Goal: Task Accomplishment & Management: Manage account settings

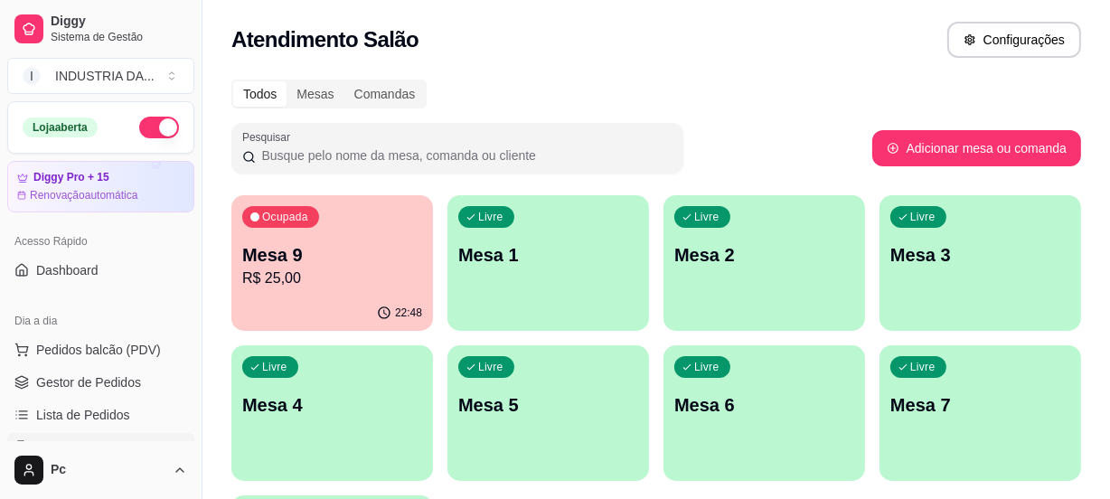
click at [349, 394] on p "Mesa 4" at bounding box center [332, 404] width 180 height 25
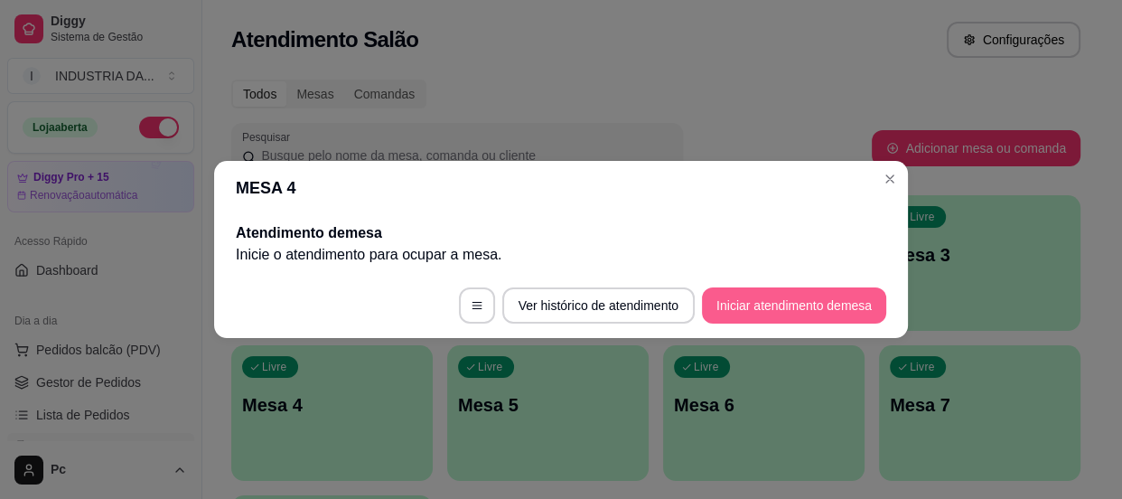
click at [776, 314] on button "Iniciar atendimento de mesa" at bounding box center [794, 305] width 184 height 36
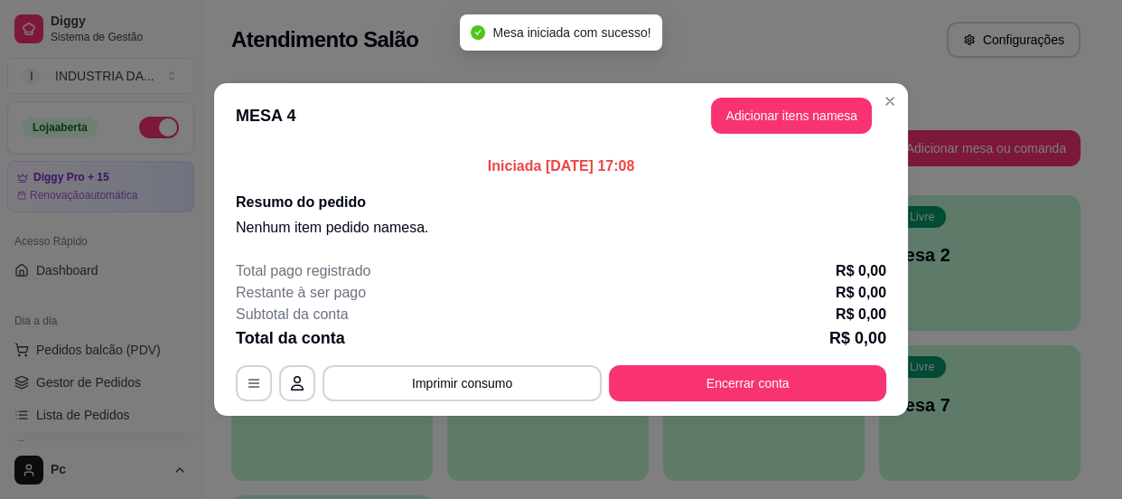
click at [829, 89] on header "MESA 4 Adicionar itens na mesa" at bounding box center [561, 115] width 694 height 65
click at [830, 119] on button "Adicionar itens na mesa" at bounding box center [791, 115] width 155 height 35
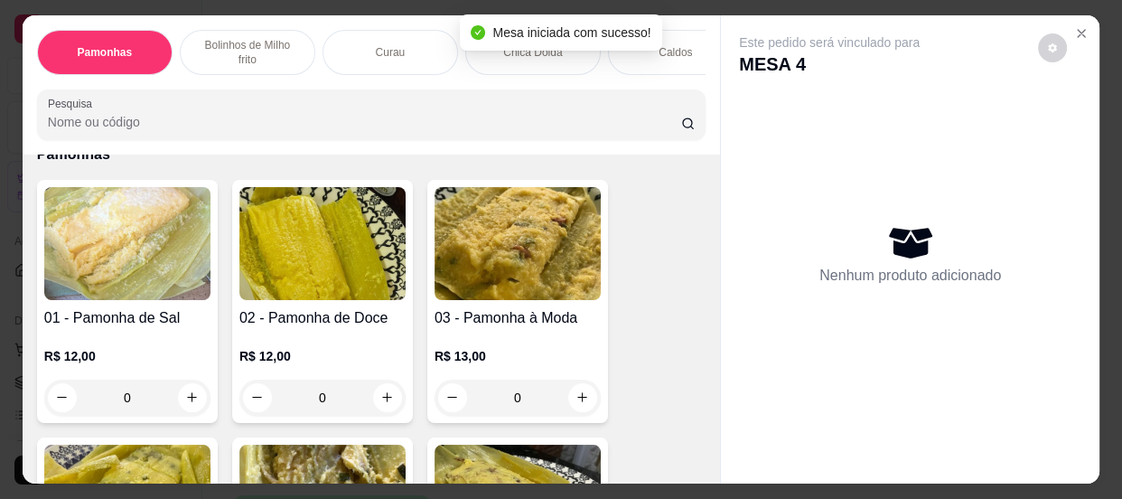
scroll to position [164, 0]
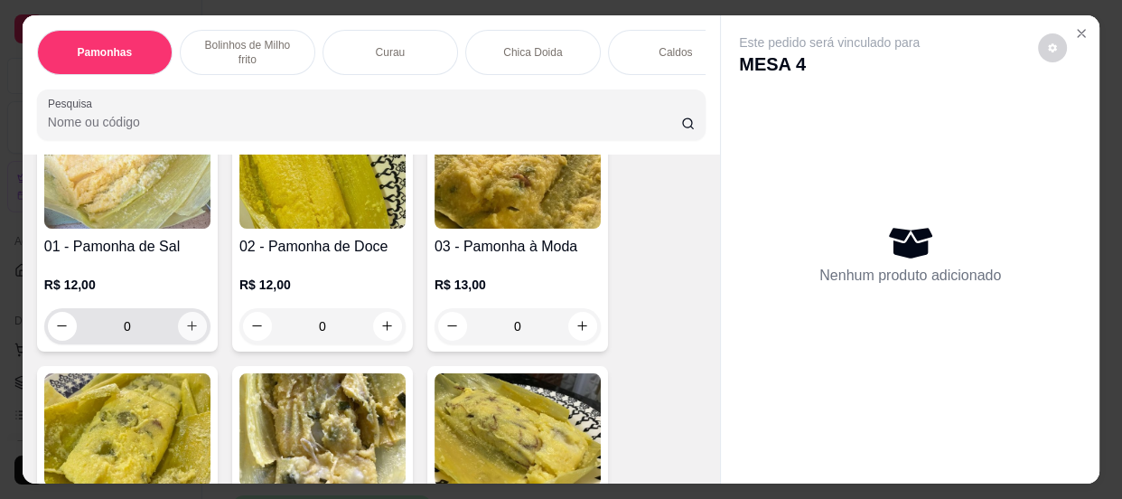
click at [185, 332] on icon "increase-product-quantity" at bounding box center [192, 326] width 14 height 14
type input "1"
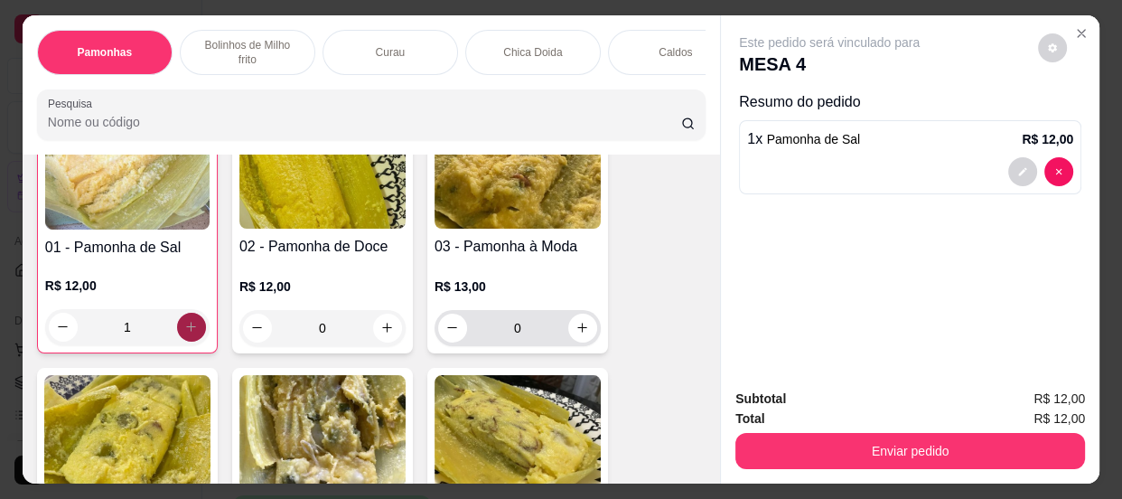
scroll to position [164, 0]
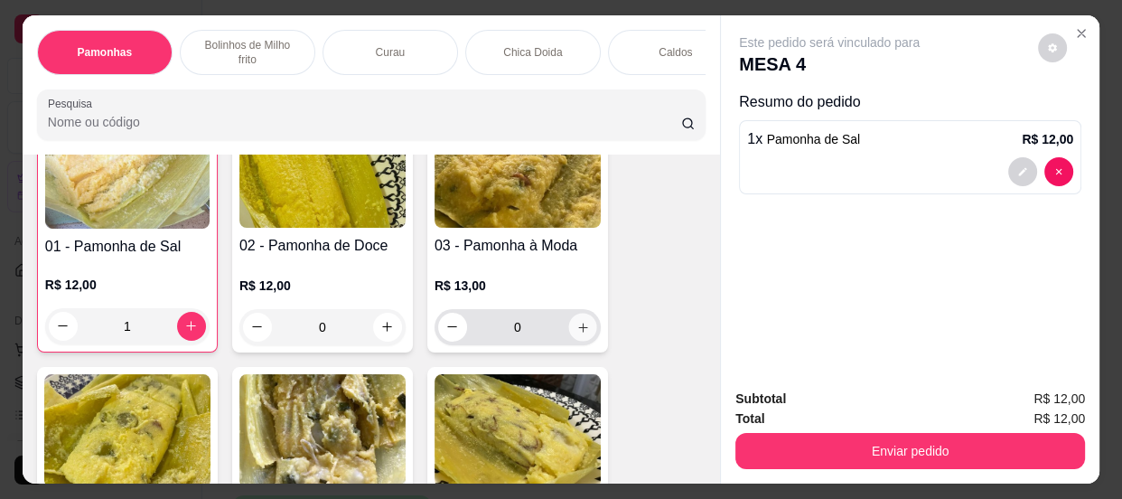
click at [568, 331] on button "increase-product-quantity" at bounding box center [582, 327] width 28 height 28
type input "1"
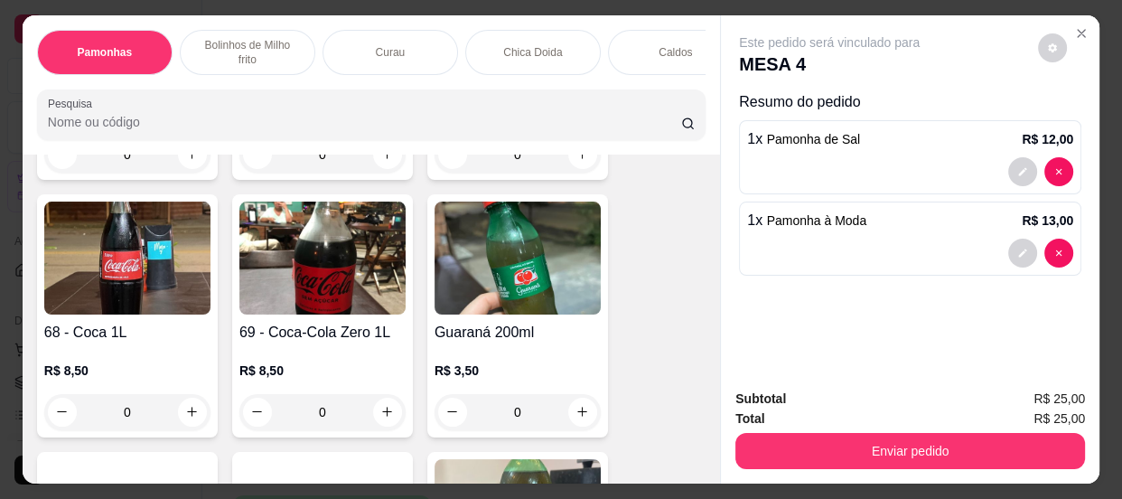
scroll to position [3286, 0]
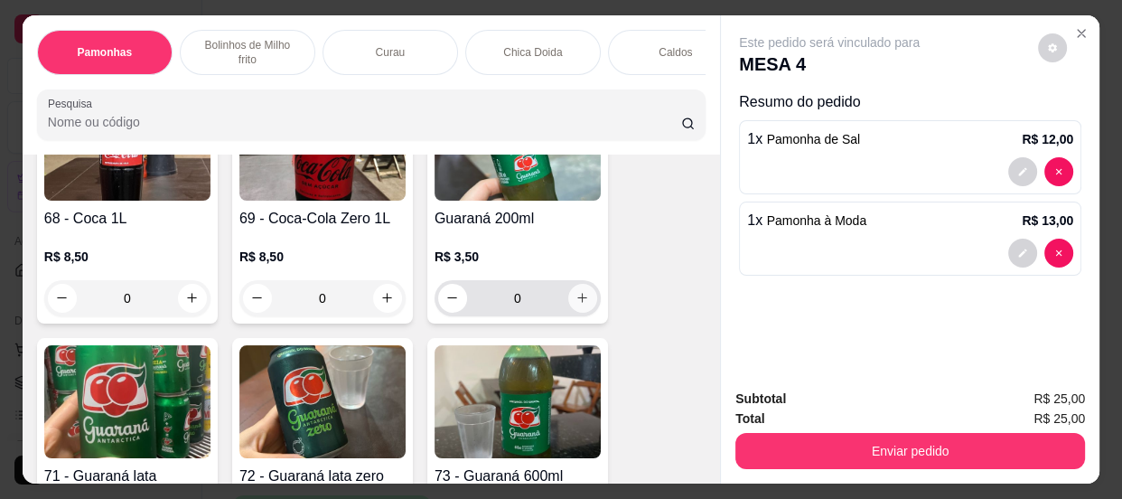
click at [576, 304] on icon "increase-product-quantity" at bounding box center [583, 298] width 14 height 14
type input "1"
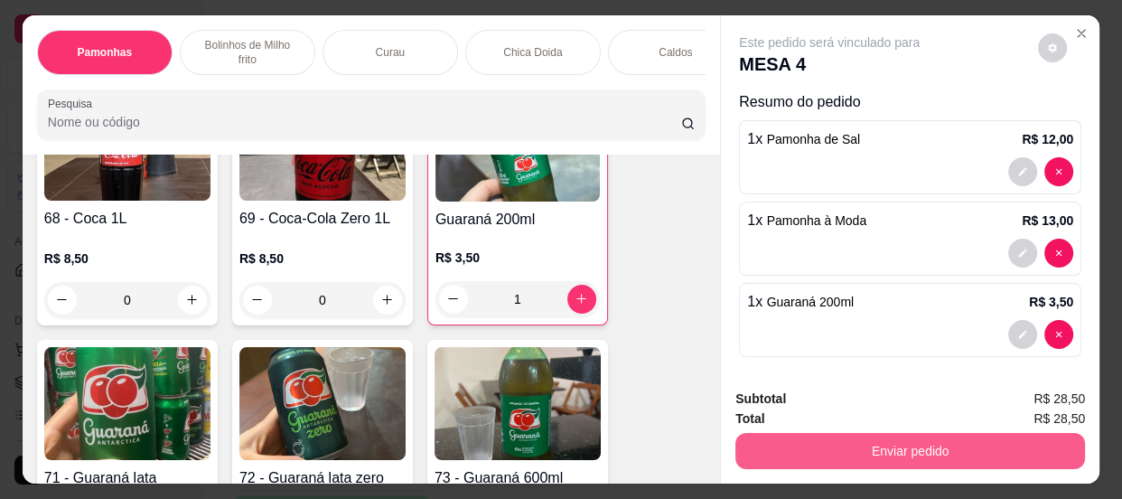
click at [828, 437] on button "Enviar pedido" at bounding box center [910, 451] width 350 height 36
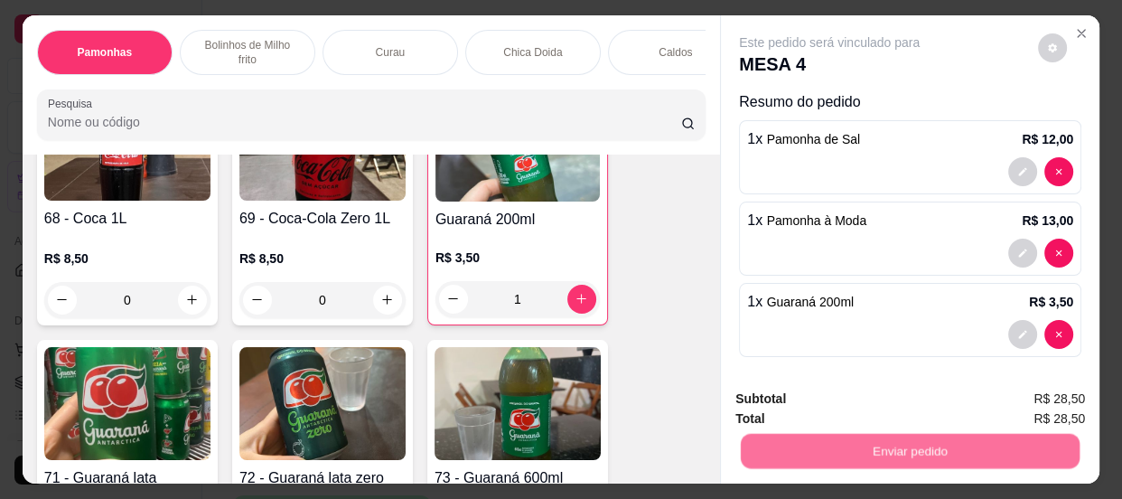
click at [819, 397] on button "Não registrar e enviar pedido" at bounding box center [851, 399] width 183 height 33
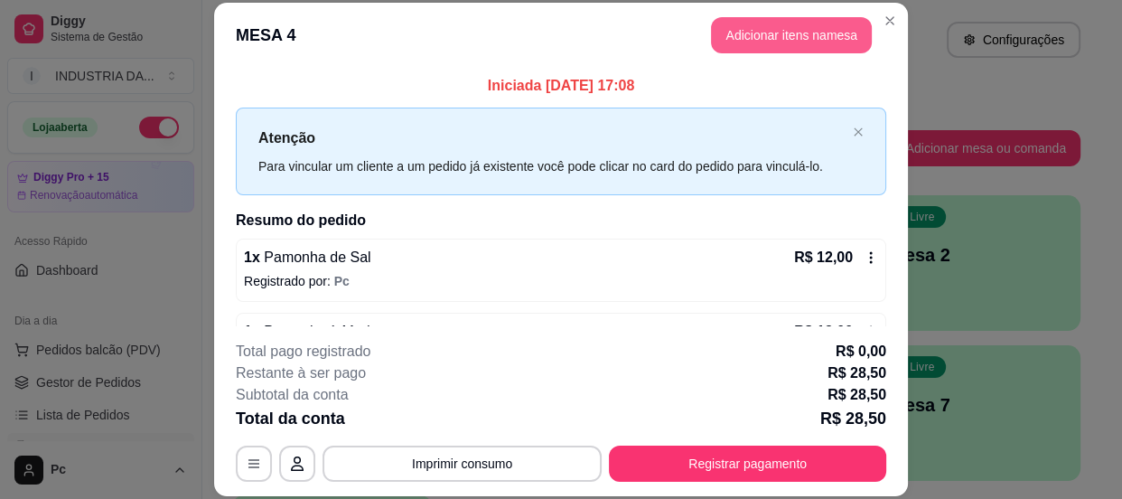
click at [821, 33] on button "Adicionar itens na mesa" at bounding box center [791, 35] width 161 height 36
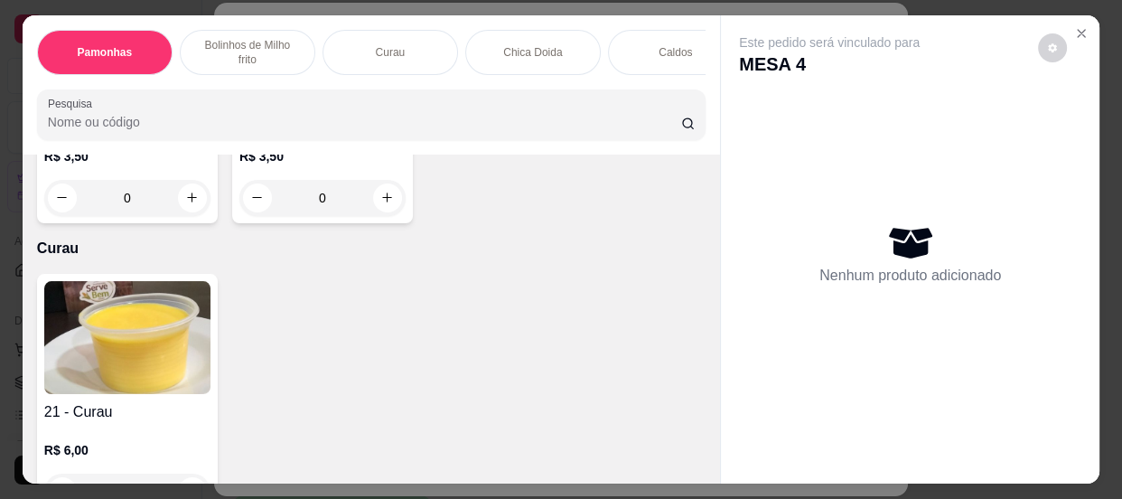
scroll to position [1149, 0]
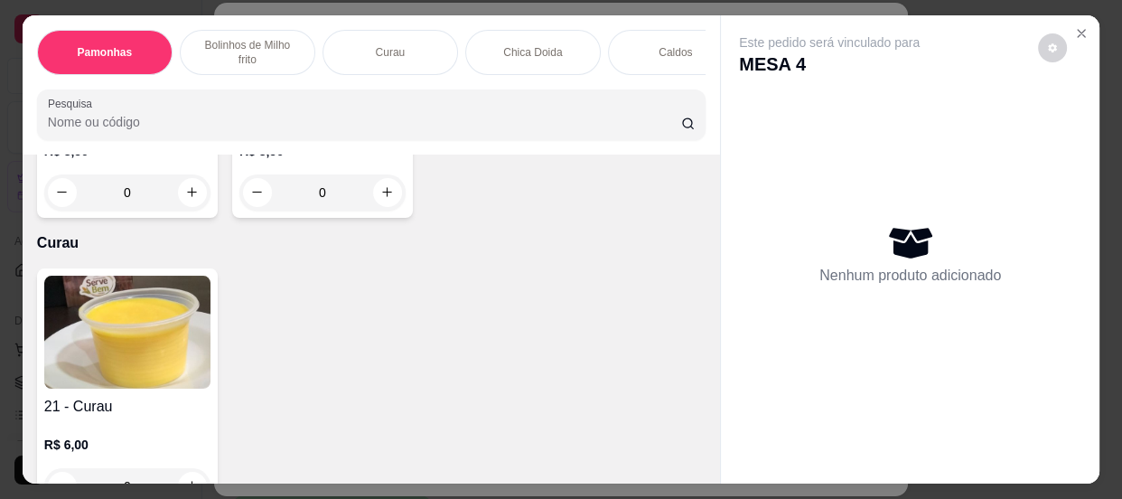
click at [323, 198] on input "0" at bounding box center [322, 192] width 101 height 36
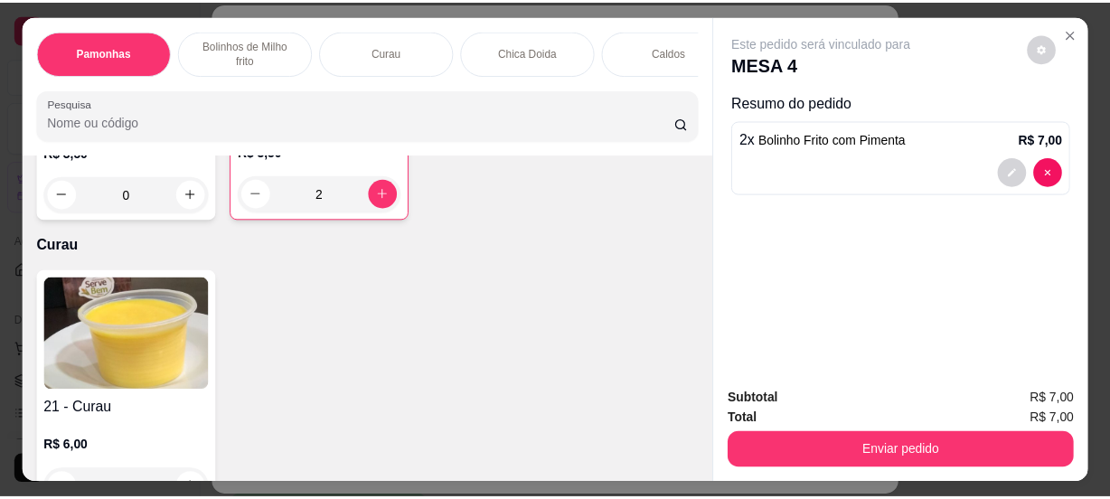
scroll to position [1151, 0]
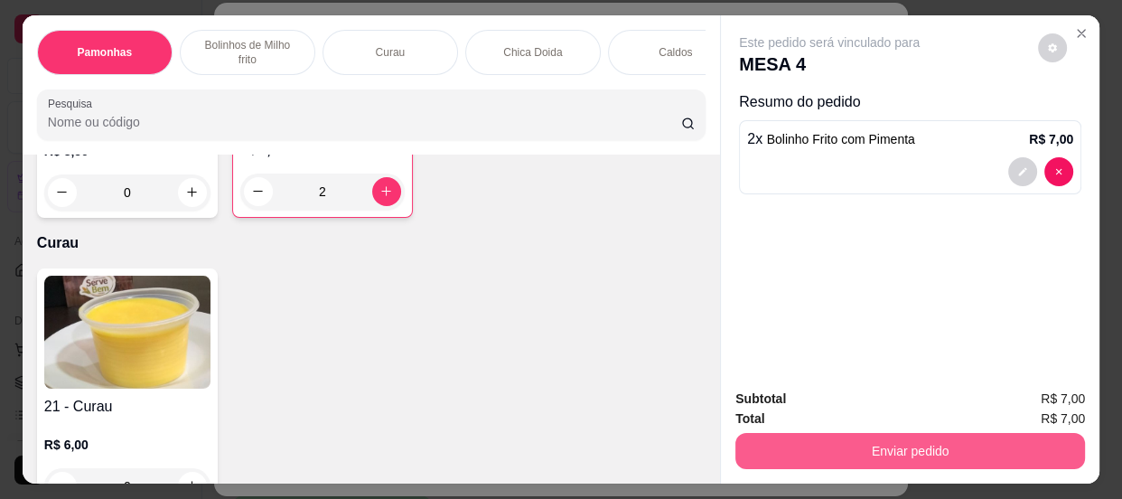
type input "2"
click at [954, 454] on button "Enviar pedido" at bounding box center [910, 451] width 350 height 36
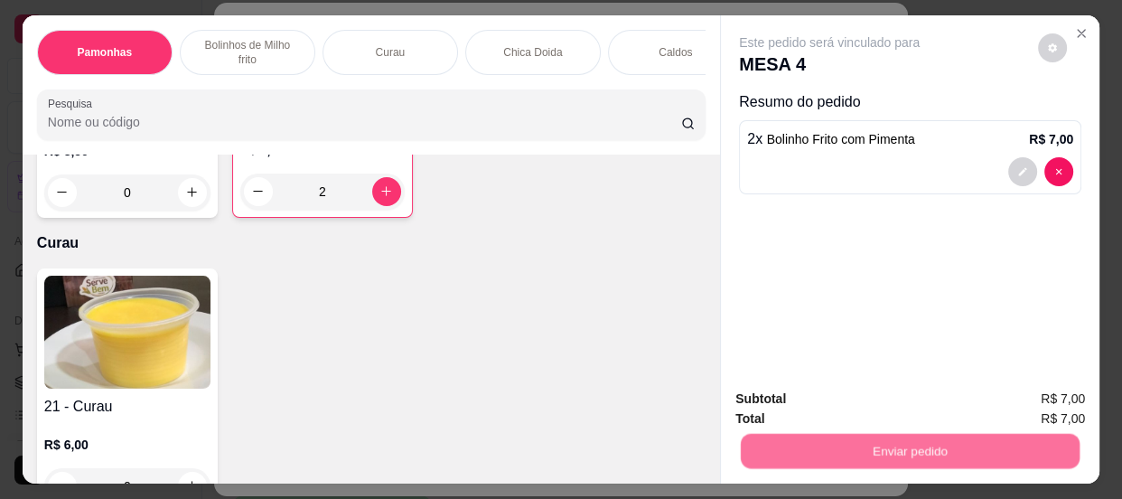
click at [887, 392] on button "Não registrar e enviar pedido" at bounding box center [851, 400] width 188 height 34
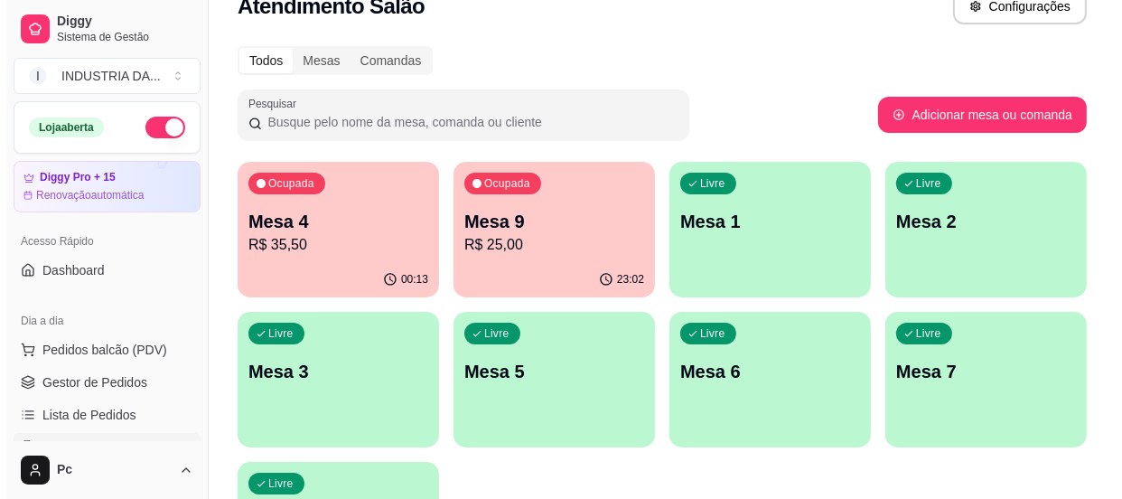
scroll to position [164, 0]
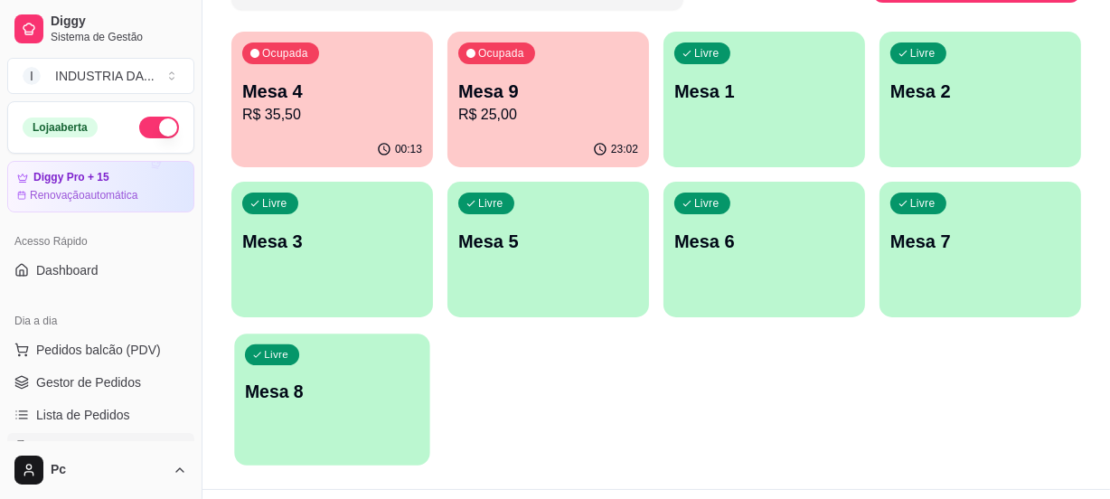
click at [347, 365] on div "Livre Mesa 8" at bounding box center [331, 388] width 195 height 110
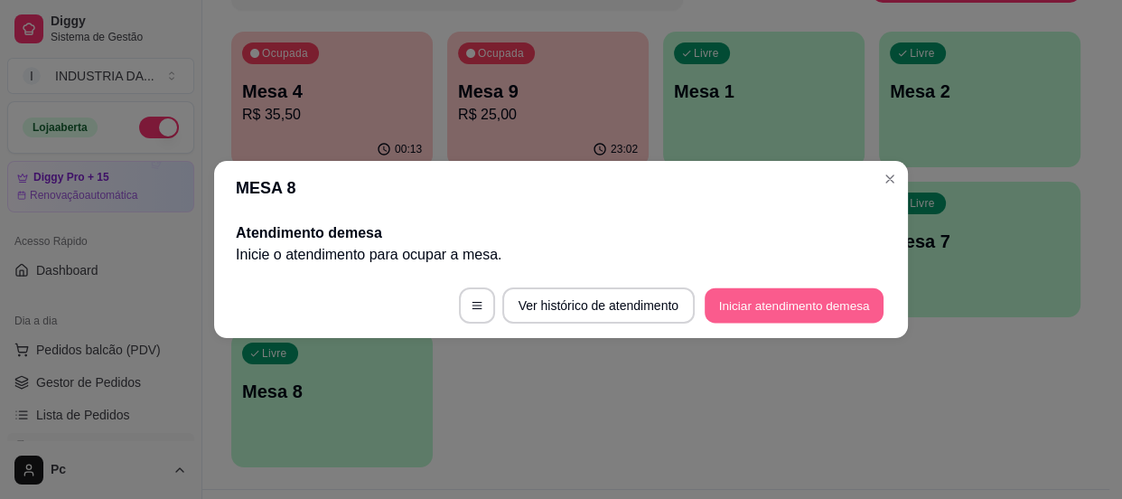
click at [768, 298] on button "Iniciar atendimento de mesa" at bounding box center [794, 305] width 179 height 35
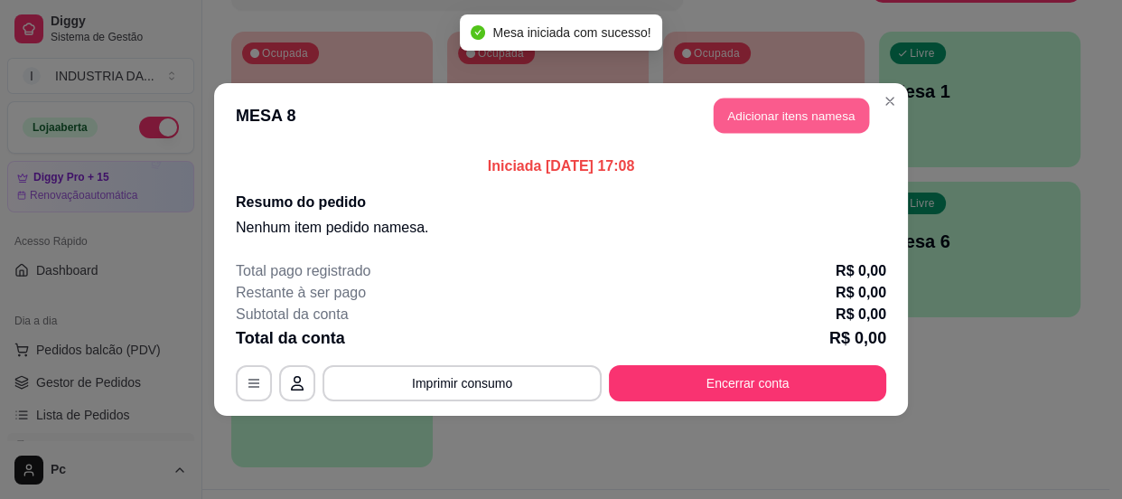
click at [819, 115] on button "Adicionar itens na mesa" at bounding box center [791, 115] width 155 height 35
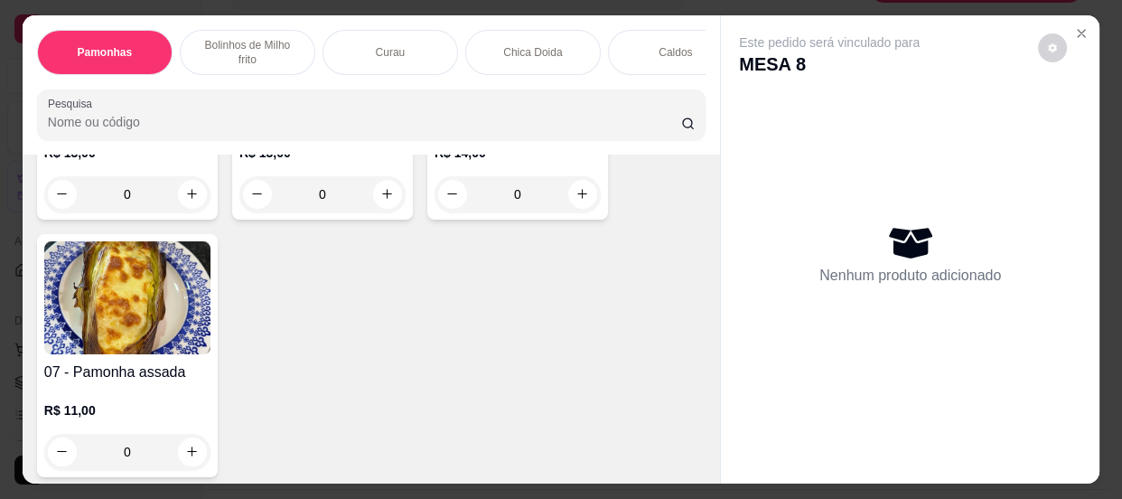
scroll to position [821, 0]
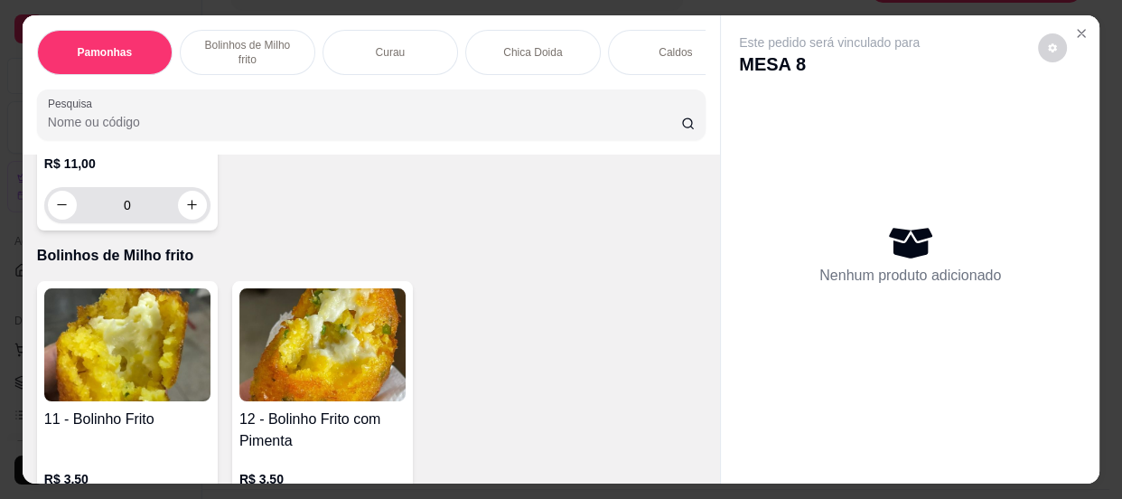
click at [131, 207] on input "0" at bounding box center [127, 205] width 101 height 36
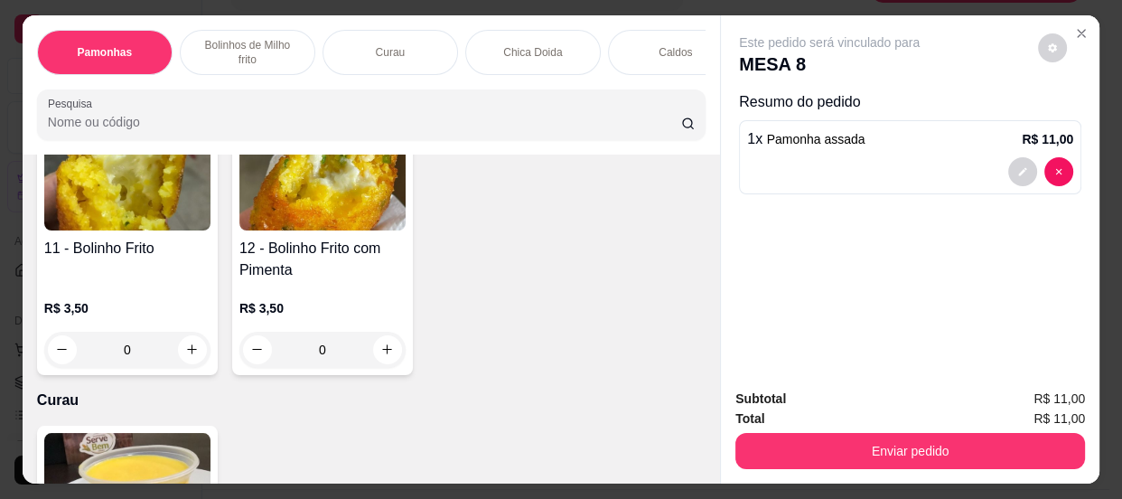
scroll to position [985, 0]
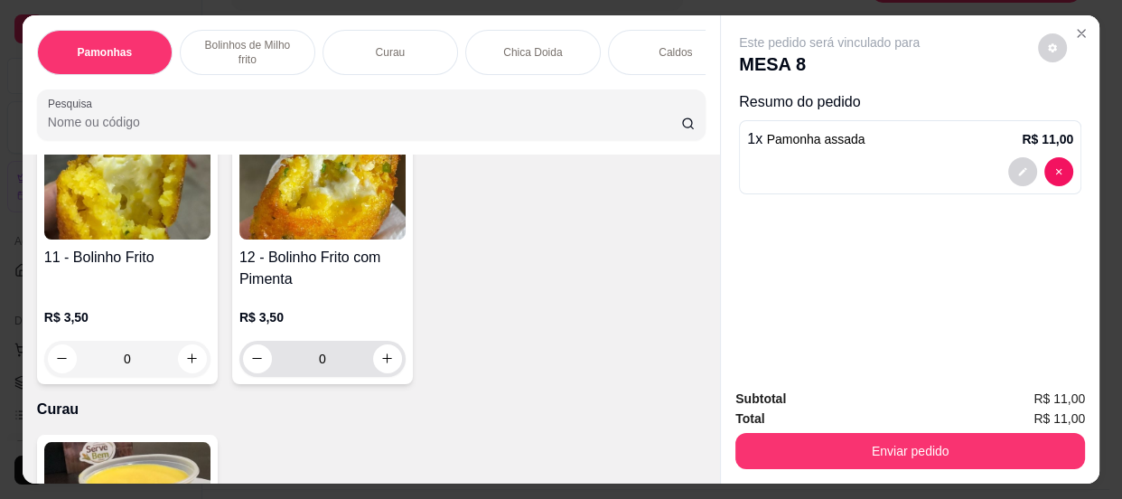
type input "1"
click at [336, 365] on input "0" at bounding box center [322, 359] width 101 height 36
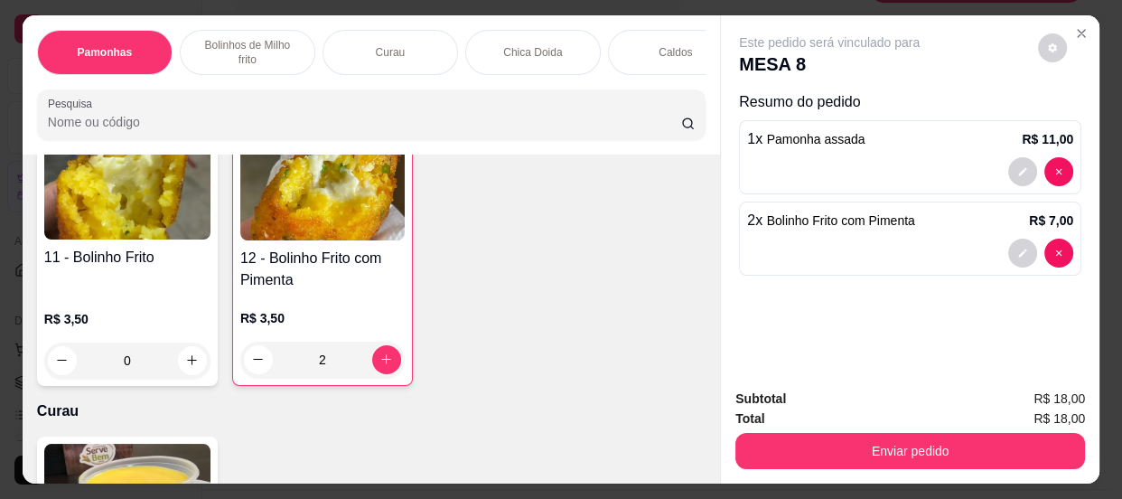
type input "2"
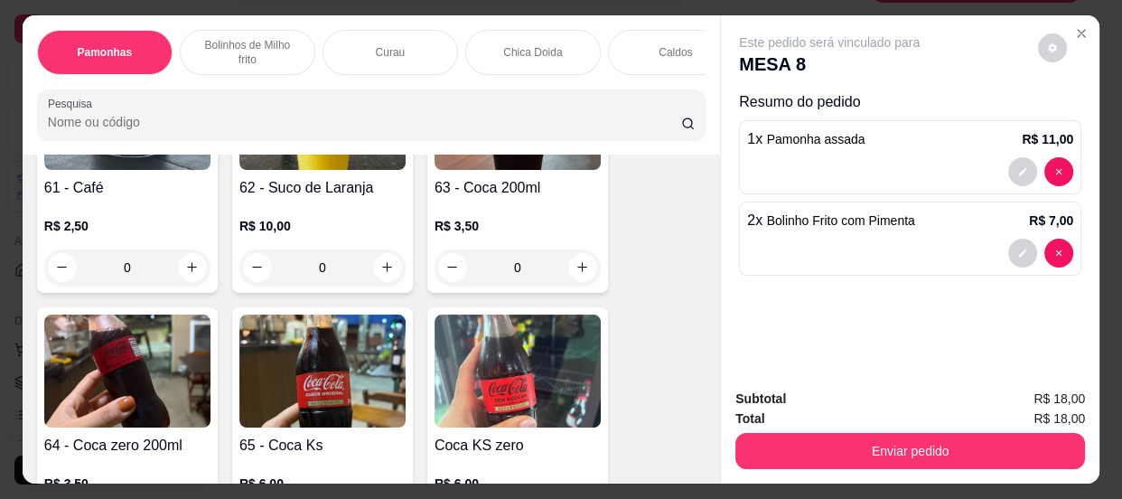
scroll to position [2464, 0]
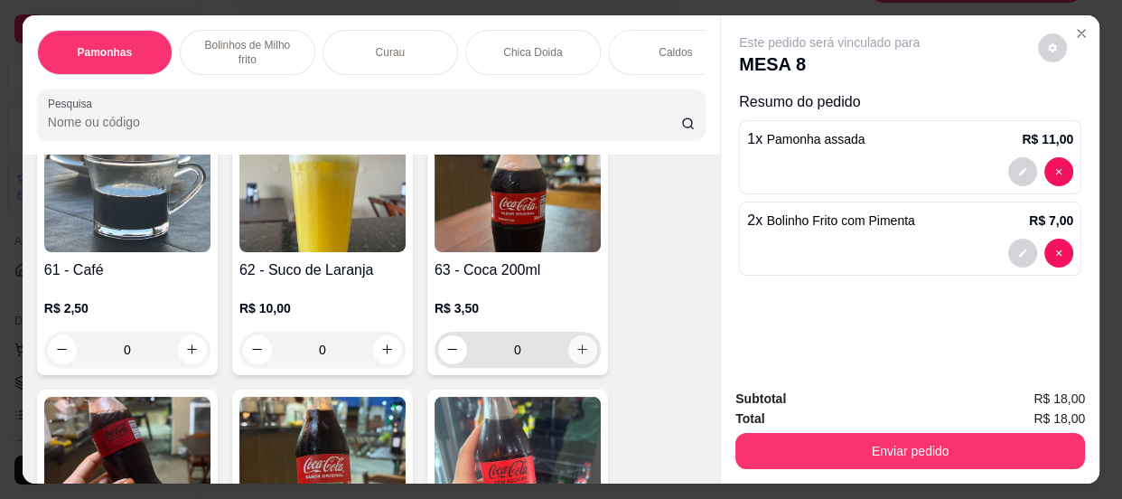
click at [578, 354] on icon "increase-product-quantity" at bounding box center [583, 349] width 10 height 10
type input "1"
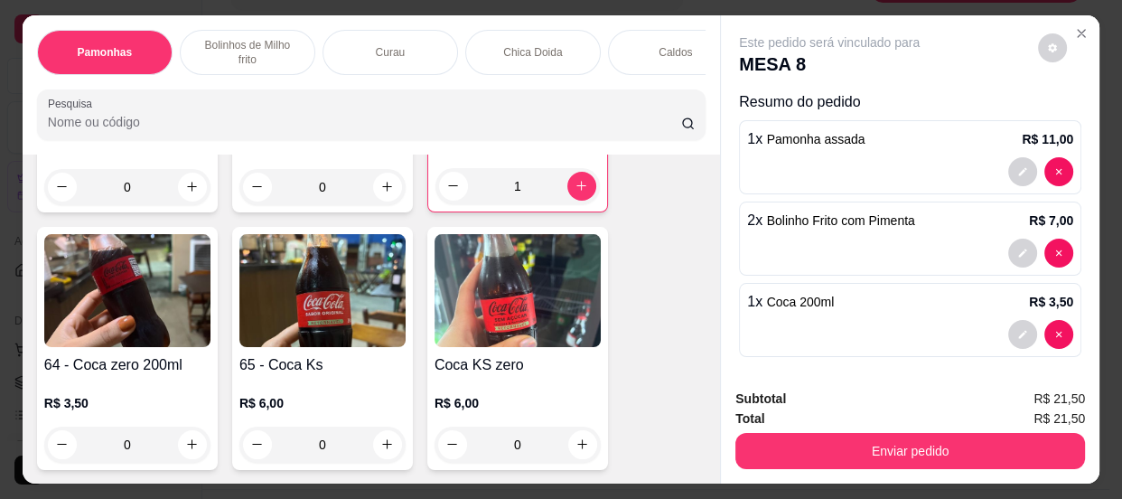
scroll to position [2874, 0]
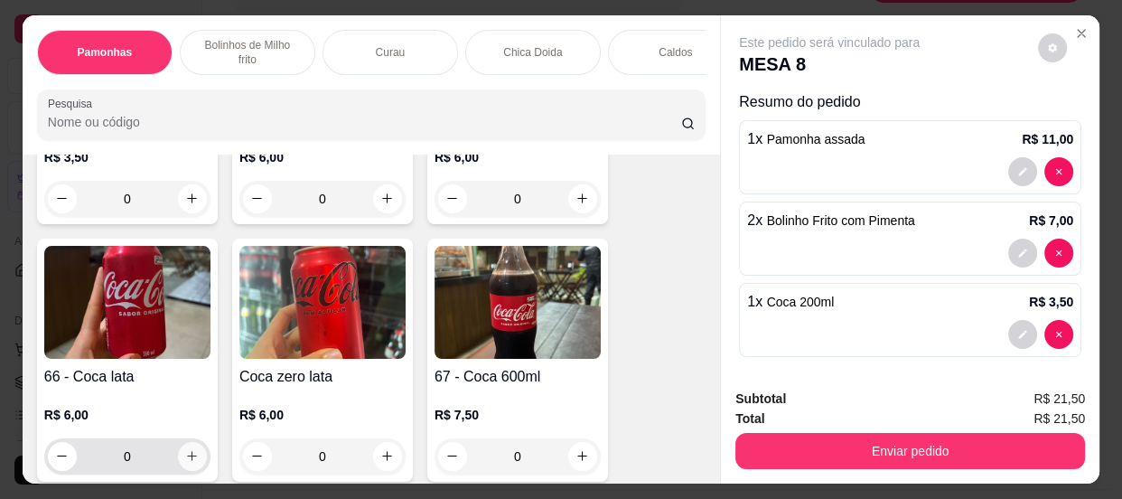
click at [178, 464] on button "increase-product-quantity" at bounding box center [192, 456] width 29 height 29
type input "1"
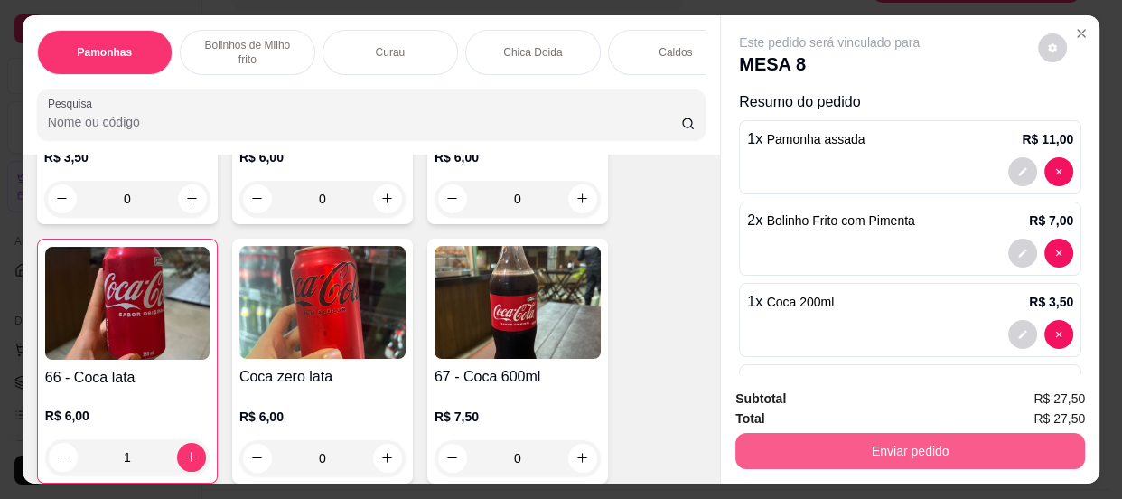
click at [808, 451] on button "Enviar pedido" at bounding box center [910, 451] width 350 height 36
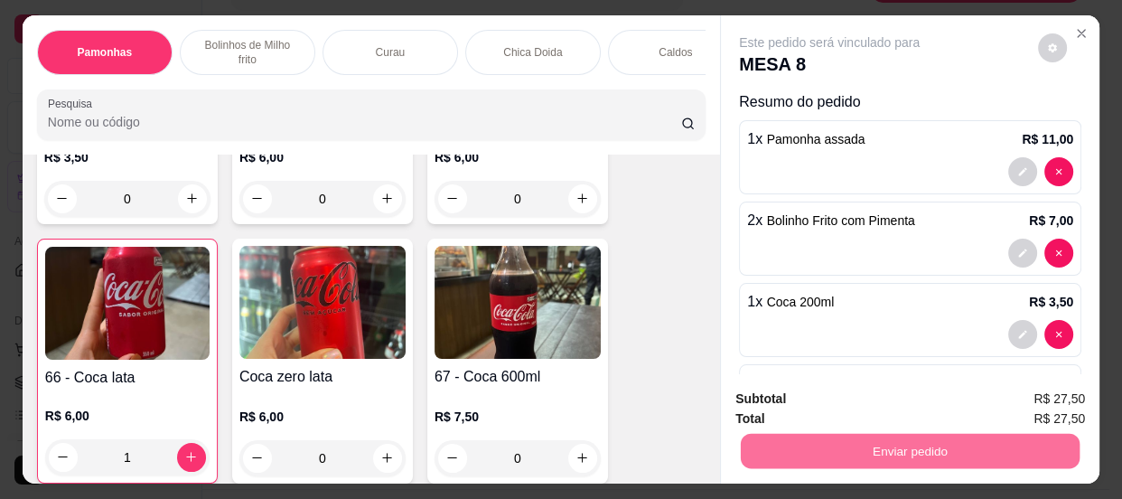
click at [781, 397] on button "Não registrar e enviar pedido" at bounding box center [851, 400] width 183 height 33
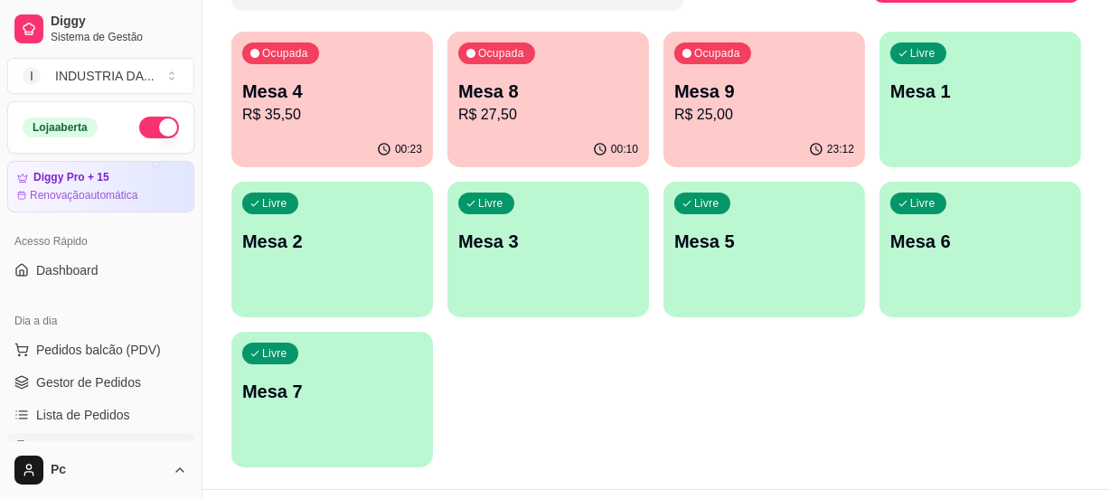
click at [523, 97] on p "Mesa 8" at bounding box center [548, 91] width 180 height 25
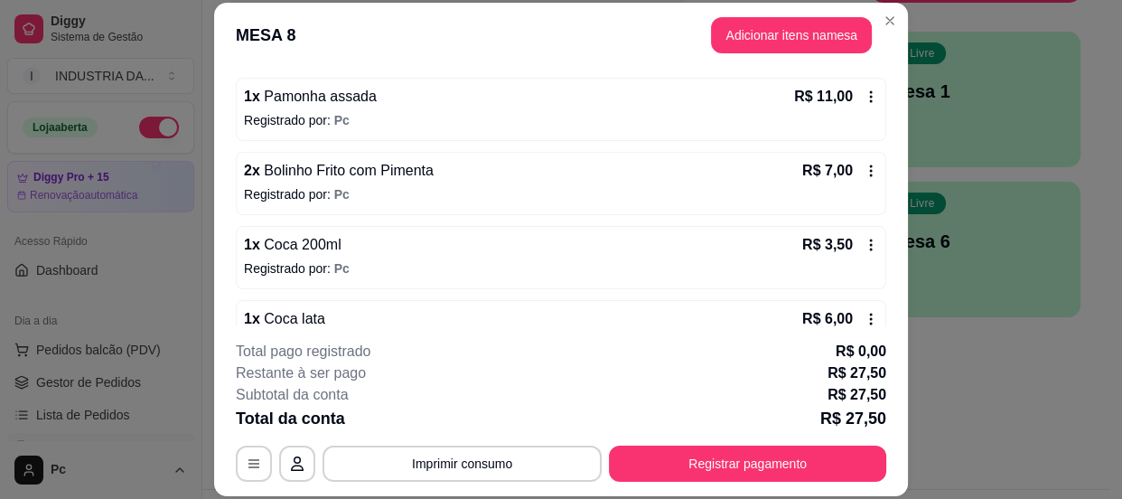
scroll to position [164, 0]
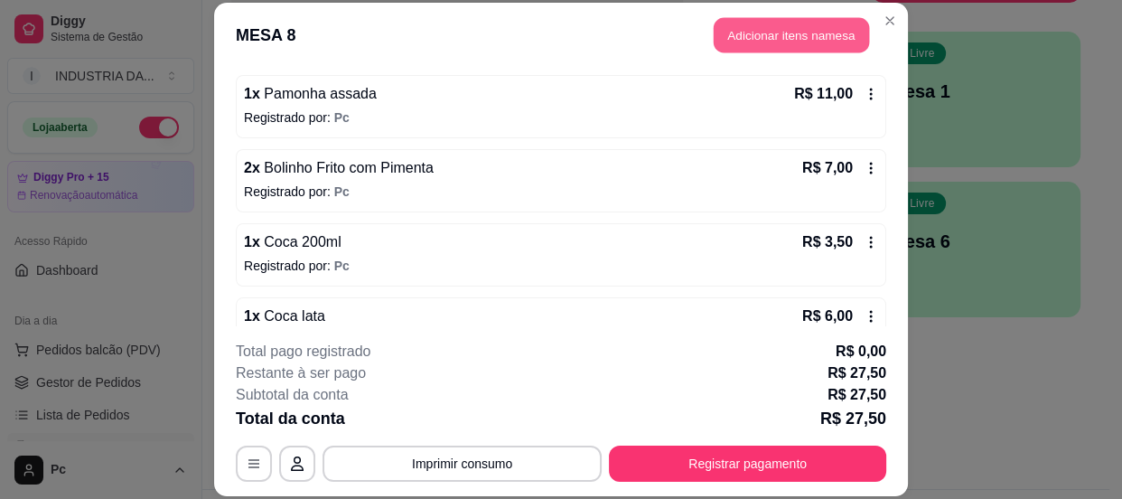
click at [761, 42] on button "Adicionar itens na mesa" at bounding box center [791, 34] width 155 height 35
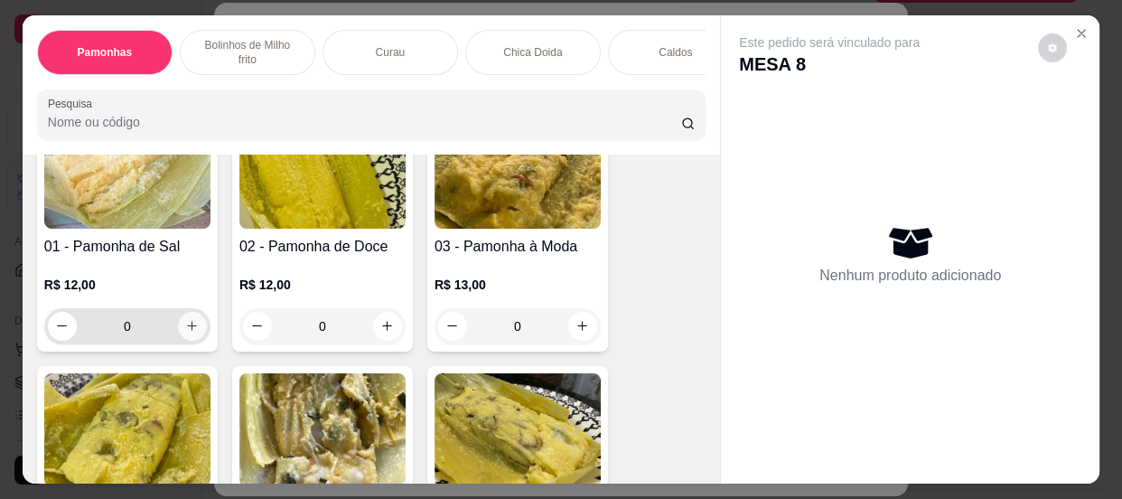
click at [190, 341] on button "increase-product-quantity" at bounding box center [192, 326] width 29 height 29
type input "1"
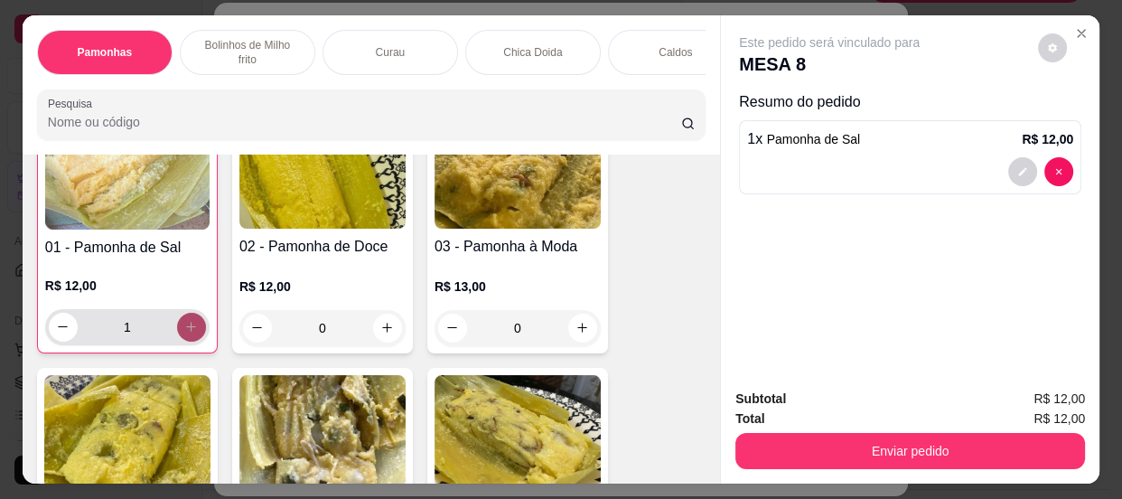
scroll to position [164, 0]
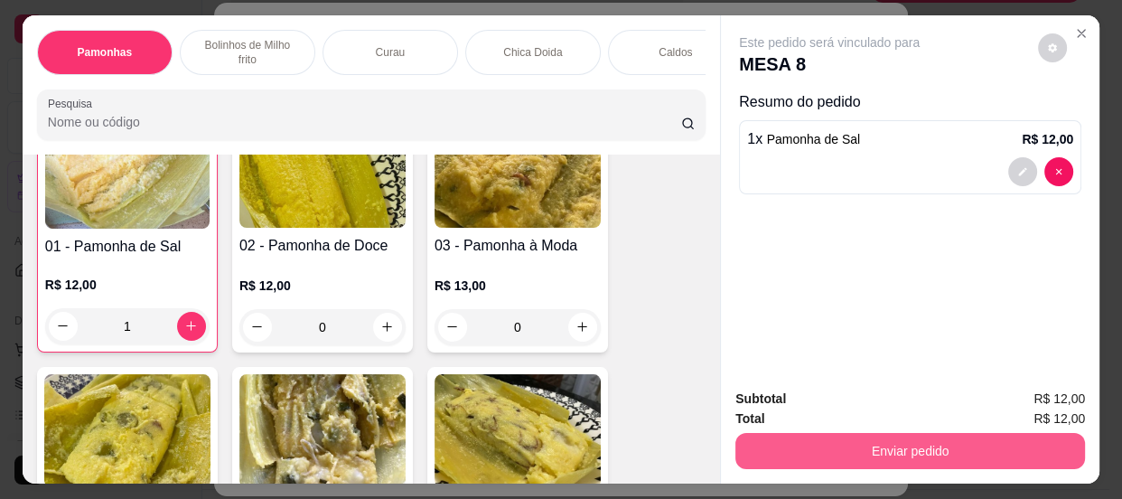
click at [901, 452] on button "Enviar pedido" at bounding box center [910, 451] width 350 height 36
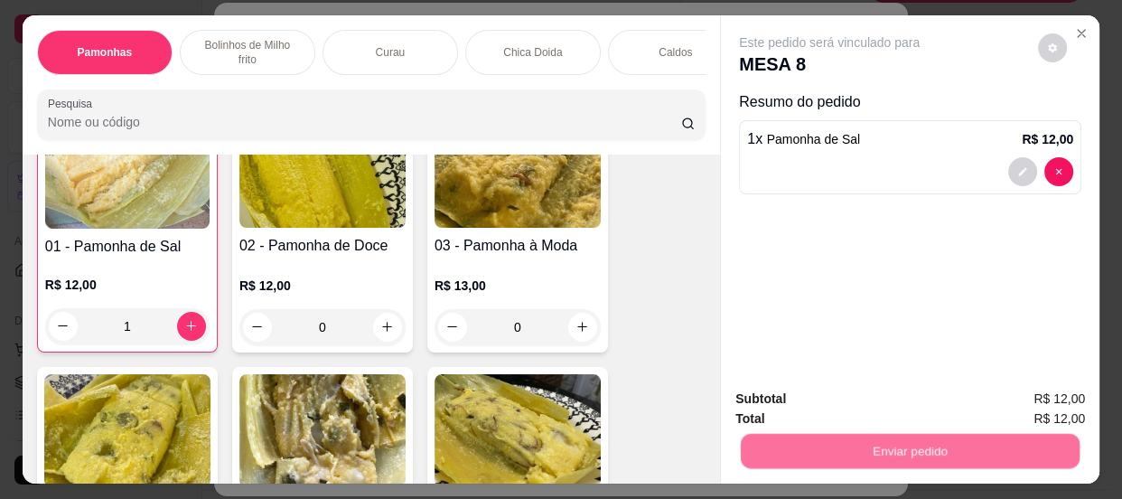
click at [801, 408] on button "Não registrar e enviar pedido" at bounding box center [851, 401] width 188 height 34
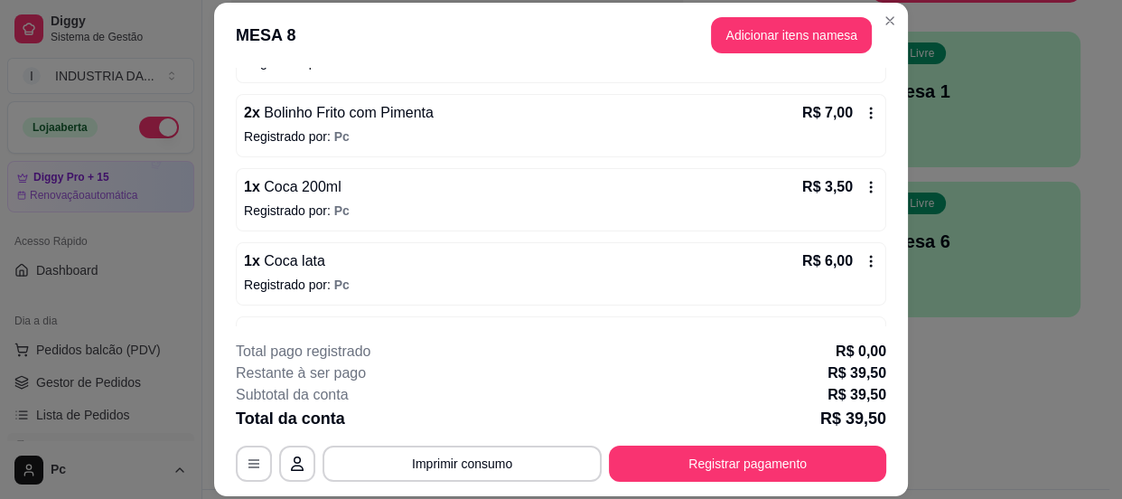
scroll to position [277, 0]
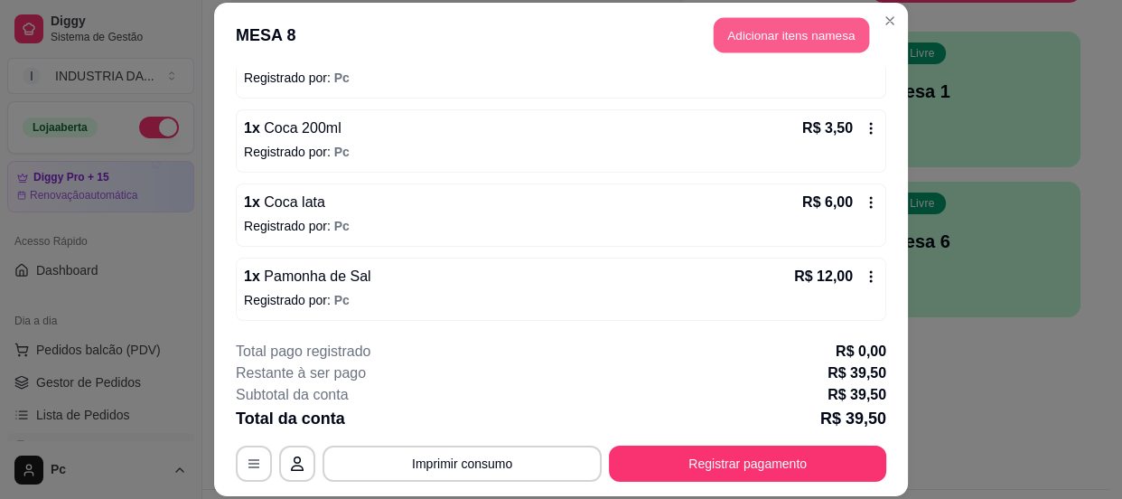
click at [742, 34] on button "Adicionar itens na mesa" at bounding box center [791, 34] width 155 height 35
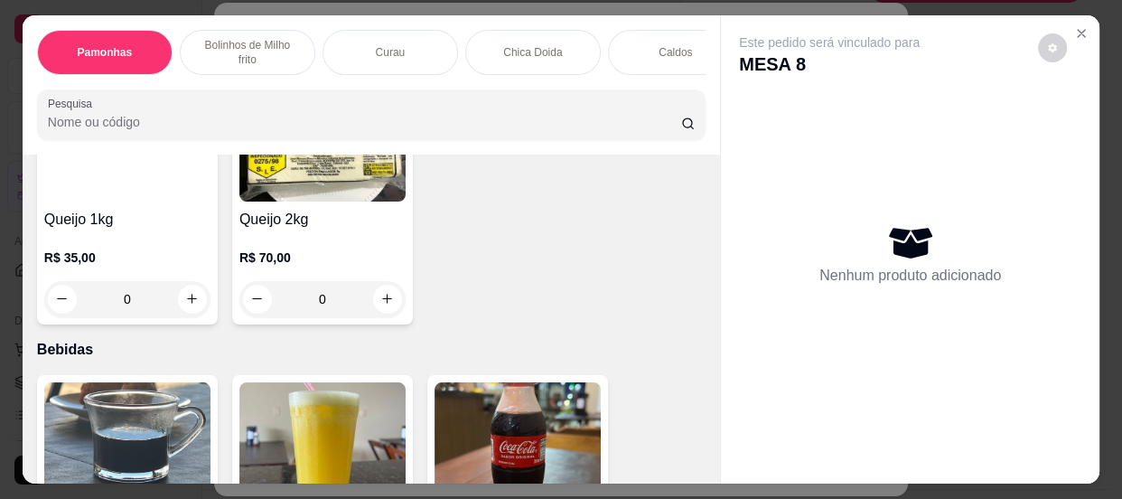
scroll to position [2546, 0]
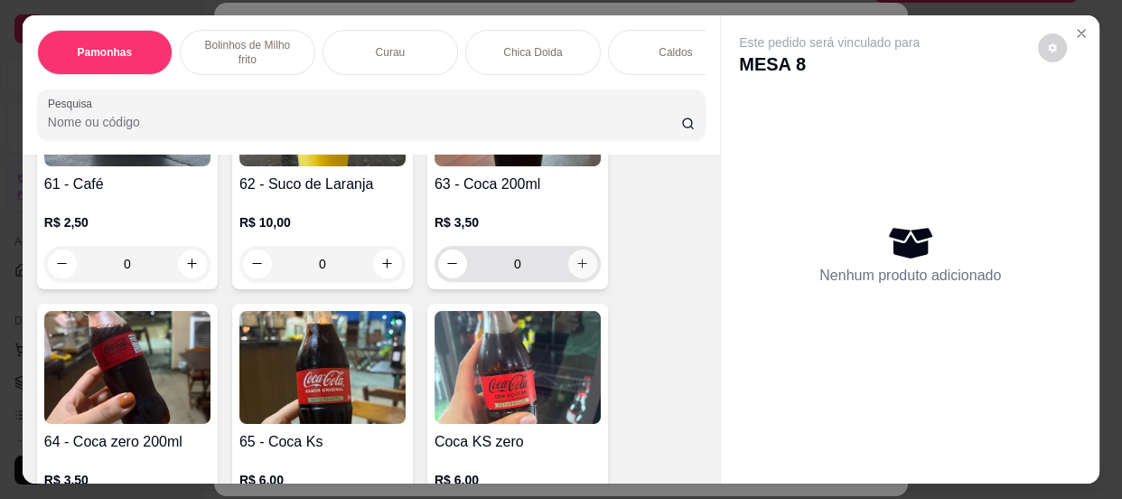
click at [574, 278] on button "increase-product-quantity" at bounding box center [582, 263] width 29 height 29
type input "1"
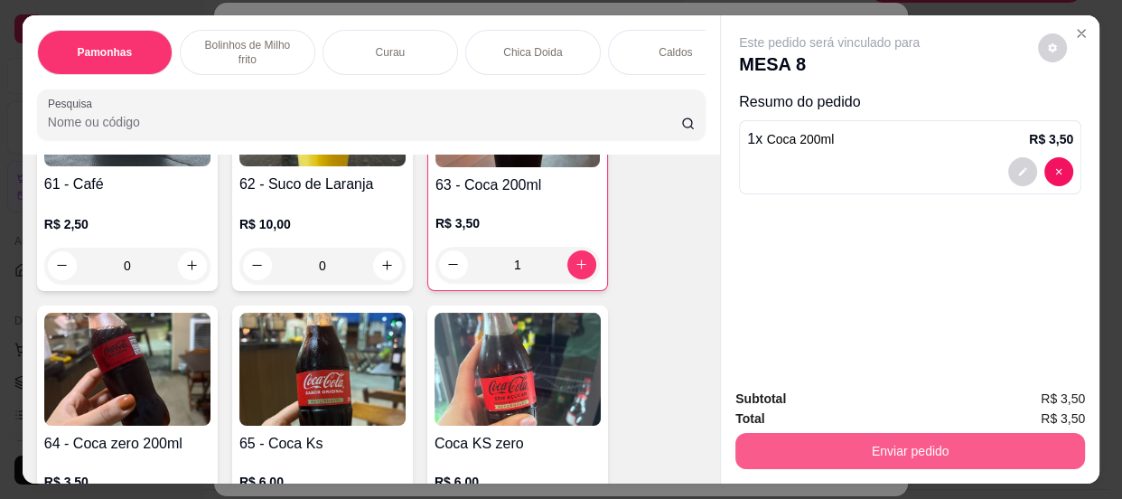
click at [1019, 440] on button "Enviar pedido" at bounding box center [910, 451] width 350 height 36
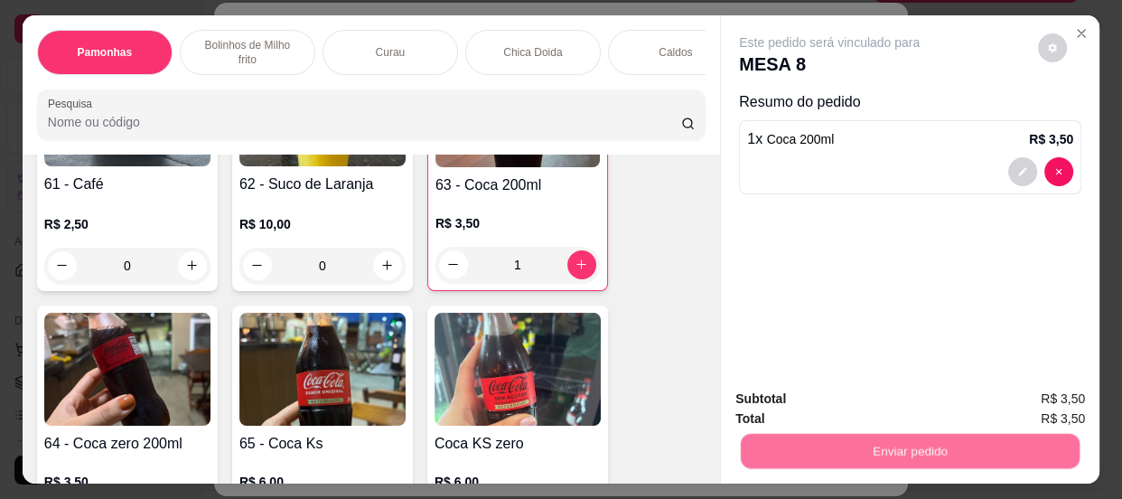
click at [866, 397] on button "Não registrar e enviar pedido" at bounding box center [851, 401] width 188 height 34
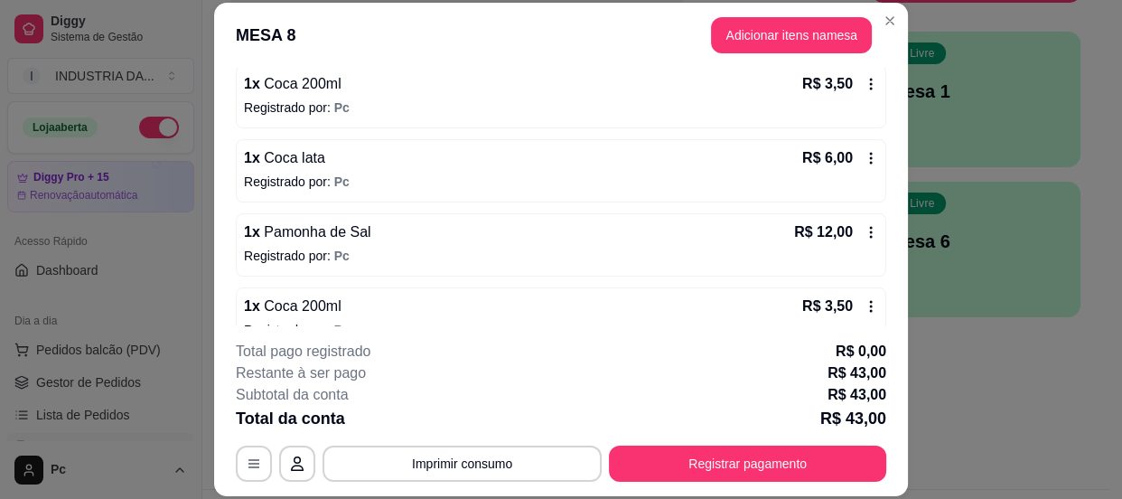
scroll to position [328, 0]
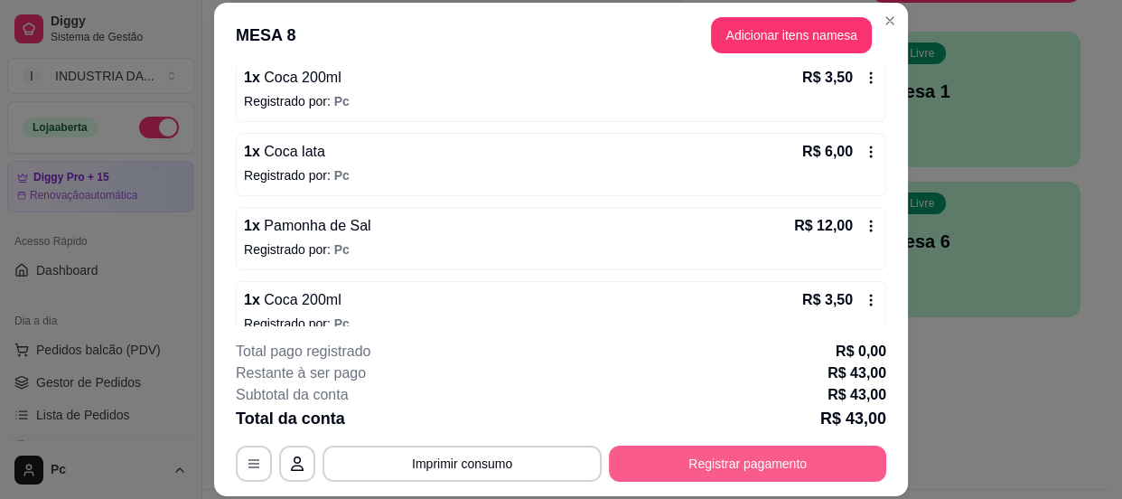
click at [740, 454] on button "Registrar pagamento" at bounding box center [747, 463] width 277 height 36
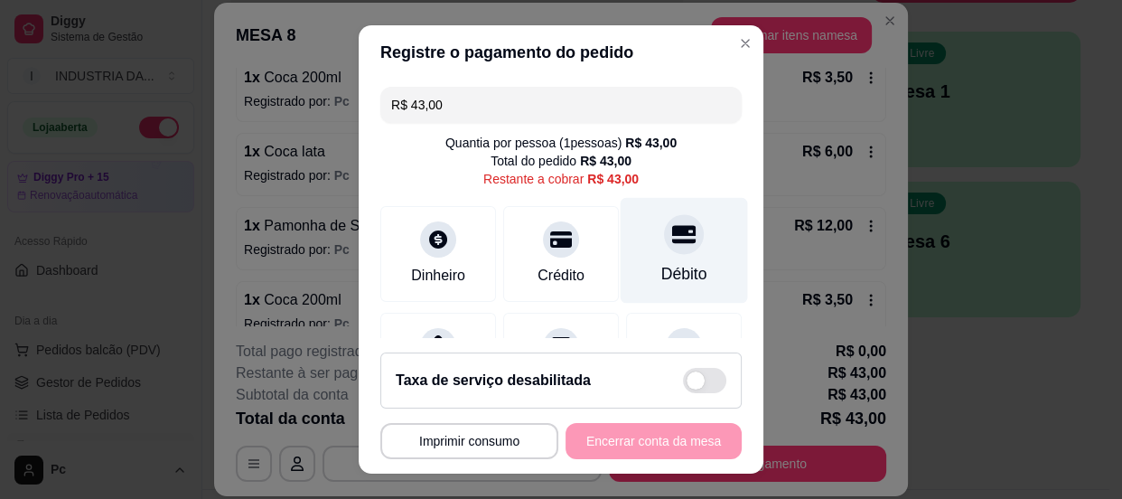
click at [672, 241] on icon at bounding box center [683, 233] width 23 height 23
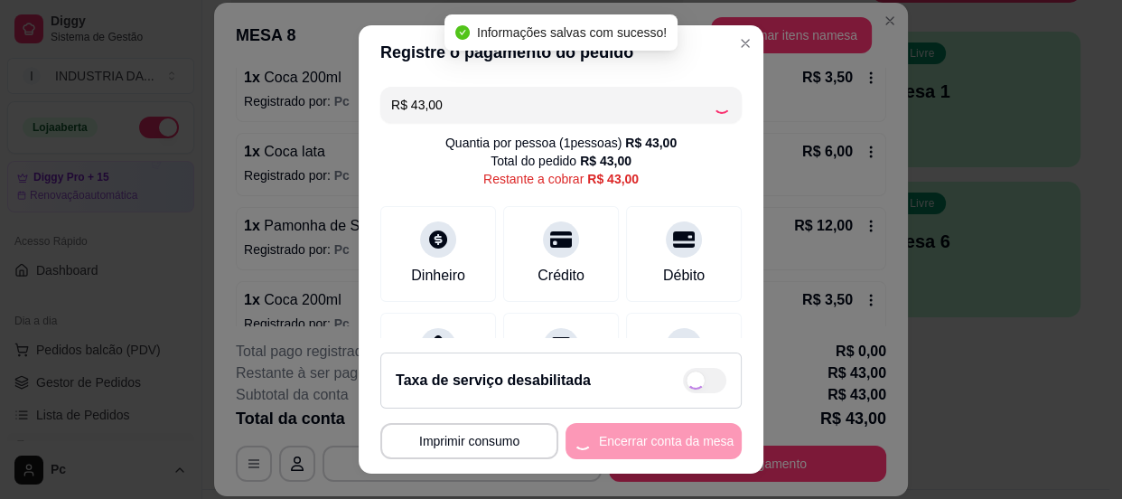
type input "R$ 0,00"
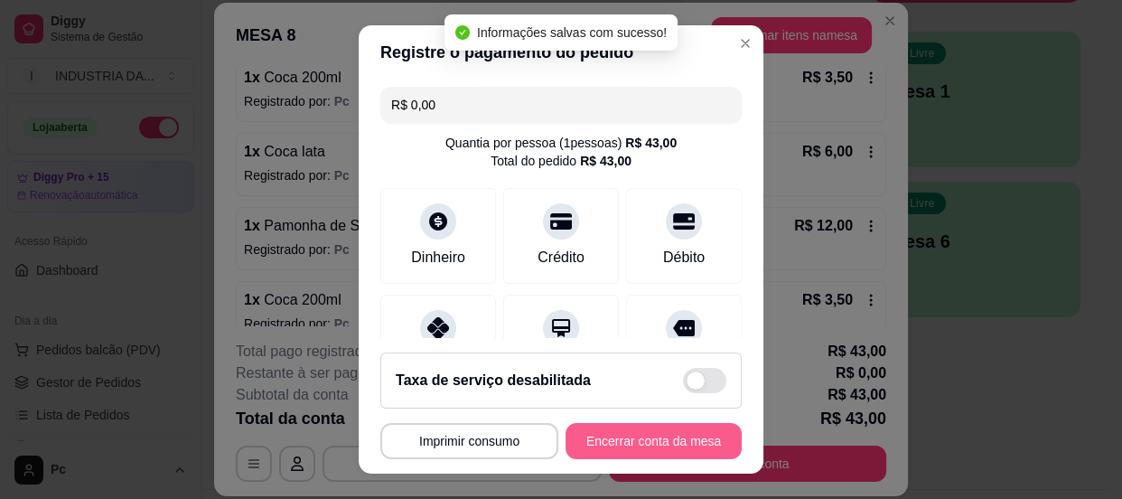
click at [598, 444] on button "Encerrar conta da mesa" at bounding box center [654, 441] width 176 height 36
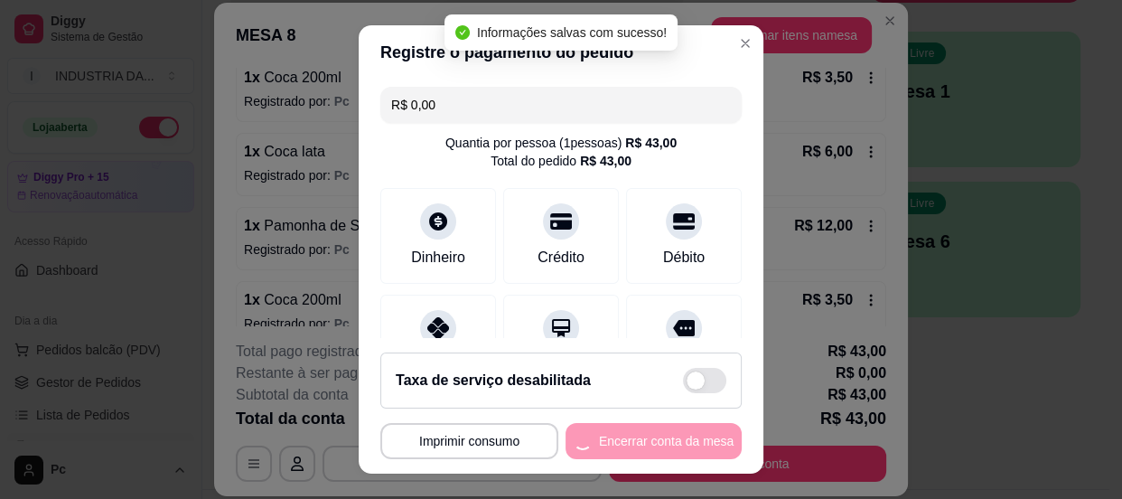
scroll to position [0, 0]
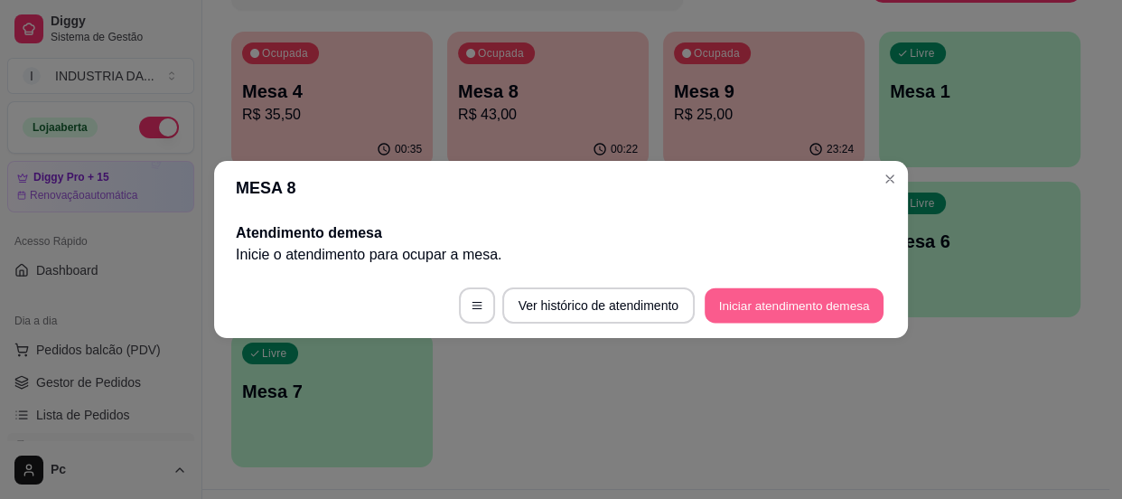
click at [771, 316] on button "Iniciar atendimento de mesa" at bounding box center [794, 305] width 179 height 35
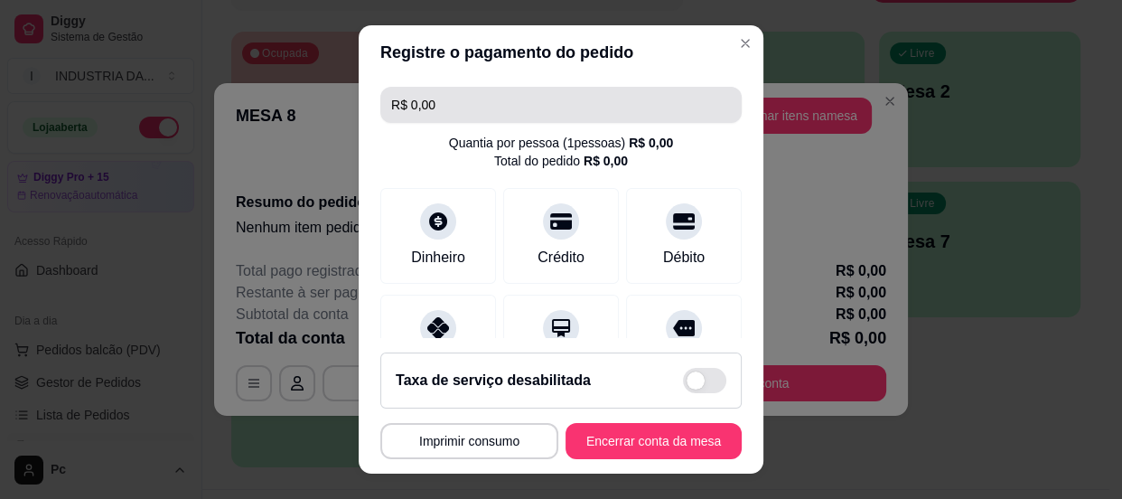
click at [605, 117] on input "R$ 0,00" at bounding box center [561, 105] width 340 height 36
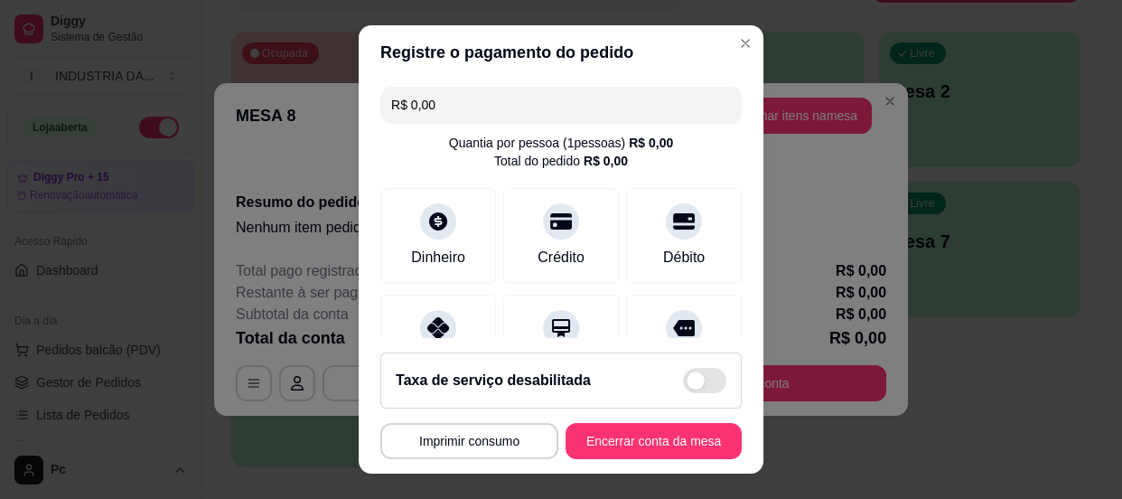
click at [604, 117] on input "R$ 0,00" at bounding box center [561, 105] width 340 height 36
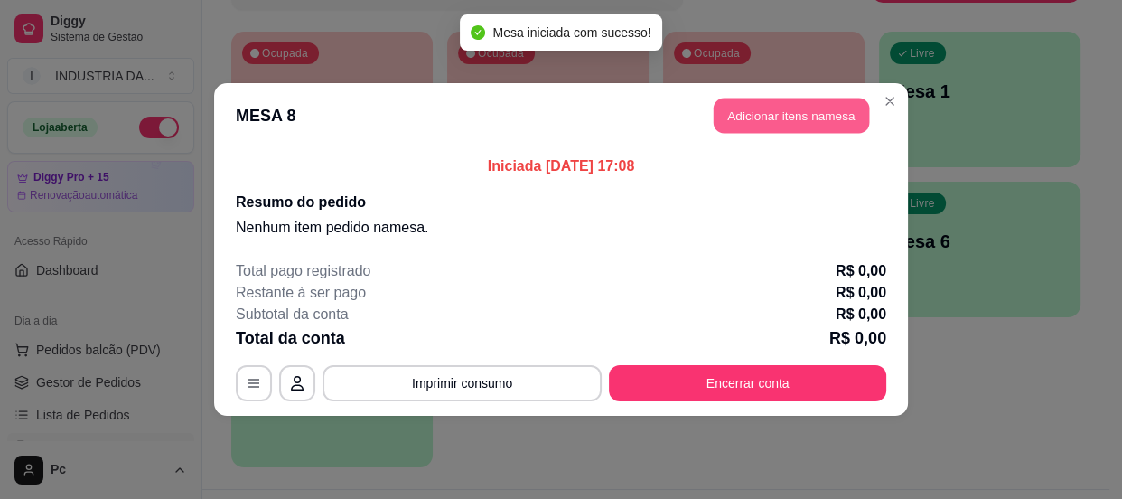
click at [761, 116] on button "Adicionar itens na mesa" at bounding box center [791, 115] width 155 height 35
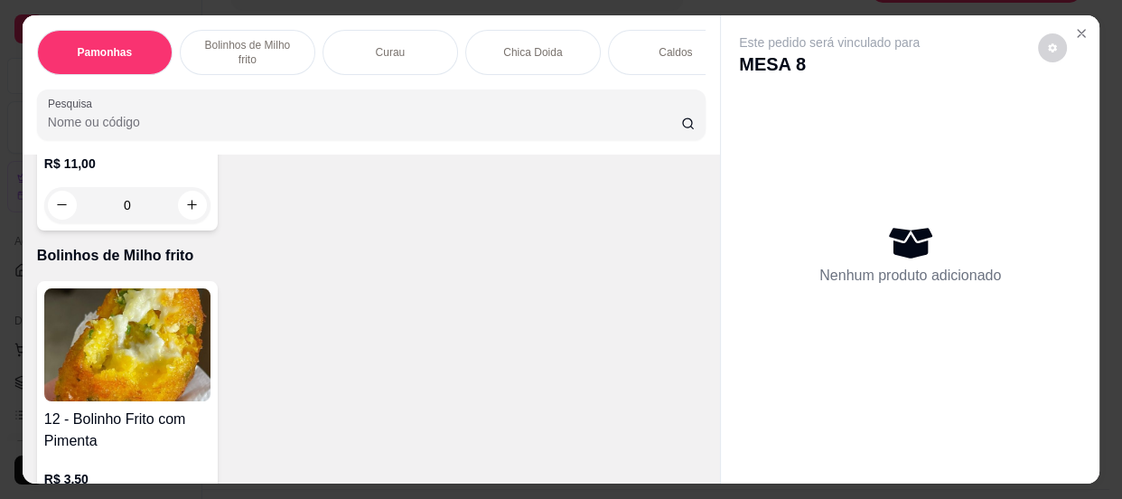
scroll to position [1067, 0]
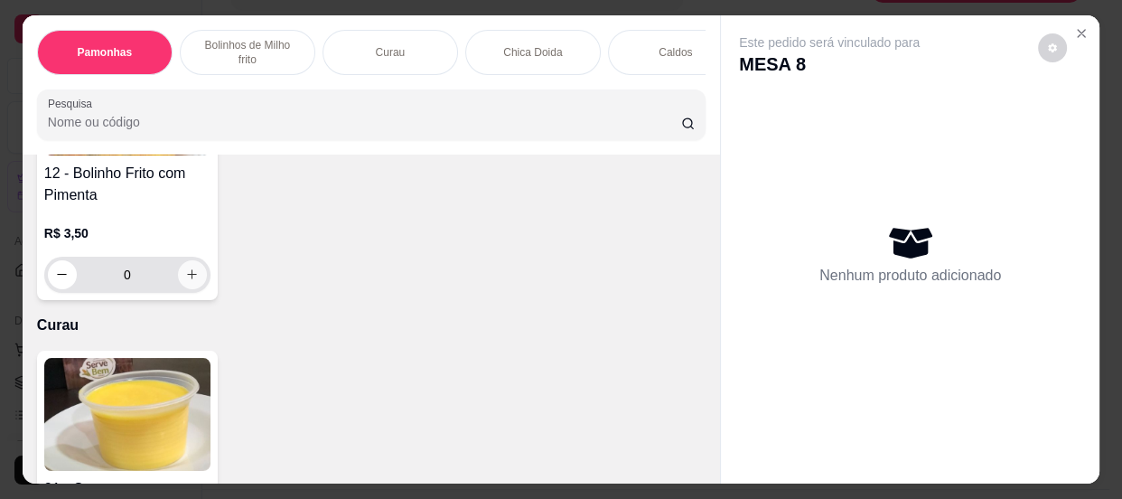
click at [183, 286] on button "increase-product-quantity" at bounding box center [192, 274] width 29 height 29
type input "1"
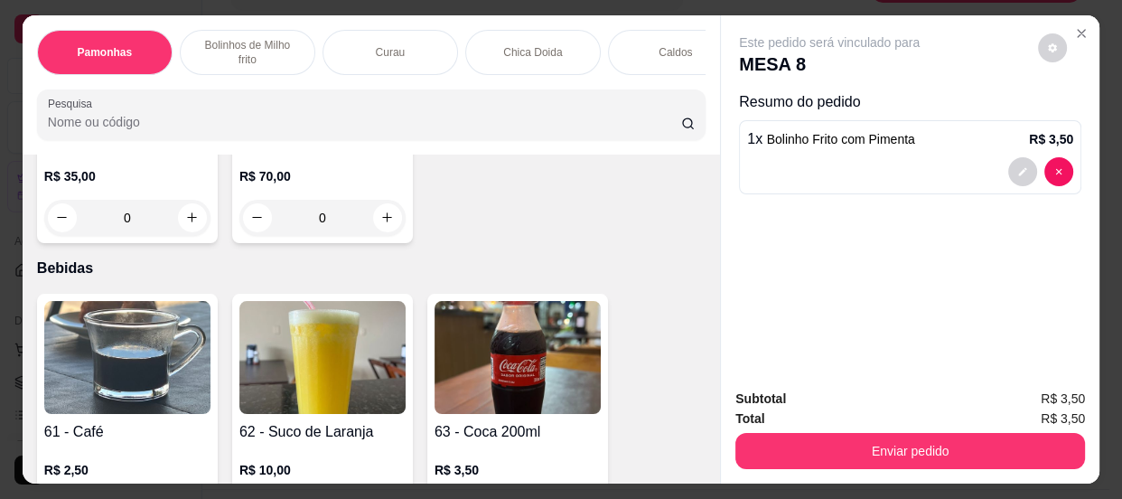
scroll to position [2629, 0]
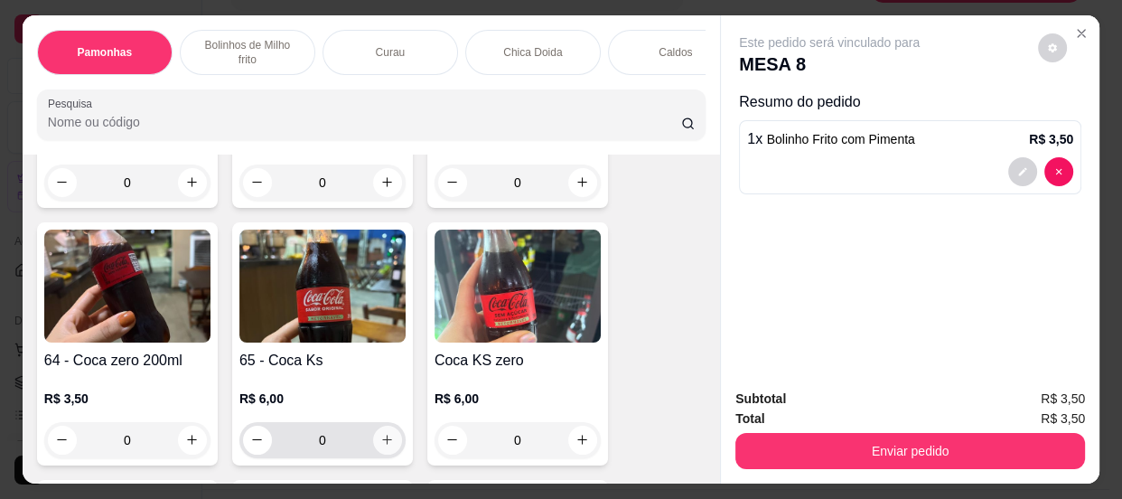
click at [373, 448] on button "increase-product-quantity" at bounding box center [387, 440] width 29 height 29
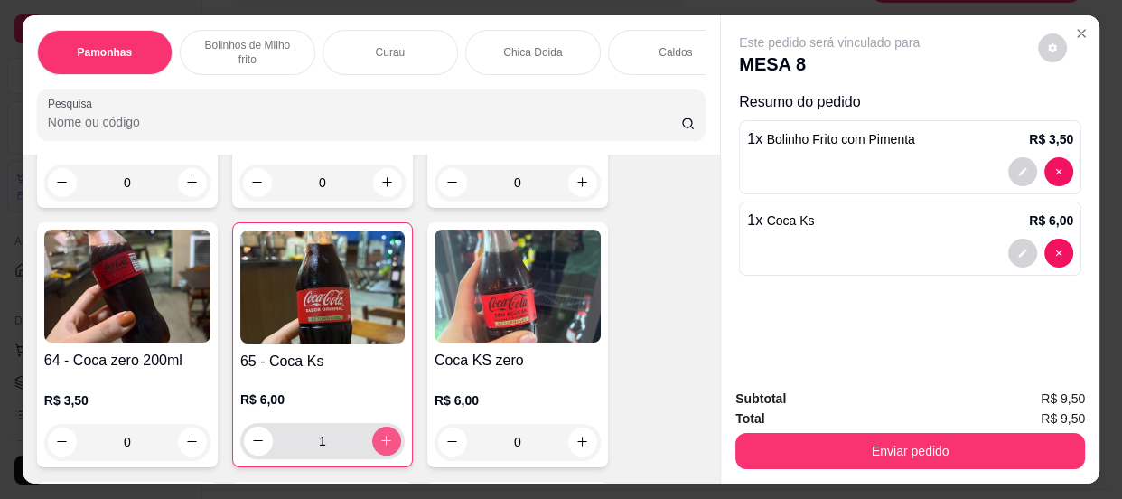
type input "1"
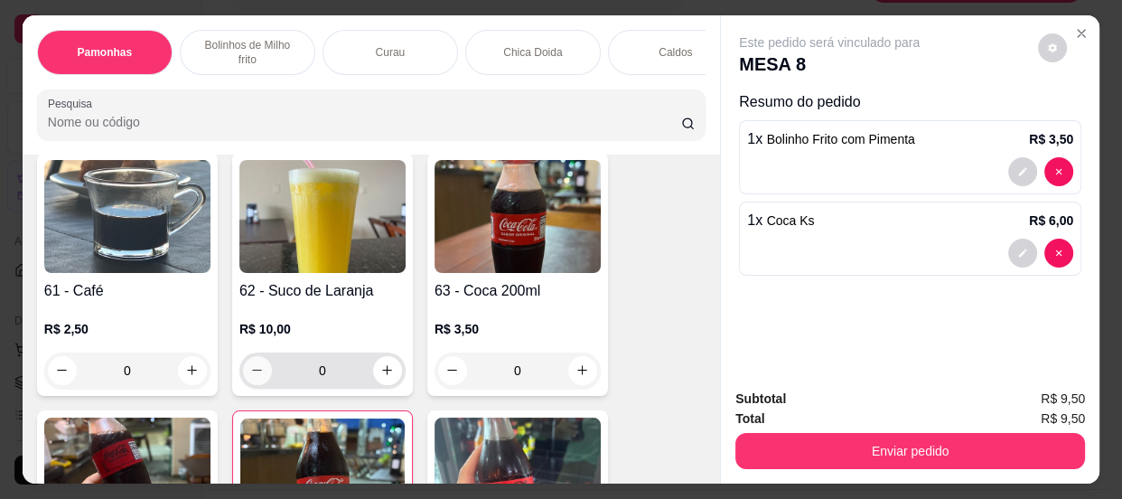
scroll to position [2465, 0]
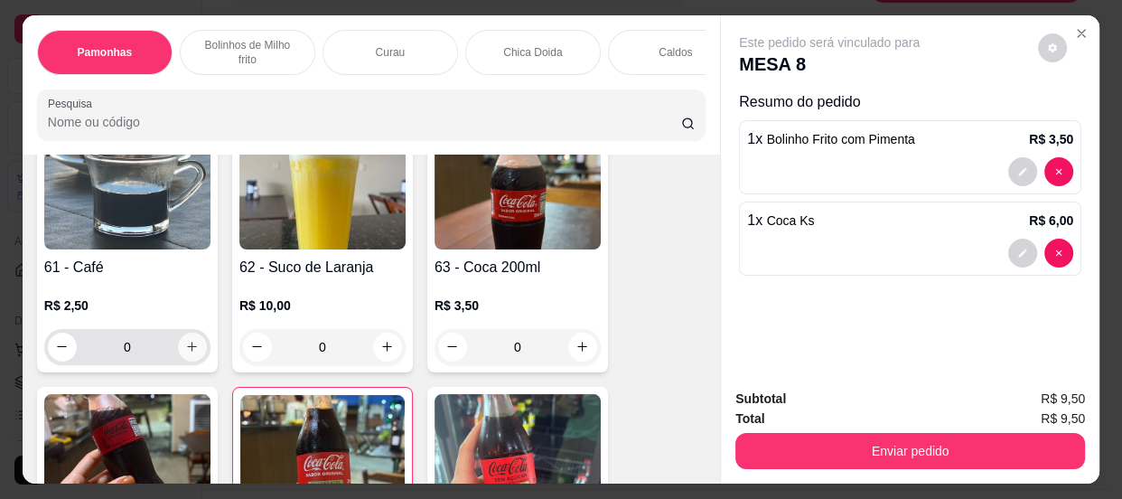
click at [191, 343] on button "increase-product-quantity" at bounding box center [192, 346] width 29 height 29
type input "1"
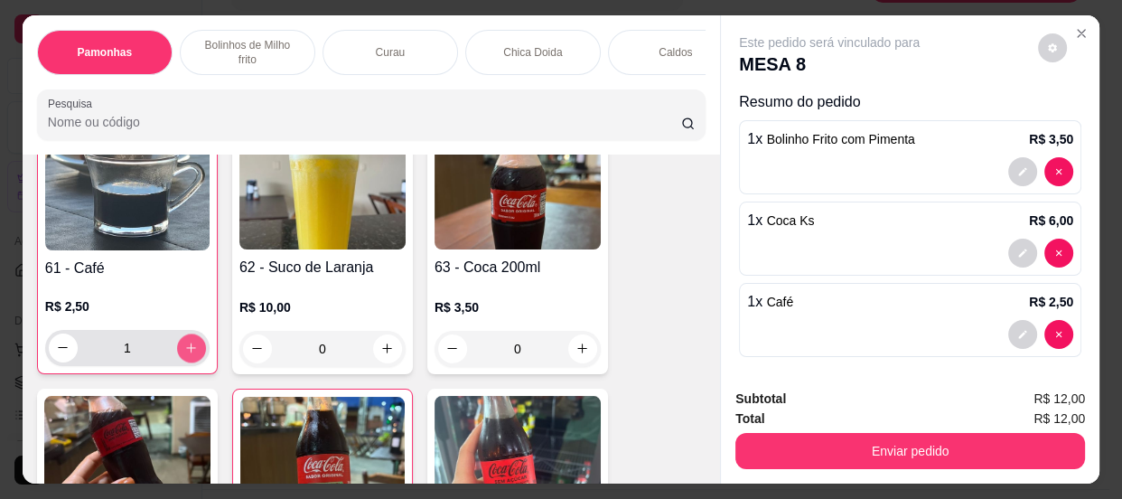
scroll to position [2466, 0]
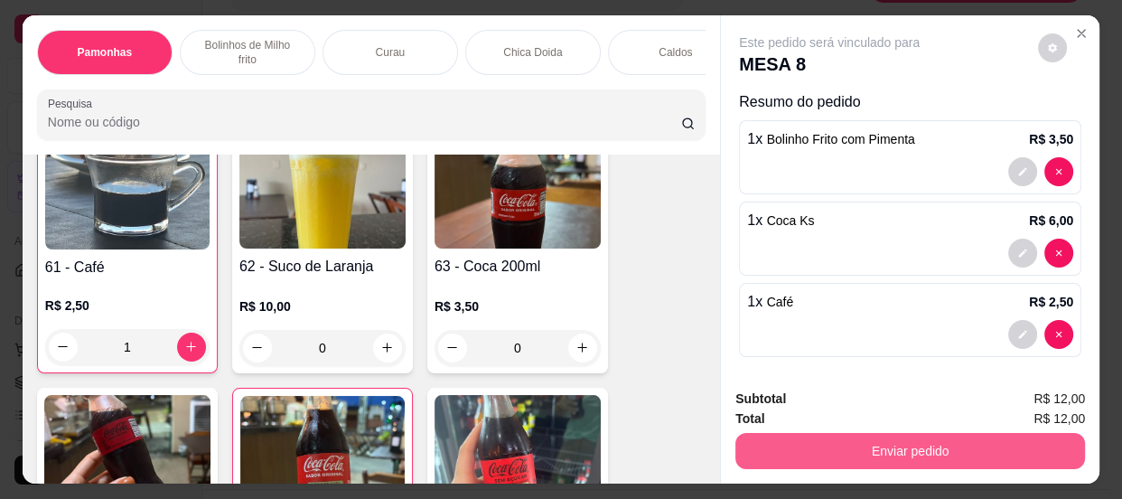
click at [854, 435] on button "Enviar pedido" at bounding box center [910, 451] width 350 height 36
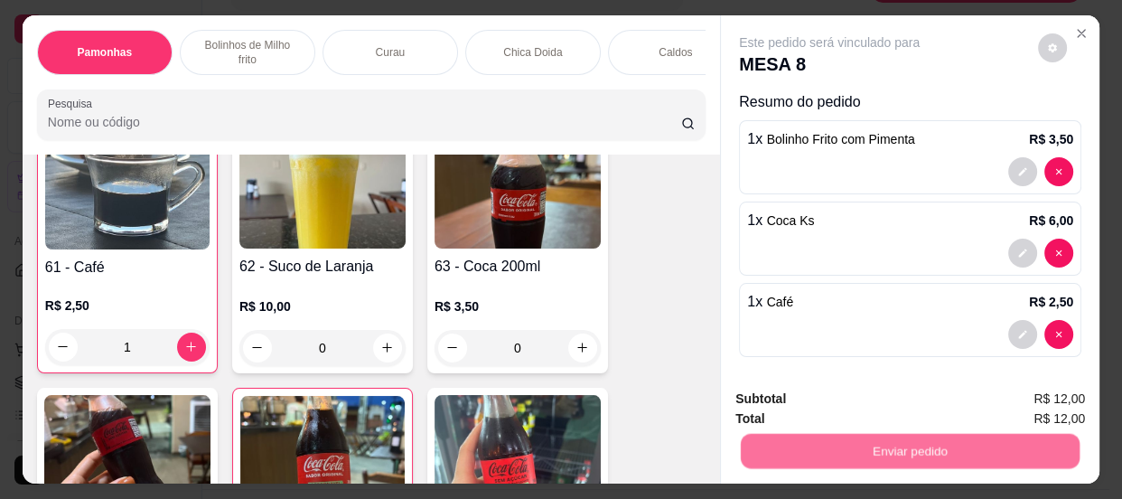
click at [788, 407] on button "Não registrar e enviar pedido" at bounding box center [851, 400] width 183 height 33
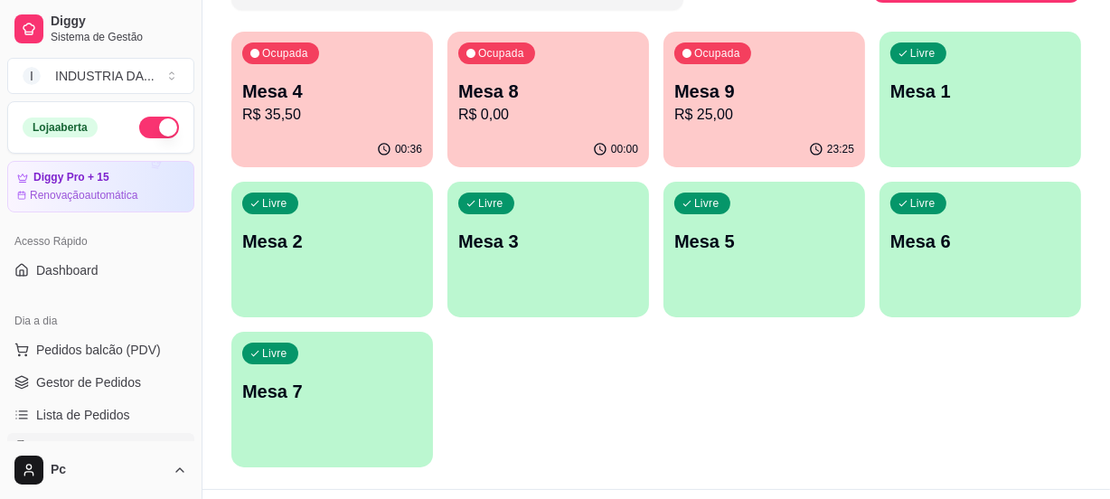
click at [716, 76] on div "Ocupada Mesa 9 R$ 25,00" at bounding box center [763, 82] width 201 height 100
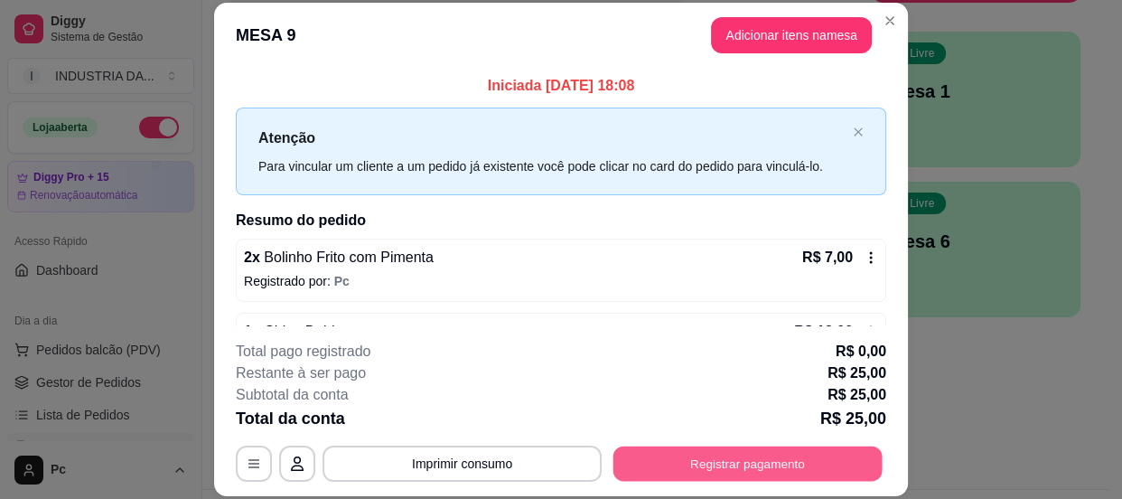
click at [771, 460] on button "Registrar pagamento" at bounding box center [747, 463] width 269 height 35
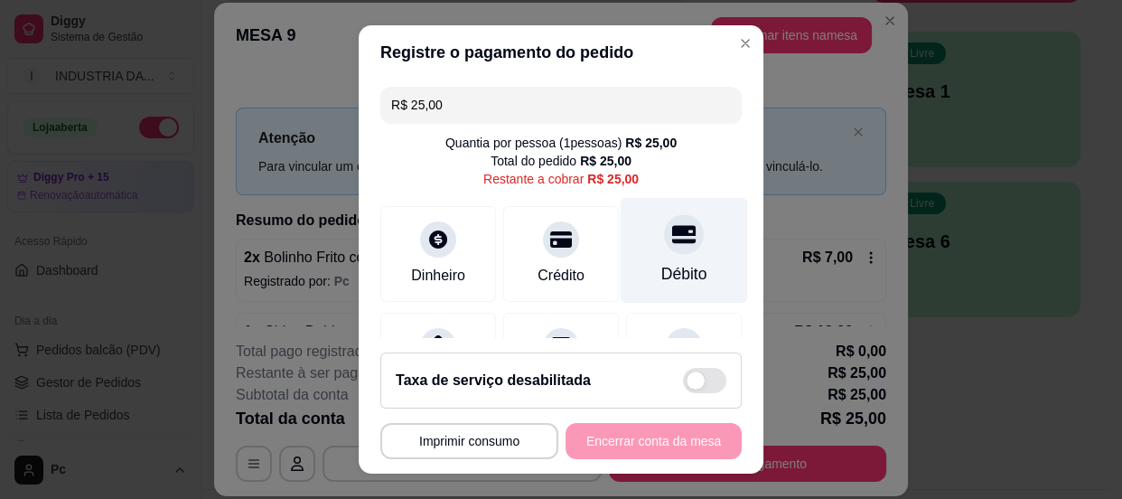
click at [672, 244] on icon at bounding box center [683, 233] width 23 height 23
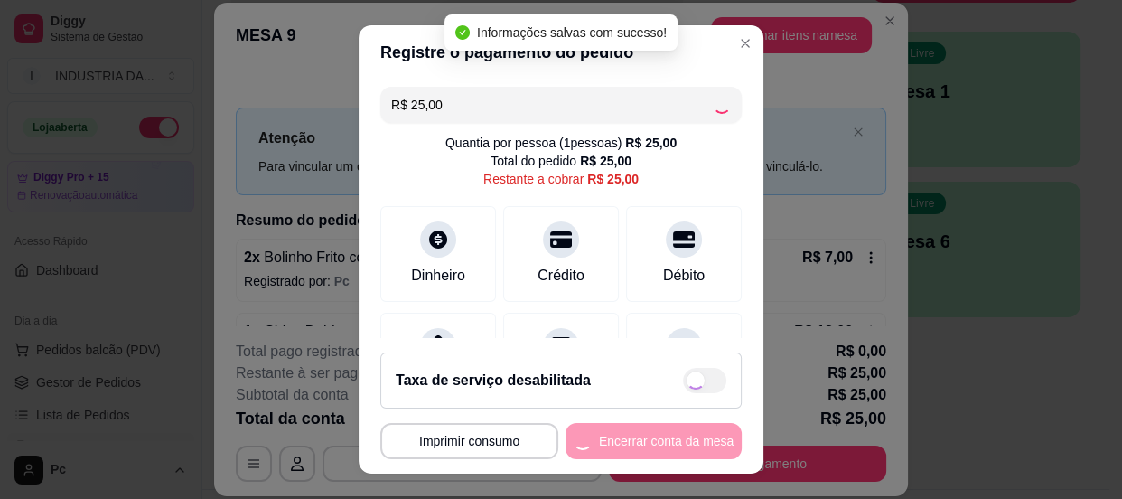
type input "R$ 0,00"
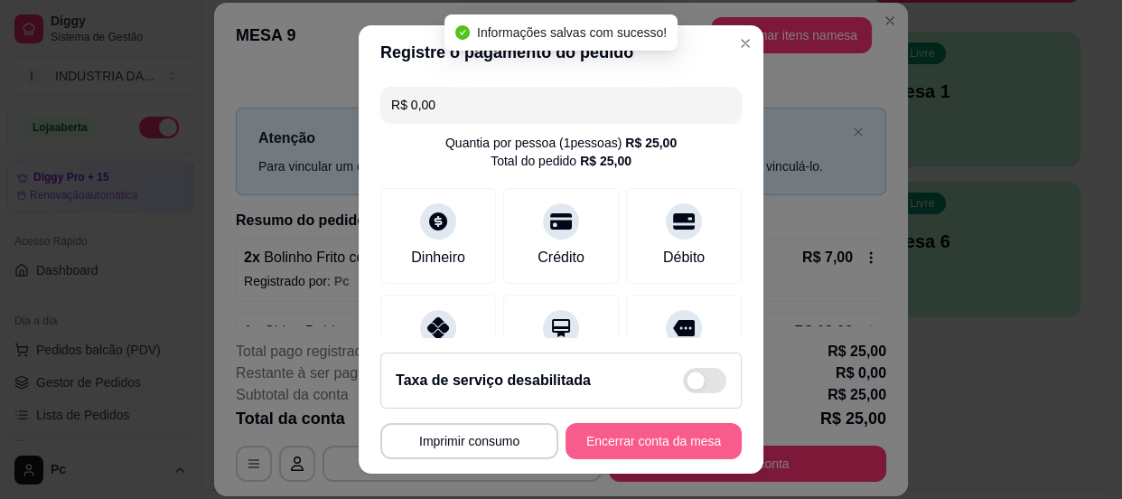
click at [627, 441] on button "Encerrar conta da mesa" at bounding box center [654, 441] width 176 height 36
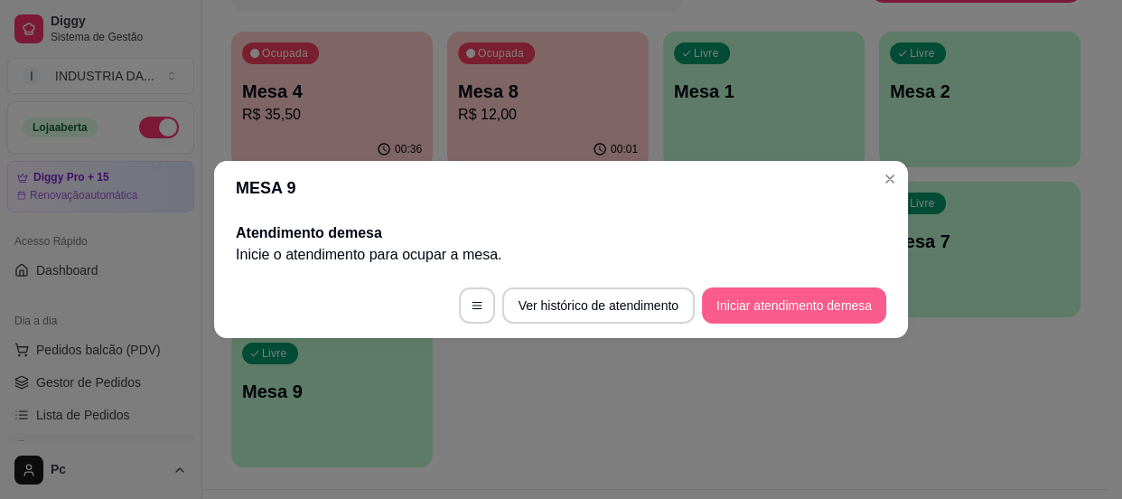
click at [766, 308] on button "Iniciar atendimento de mesa" at bounding box center [794, 305] width 184 height 36
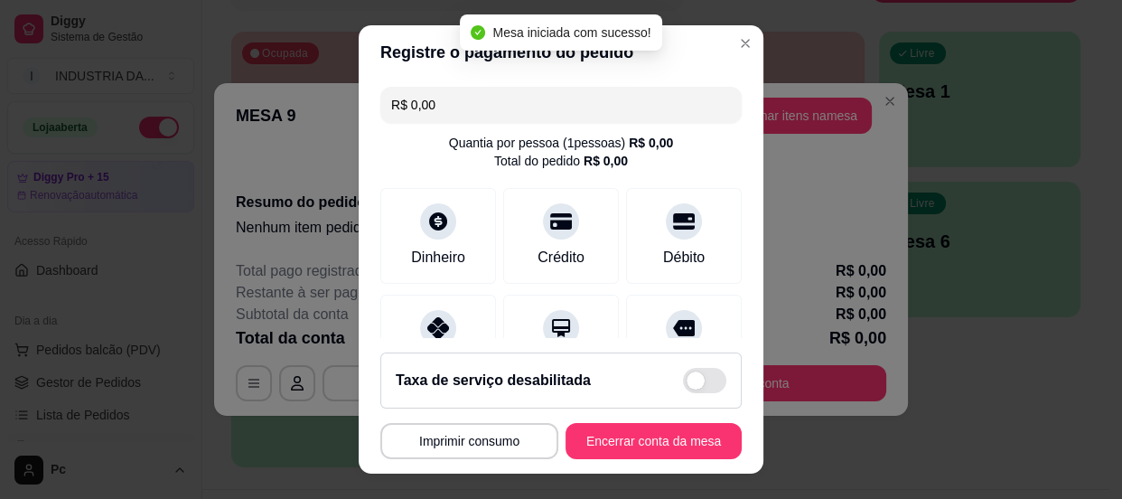
click at [711, 45] on header "Registre o pagamento do pedido" at bounding box center [561, 52] width 405 height 54
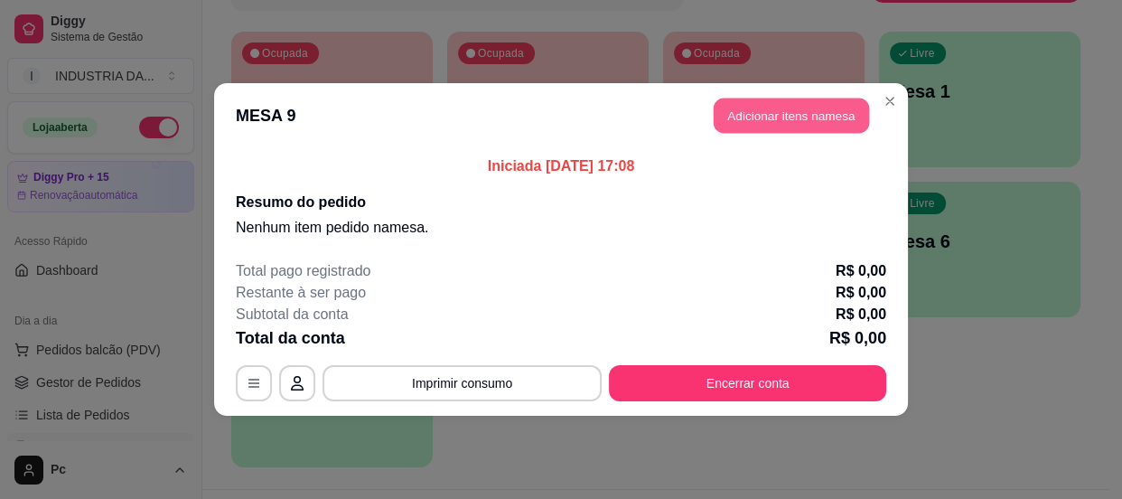
click at [792, 108] on button "Adicionar itens na mesa" at bounding box center [791, 115] width 155 height 35
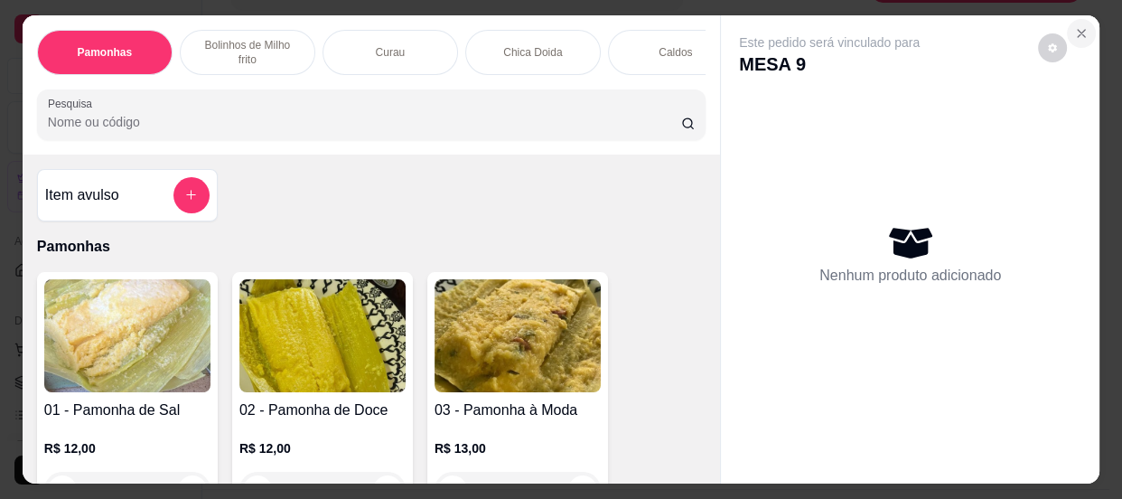
click at [1075, 31] on icon "Close" at bounding box center [1081, 33] width 14 height 14
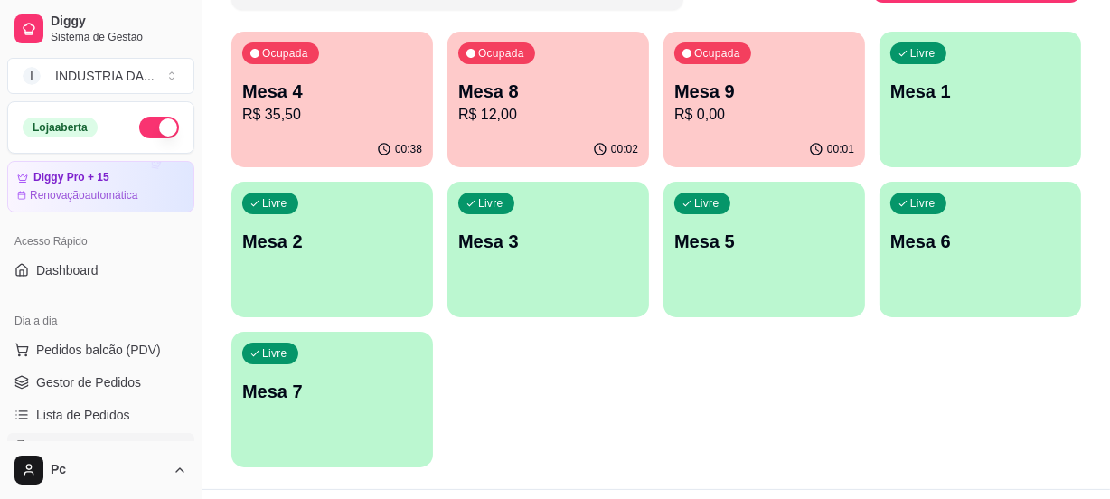
click at [548, 105] on p "R$ 12,00" at bounding box center [548, 115] width 180 height 22
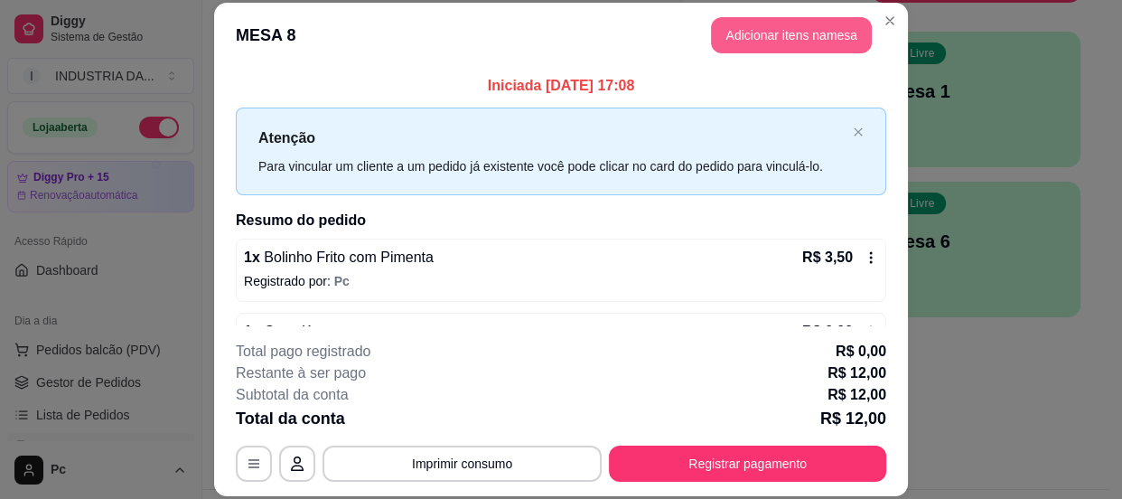
click at [773, 30] on button "Adicionar itens na mesa" at bounding box center [791, 35] width 161 height 36
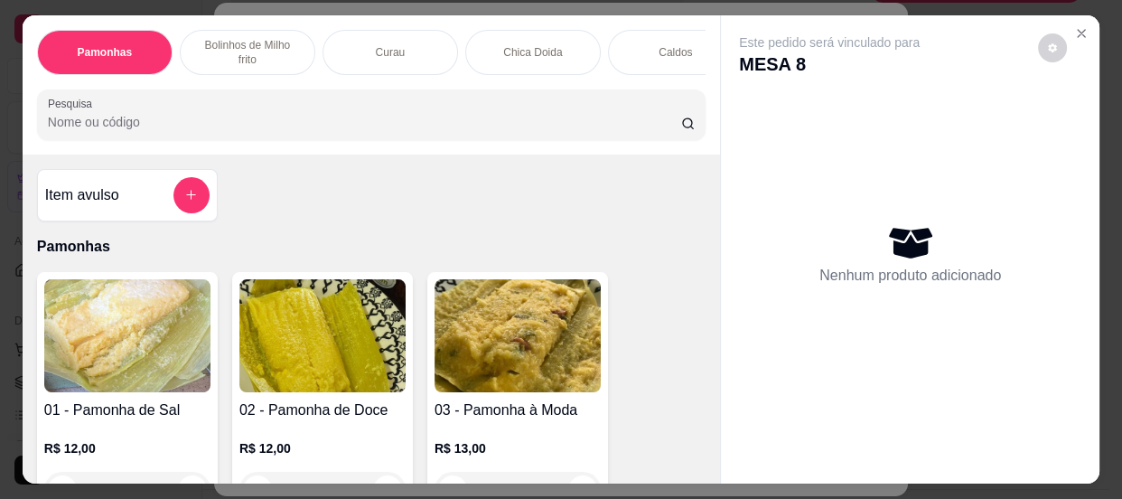
scroll to position [81, 0]
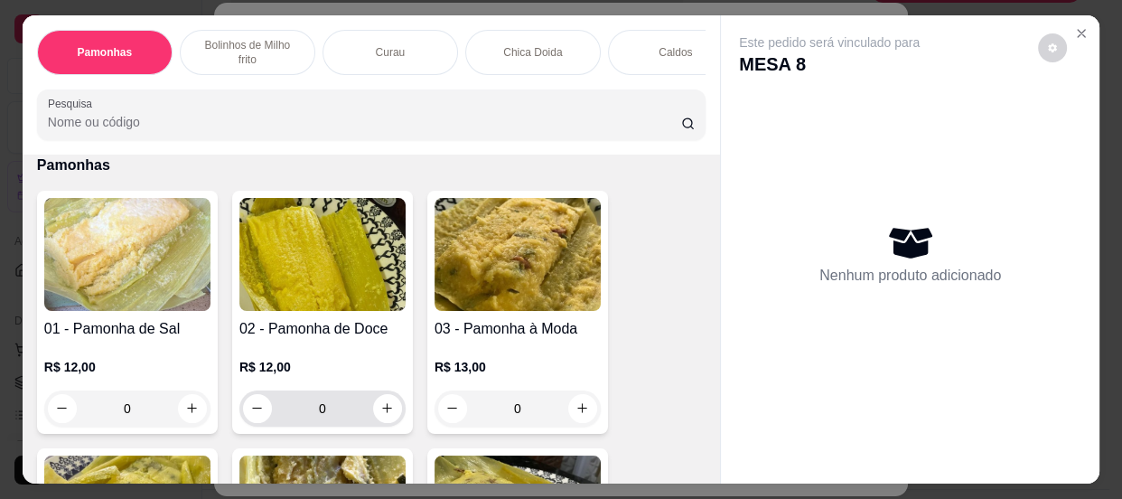
click at [338, 426] on input "0" at bounding box center [322, 408] width 101 height 36
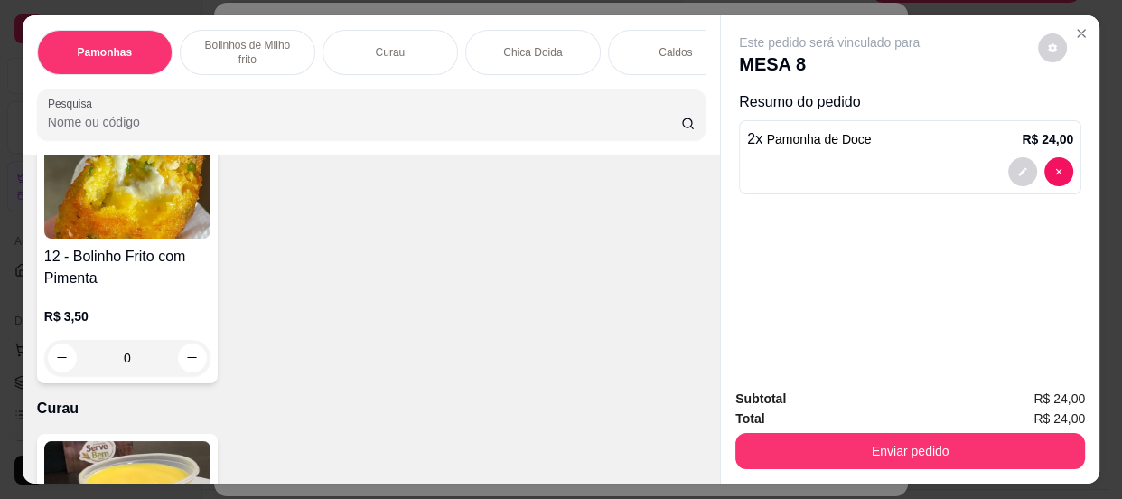
scroll to position [1067, 0]
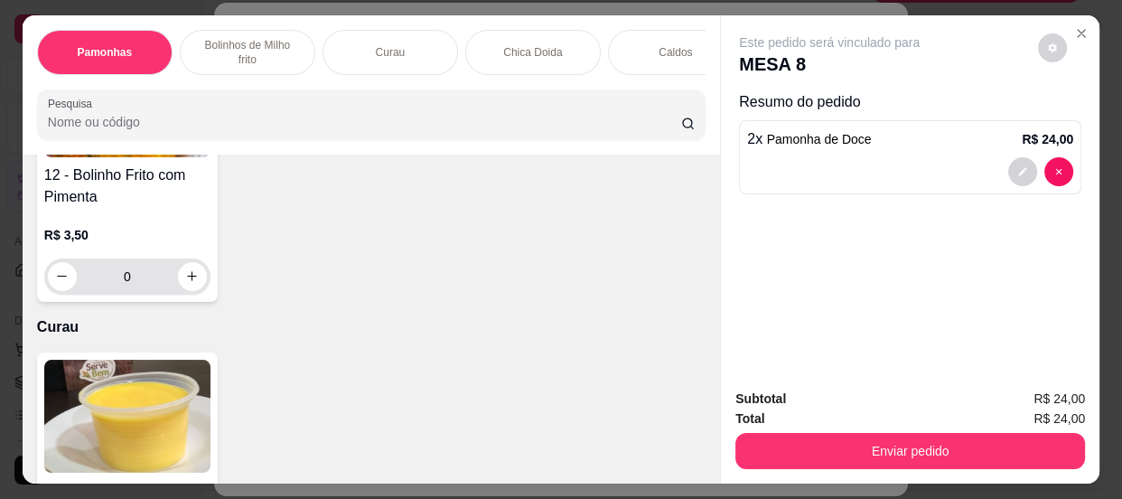
type input "2"
click at [161, 267] on input "0" at bounding box center [127, 276] width 101 height 36
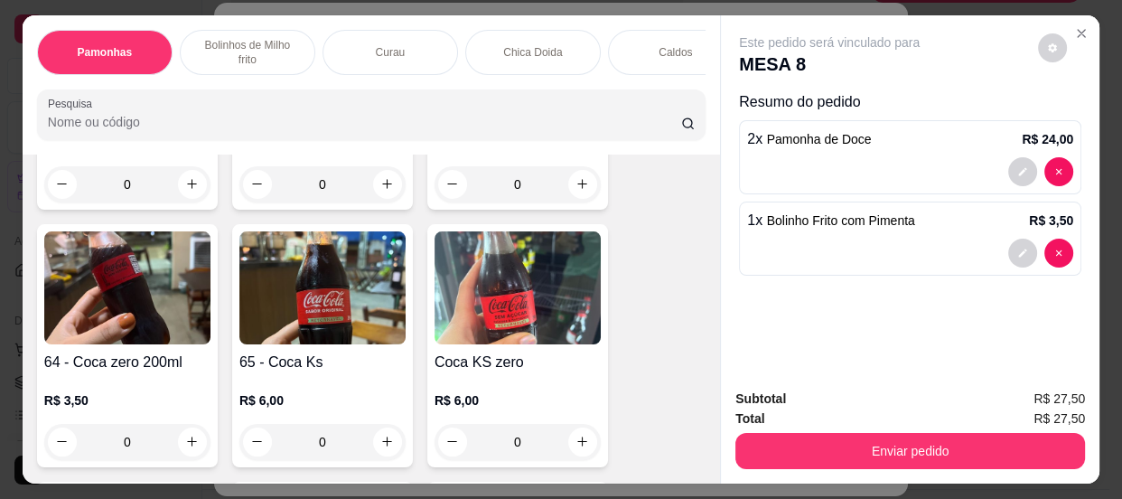
scroll to position [2547, 0]
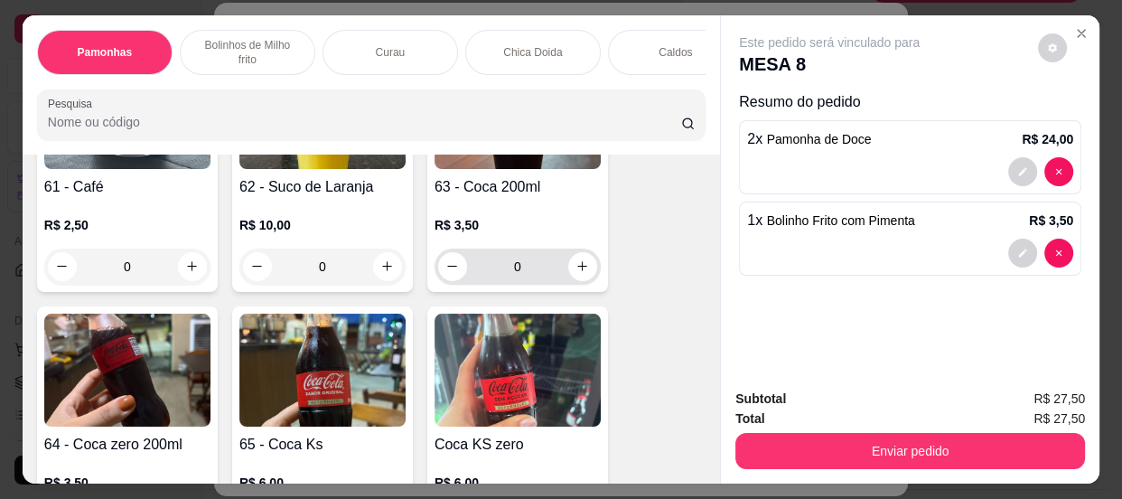
type input "1"
click at [574, 279] on button "increase-product-quantity" at bounding box center [582, 266] width 29 height 29
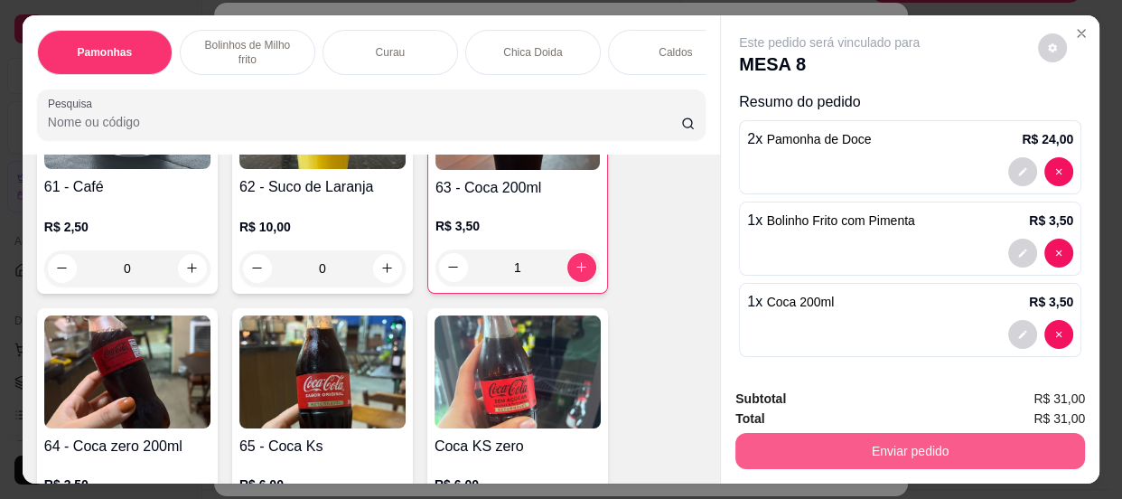
type input "1"
click at [880, 449] on button "Enviar pedido" at bounding box center [910, 451] width 350 height 36
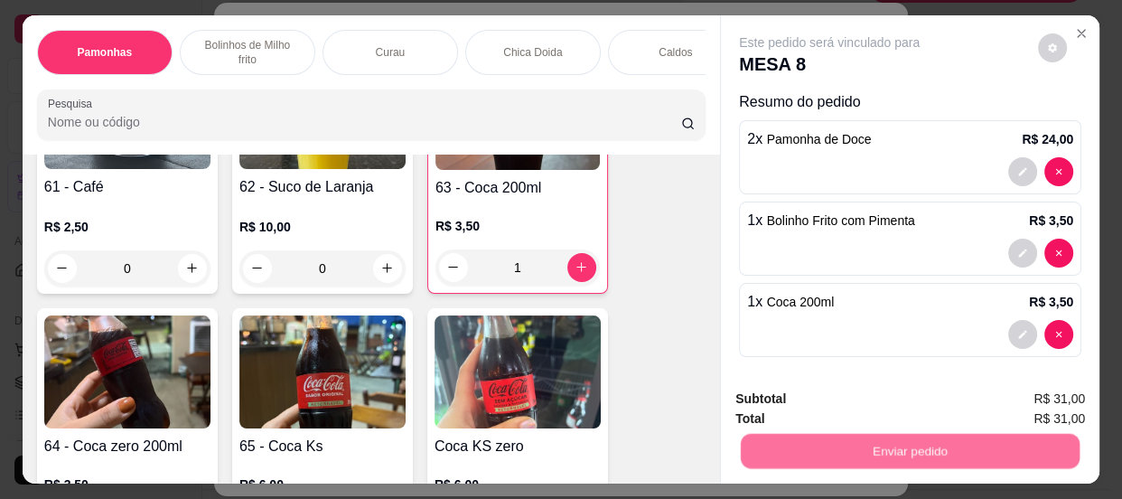
click at [832, 400] on button "Não registrar e enviar pedido" at bounding box center [851, 401] width 188 height 34
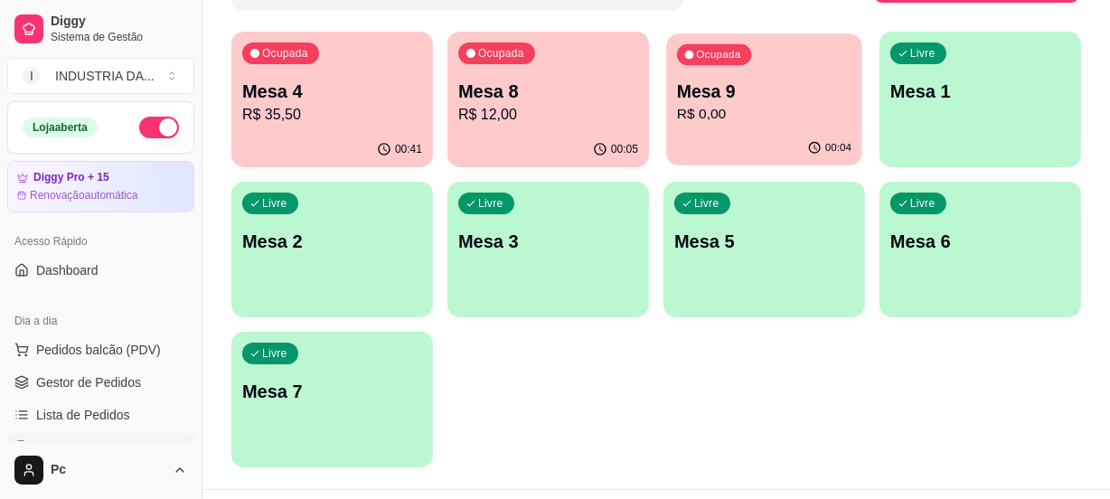
click at [744, 98] on p "Mesa 9" at bounding box center [764, 92] width 174 height 24
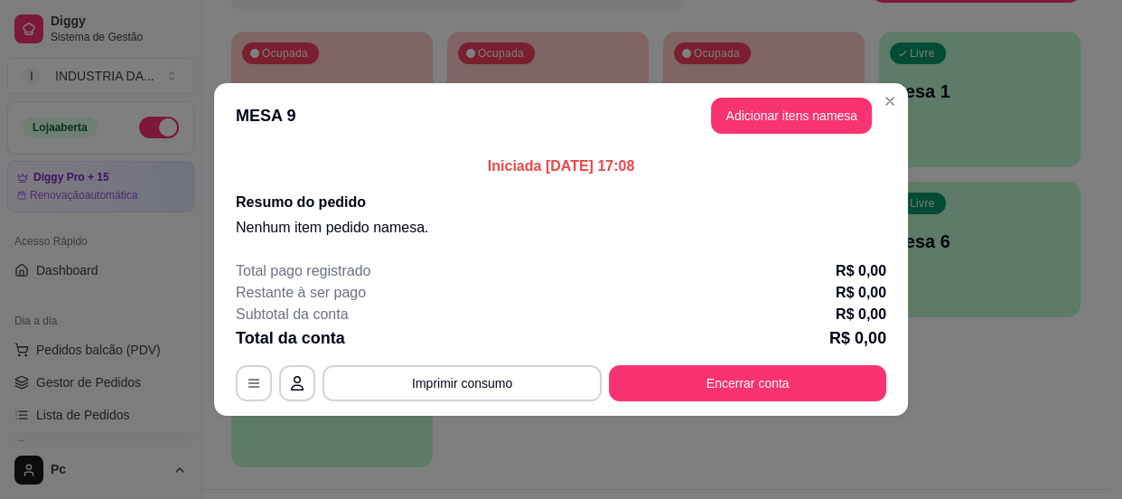
click at [755, 99] on button "Adicionar itens na mesa" at bounding box center [791, 116] width 161 height 36
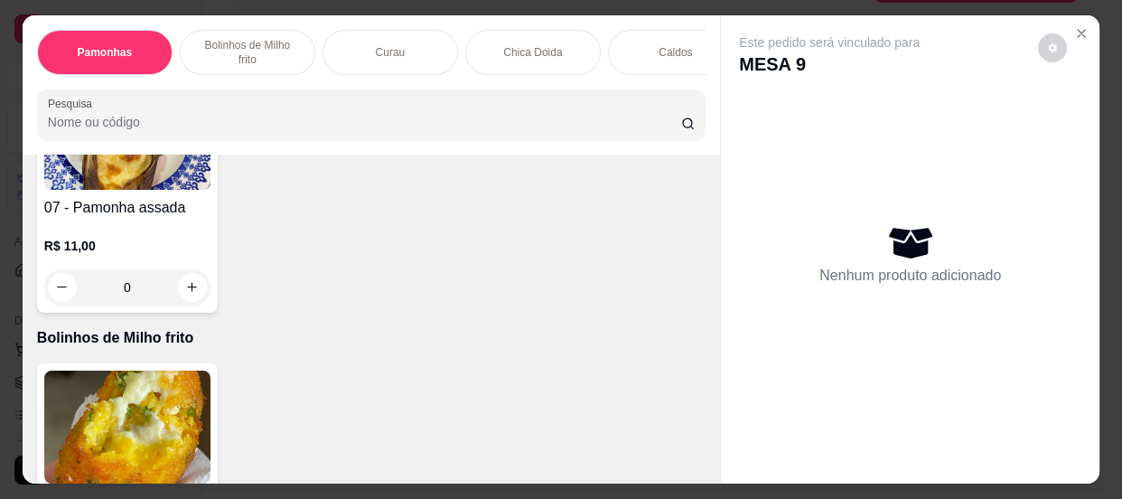
scroll to position [985, 0]
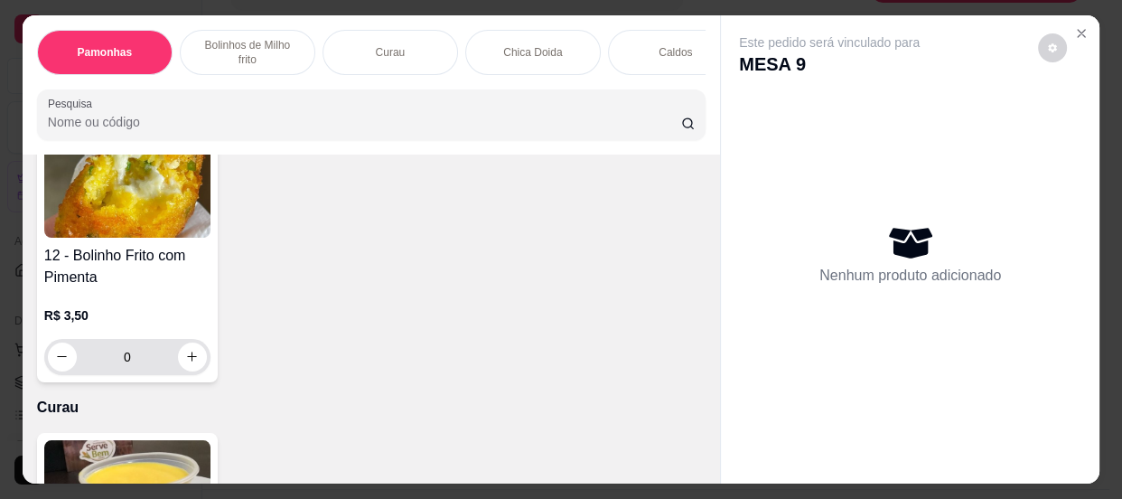
click at [134, 366] on input "0" at bounding box center [127, 357] width 101 height 36
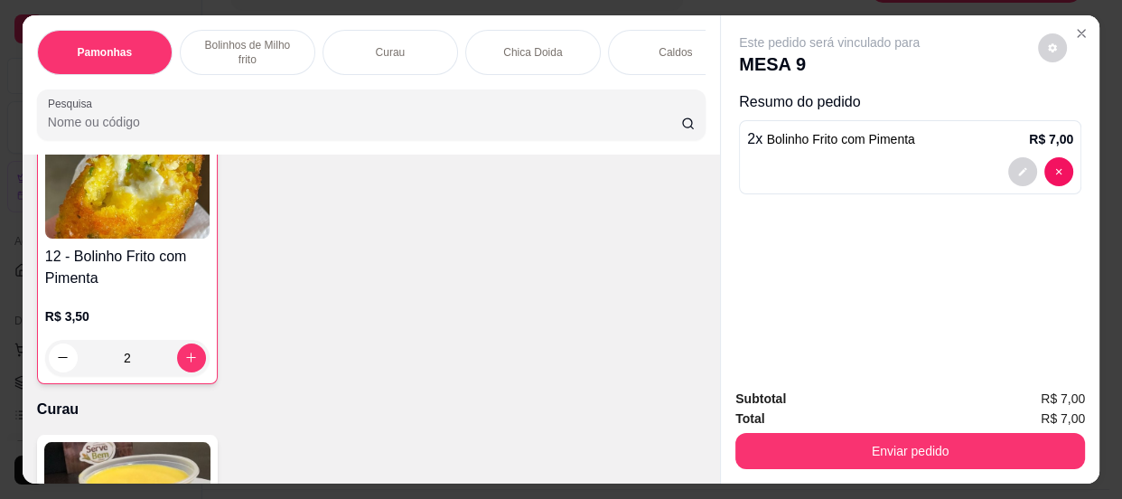
scroll to position [986, 0]
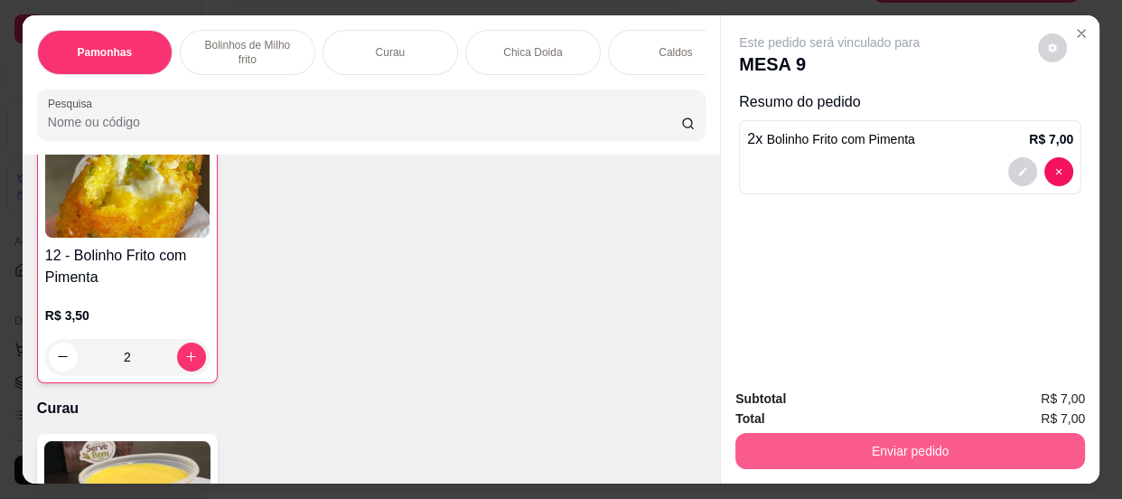
type input "2"
click at [960, 441] on button "Enviar pedido" at bounding box center [910, 451] width 350 height 36
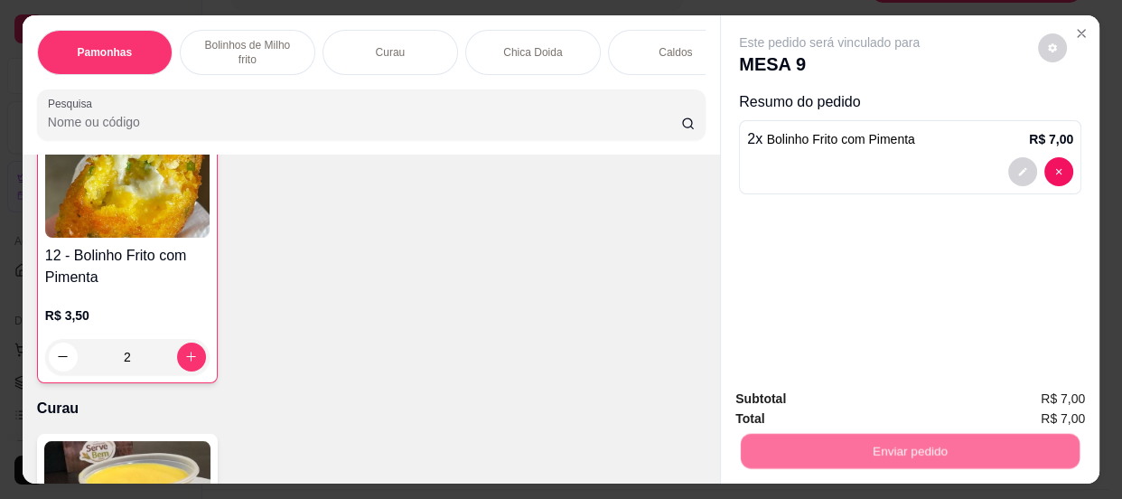
click at [870, 393] on button "Não registrar e enviar pedido" at bounding box center [851, 401] width 188 height 34
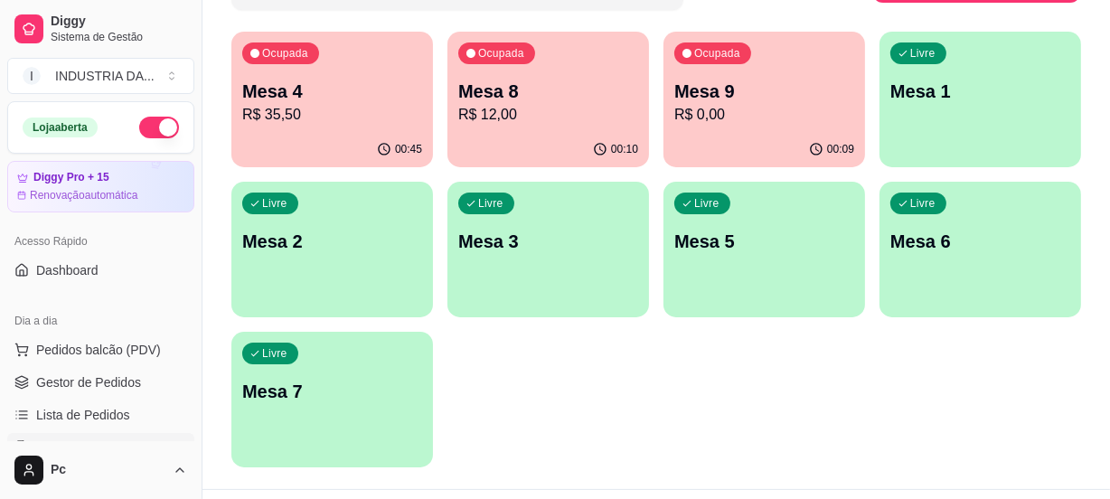
click at [726, 118] on p "R$ 0,00" at bounding box center [764, 115] width 180 height 22
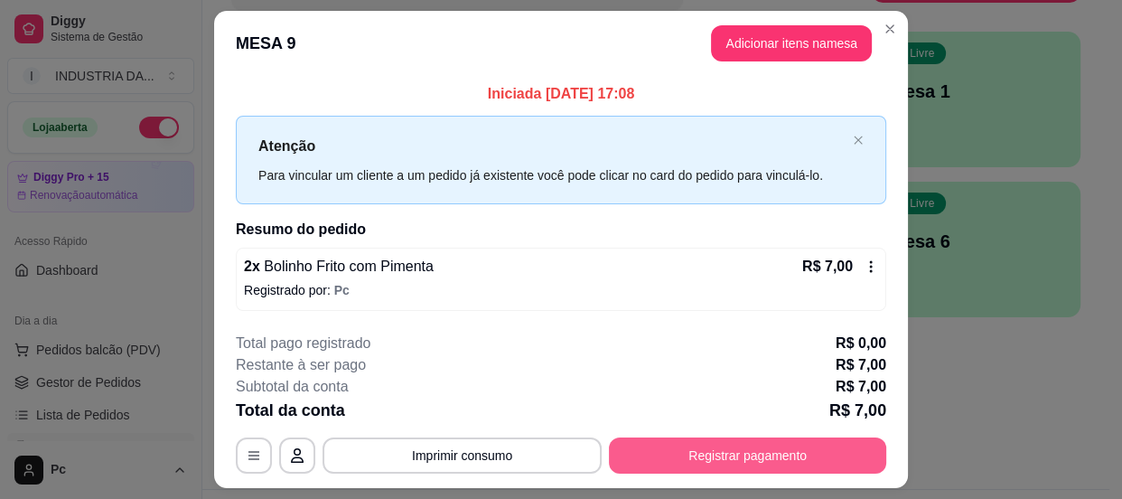
click at [773, 453] on button "Registrar pagamento" at bounding box center [747, 455] width 277 height 36
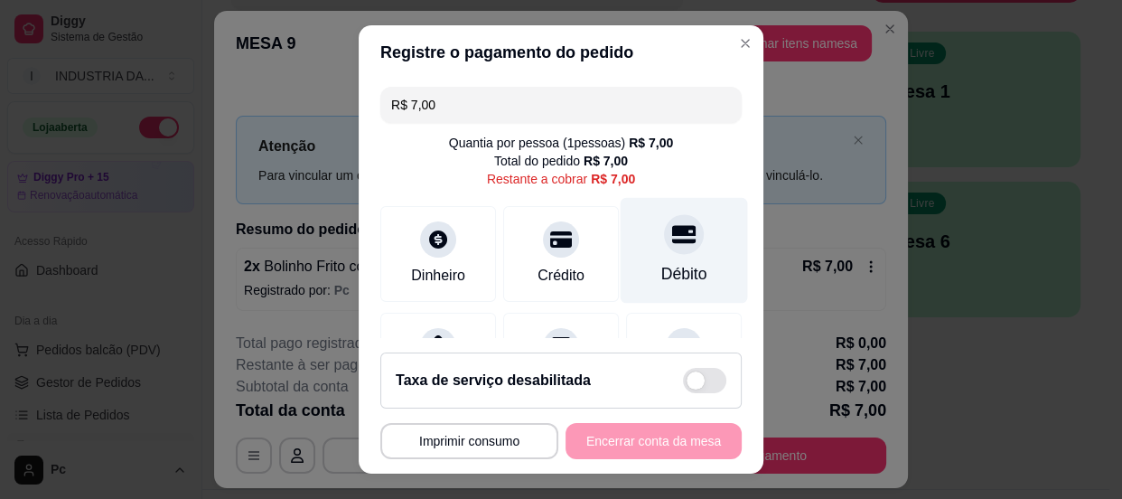
click at [675, 211] on div "Débito" at bounding box center [684, 250] width 127 height 106
click at [664, 217] on div at bounding box center [684, 234] width 40 height 40
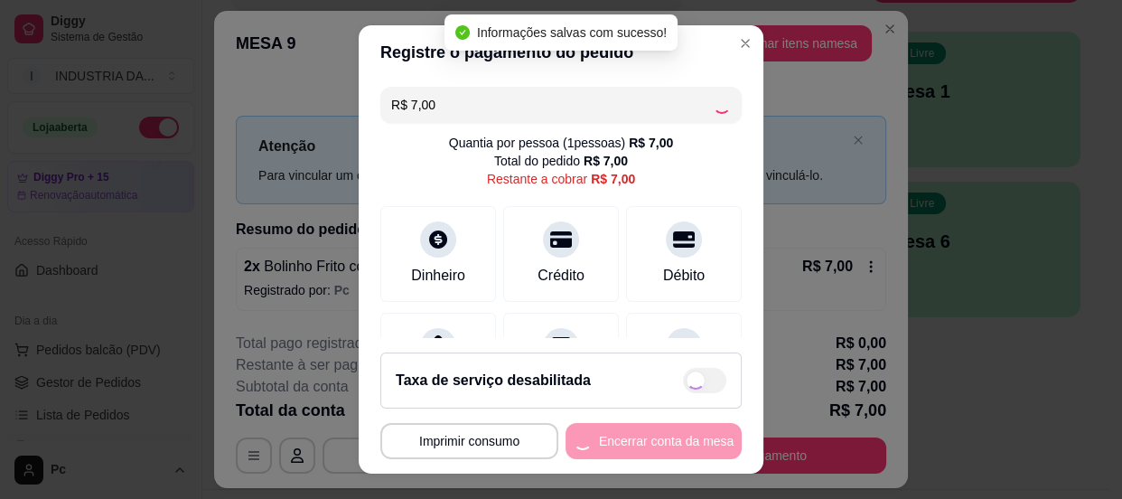
type input "R$ 0,00"
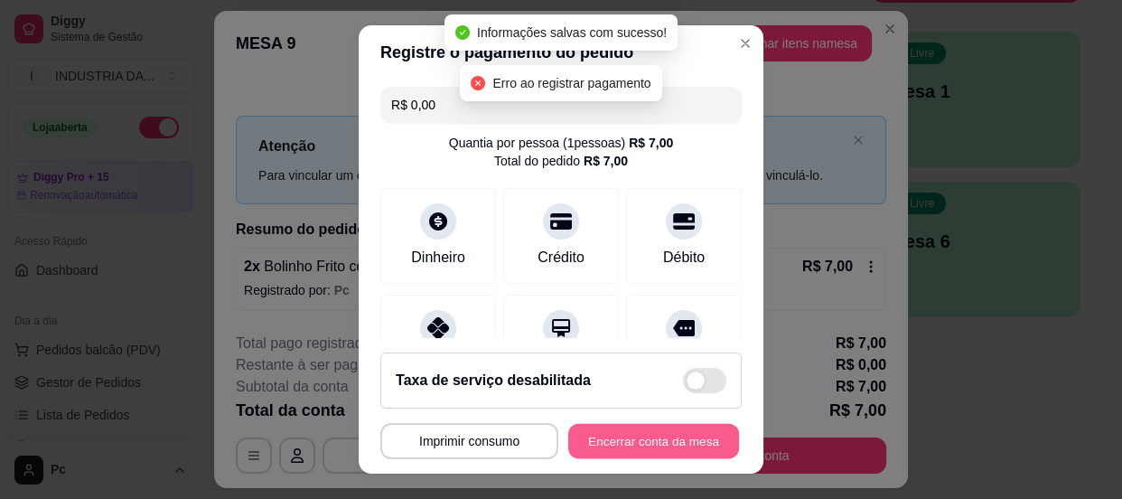
click at [598, 447] on button "Encerrar conta da mesa" at bounding box center [653, 441] width 171 height 35
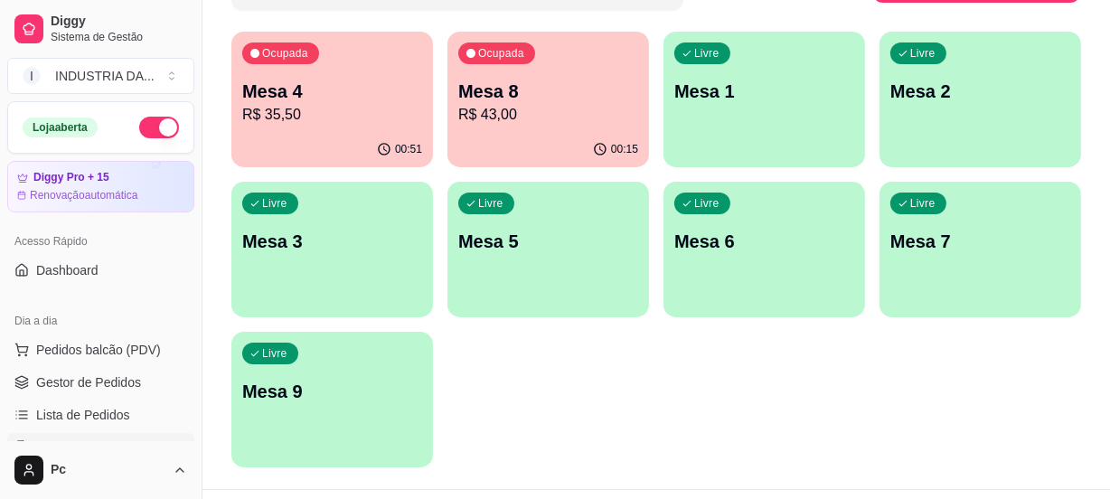
click at [307, 385] on p "Mesa 9" at bounding box center [332, 391] width 180 height 25
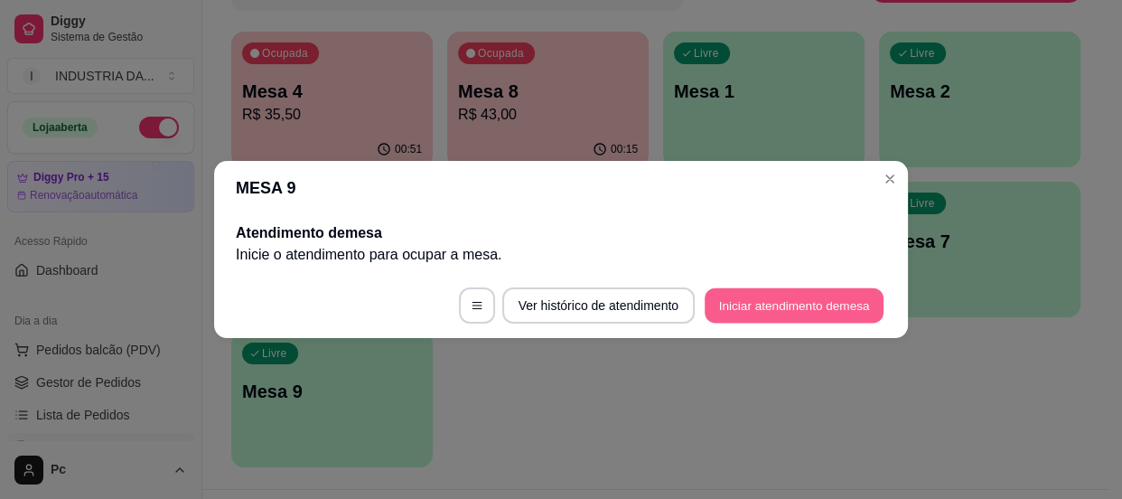
click at [751, 309] on button "Iniciar atendimento de mesa" at bounding box center [794, 305] width 179 height 35
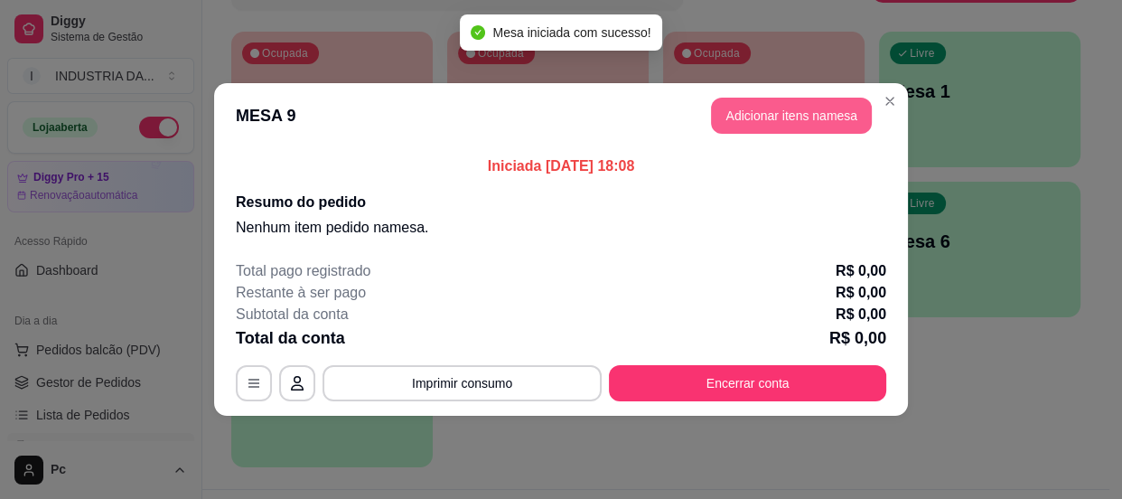
click at [785, 118] on button "Adicionar itens na mesa" at bounding box center [791, 116] width 161 height 36
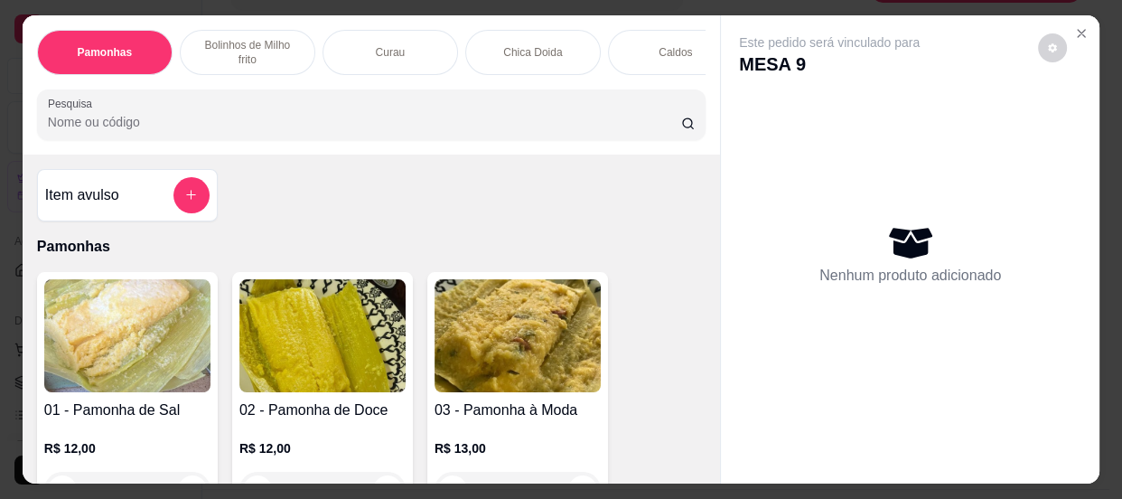
scroll to position [164, 0]
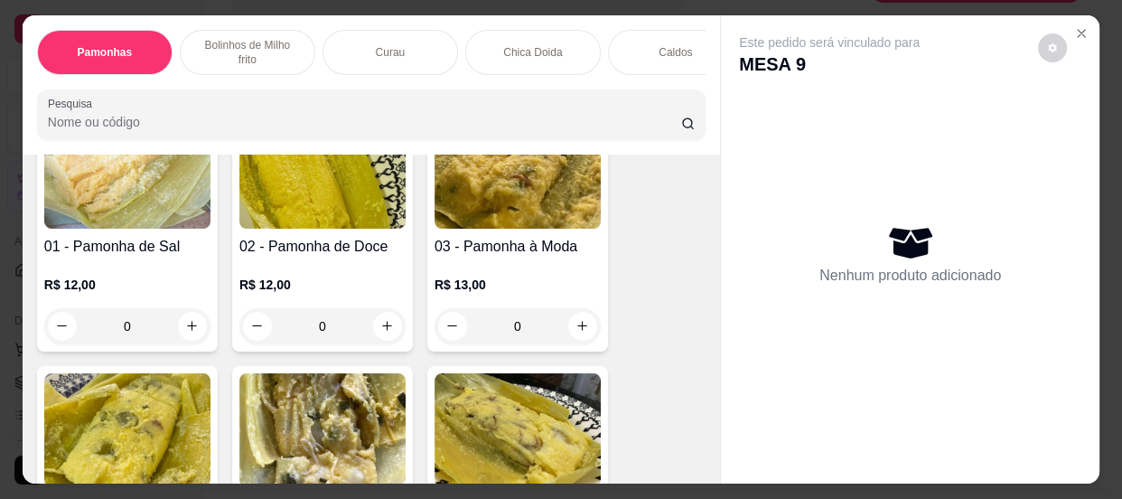
click at [531, 339] on input "0" at bounding box center [517, 326] width 101 height 36
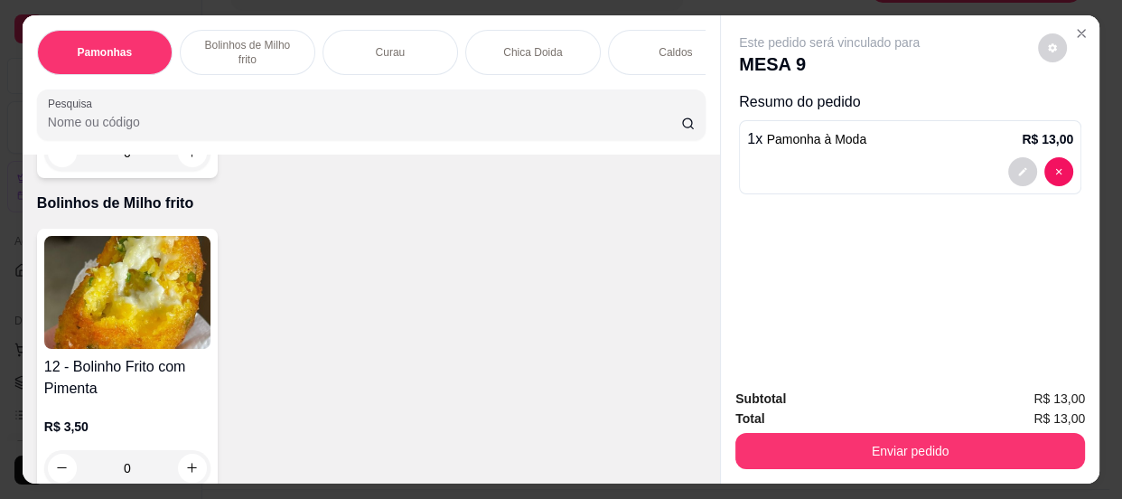
scroll to position [985, 0]
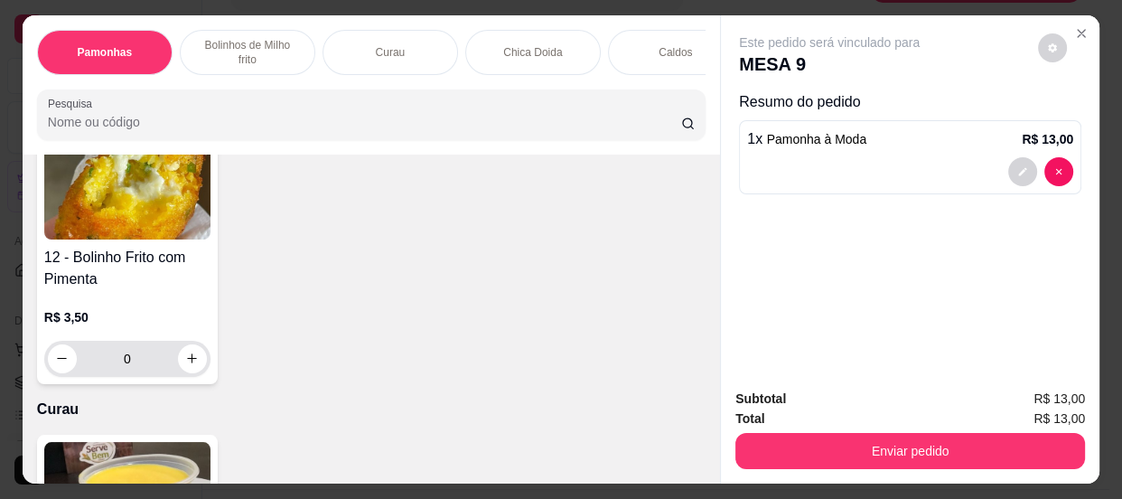
type input "1"
click at [126, 357] on input "0" at bounding box center [127, 359] width 101 height 36
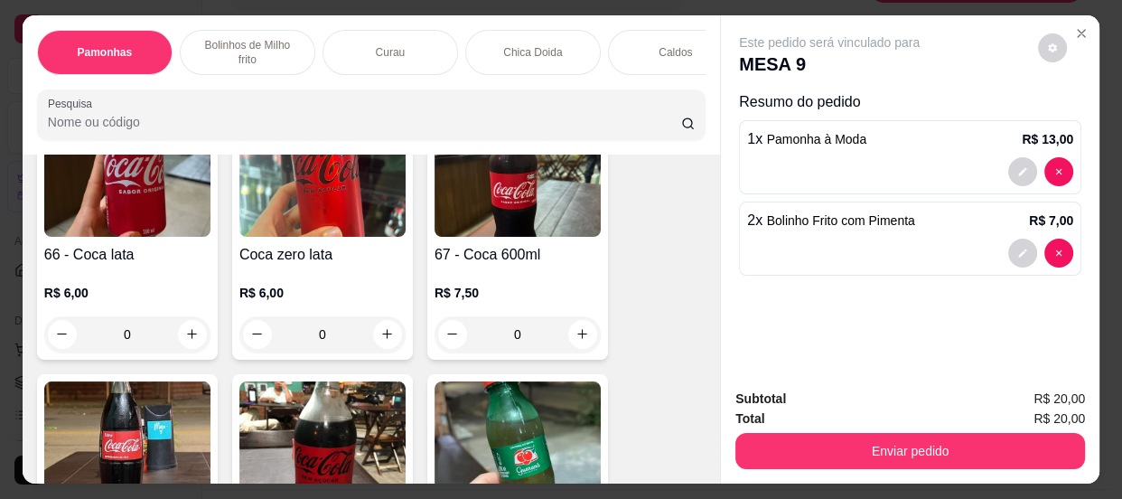
scroll to position [3039, 0]
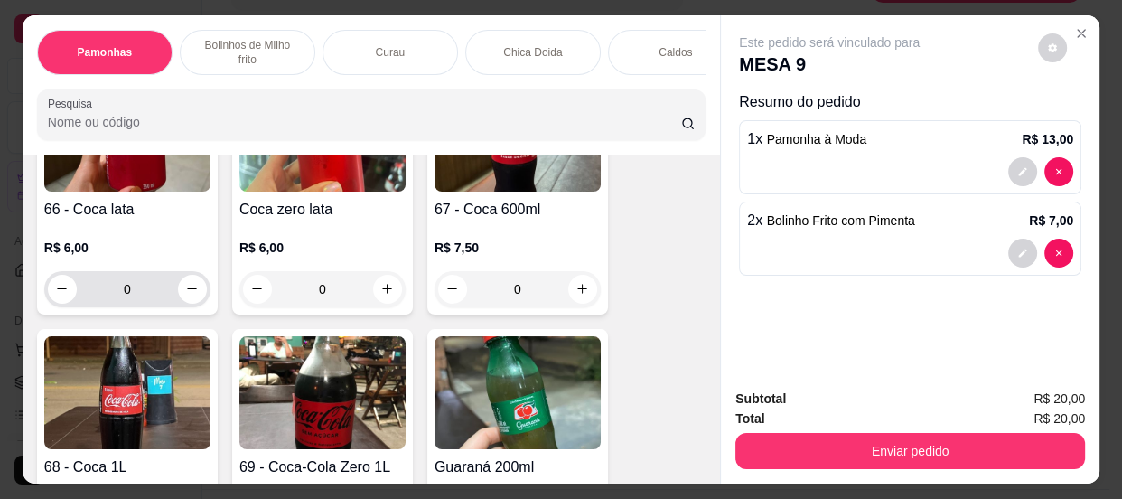
type input "2"
click at [125, 302] on input "0" at bounding box center [127, 289] width 101 height 36
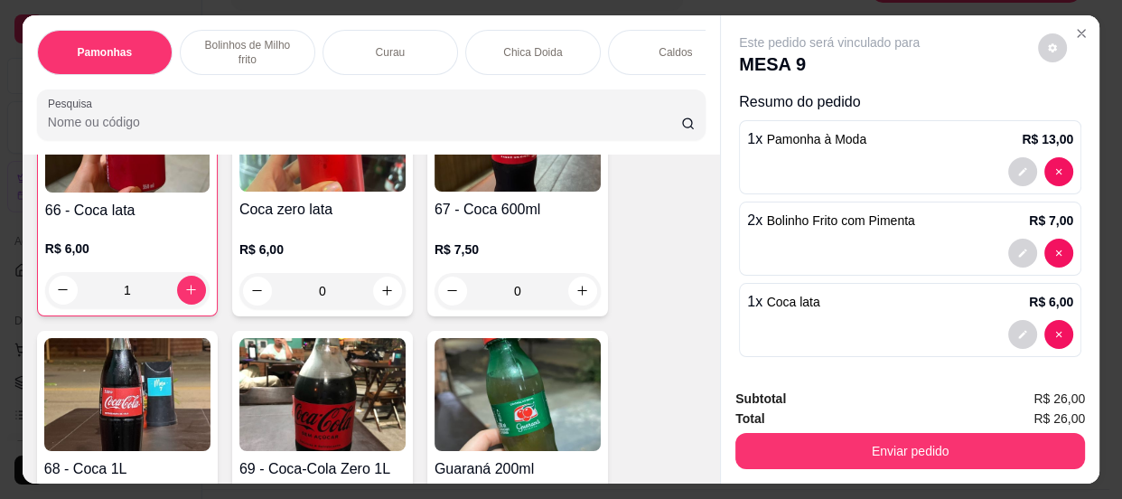
scroll to position [3040, 0]
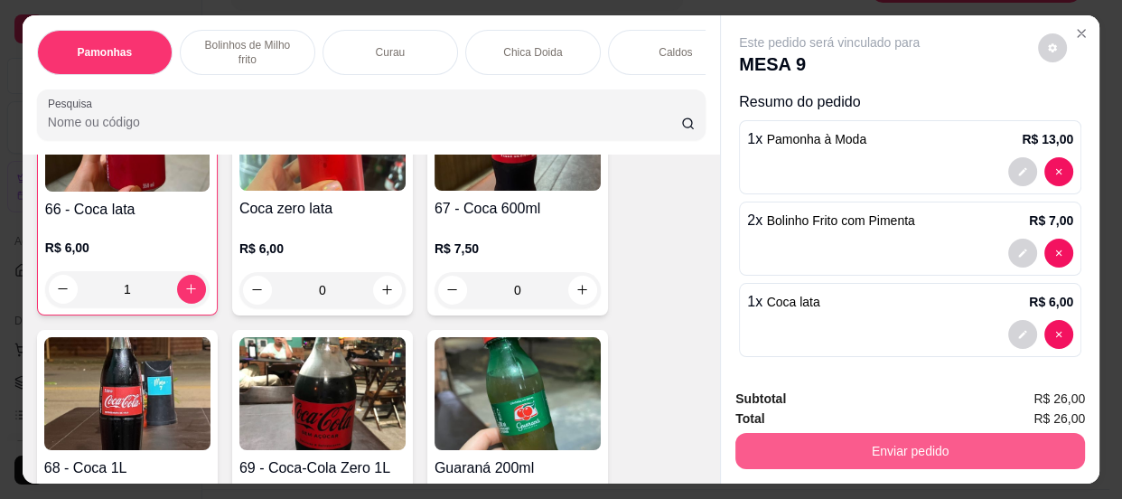
type input "1"
click at [940, 445] on button "Enviar pedido" at bounding box center [910, 451] width 350 height 36
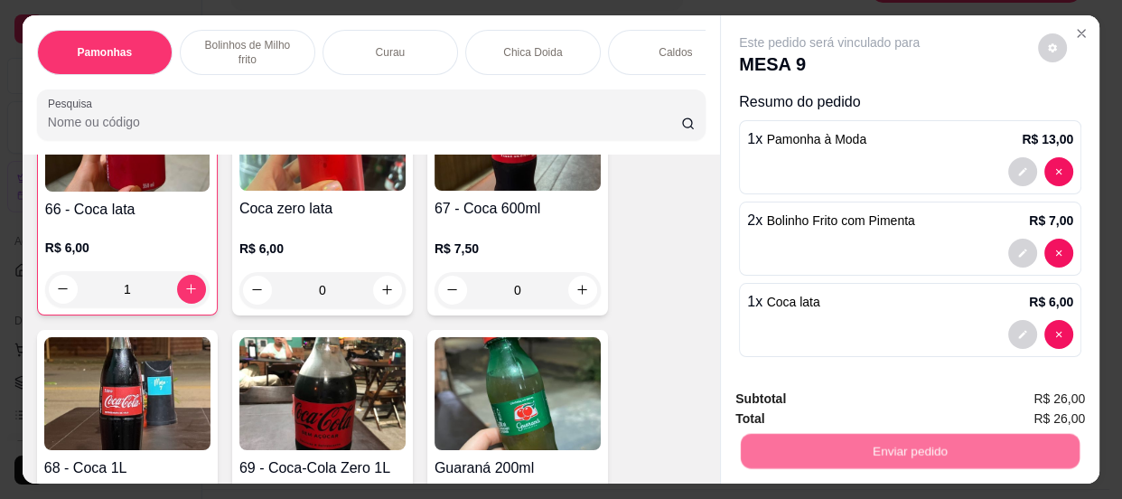
click at [866, 401] on button "Não registrar e enviar pedido" at bounding box center [851, 400] width 183 height 33
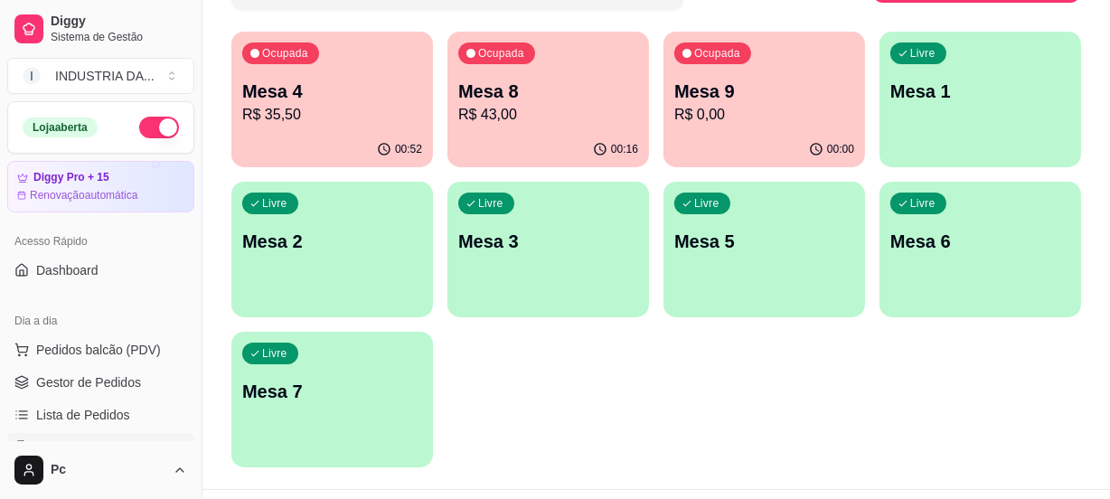
click at [613, 407] on div "Ocupada Mesa 4 R$ 35,50 00:52 Ocupada Mesa 8 R$ 43,00 00:16 Ocupada Mesa 9 R$ 0…" at bounding box center [655, 249] width 849 height 435
click at [1019, 81] on p "Mesa 1" at bounding box center [980, 91] width 180 height 25
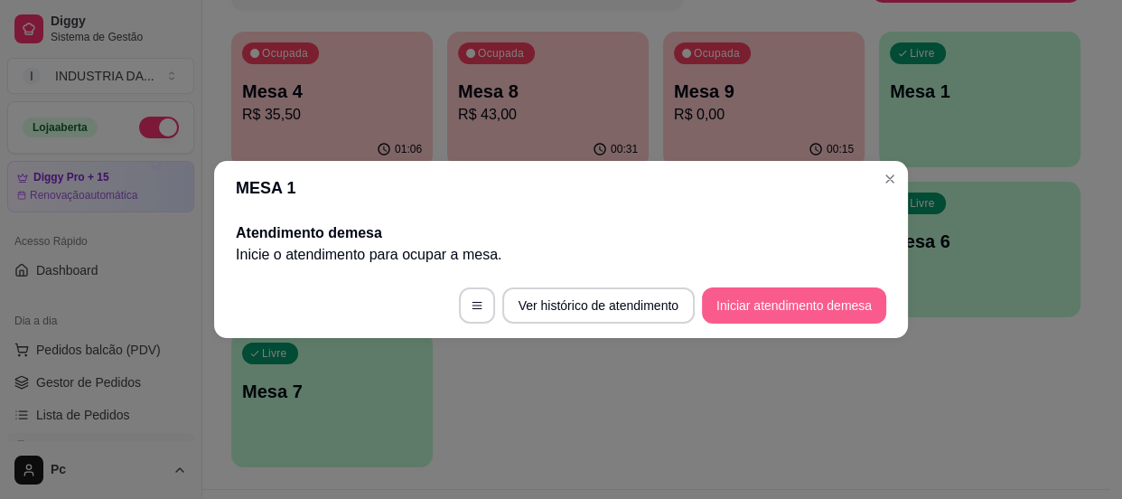
click at [799, 297] on button "Iniciar atendimento de mesa" at bounding box center [794, 305] width 184 height 36
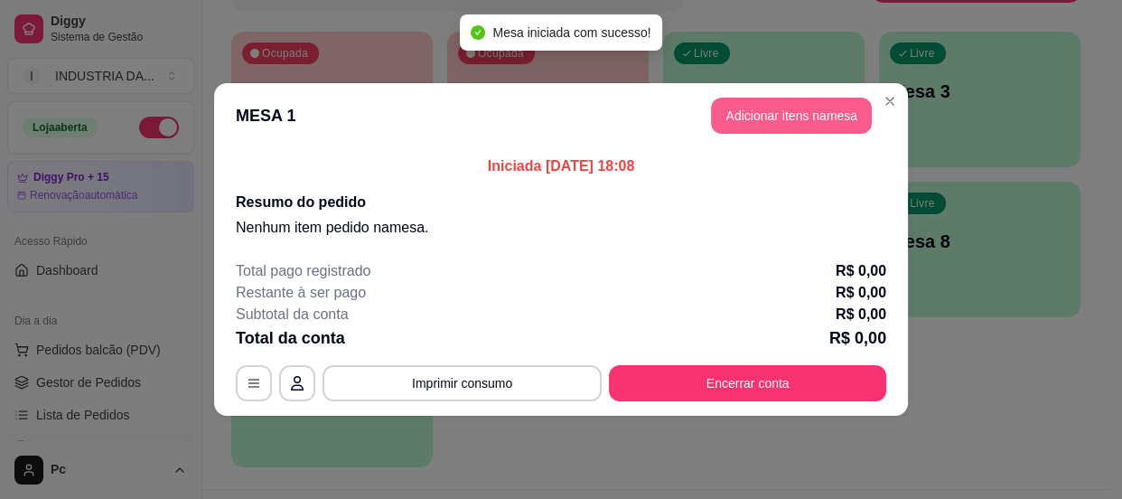
click at [821, 116] on button "Adicionar itens na mesa" at bounding box center [791, 116] width 161 height 36
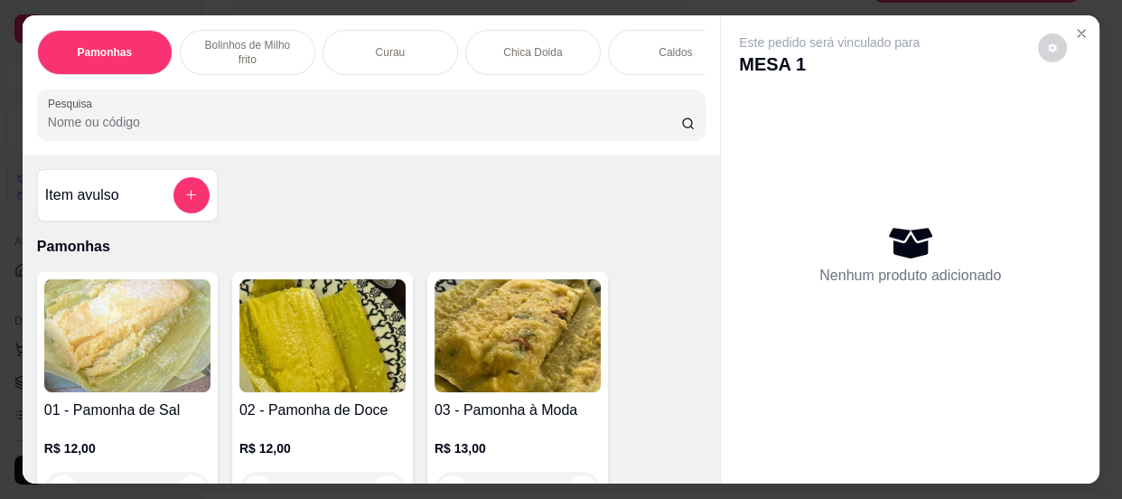
scroll to position [81, 0]
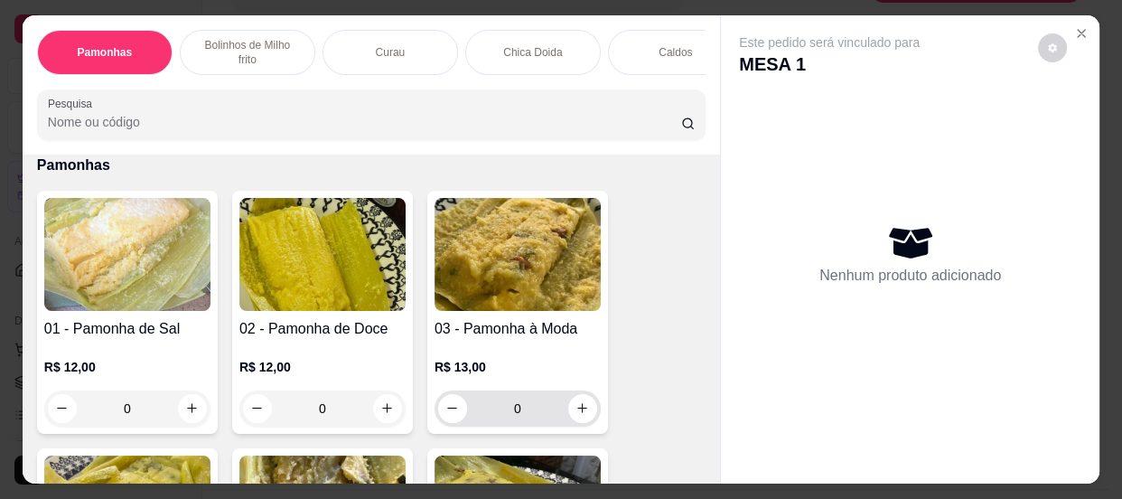
click at [535, 407] on input "0" at bounding box center [517, 408] width 101 height 36
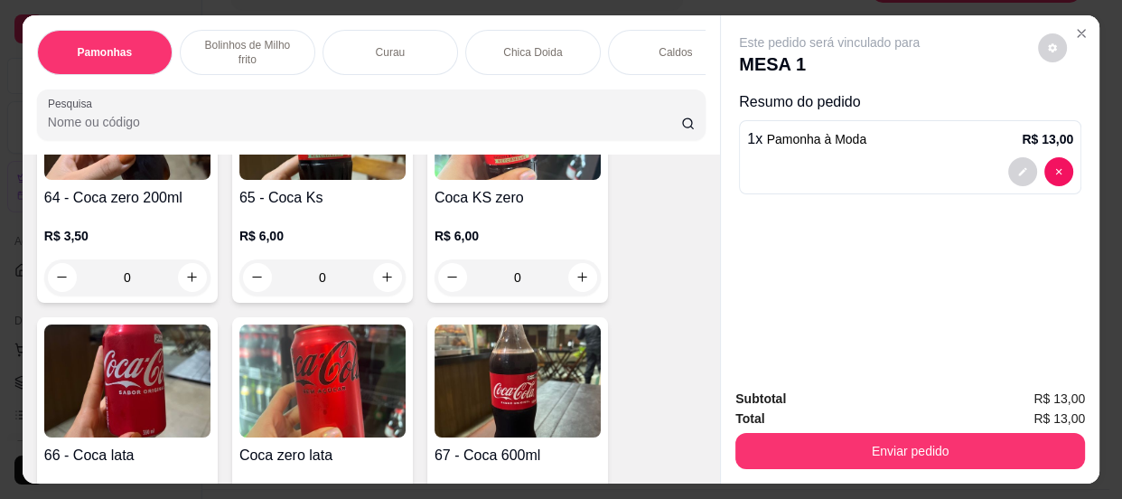
scroll to position [3039, 0]
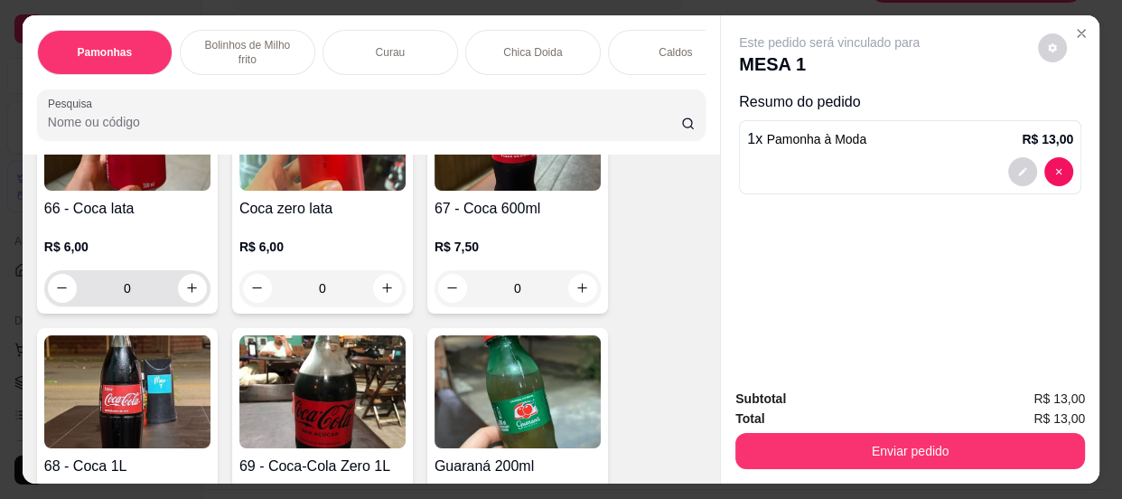
type input "1"
click at [136, 298] on input "0" at bounding box center [127, 288] width 101 height 36
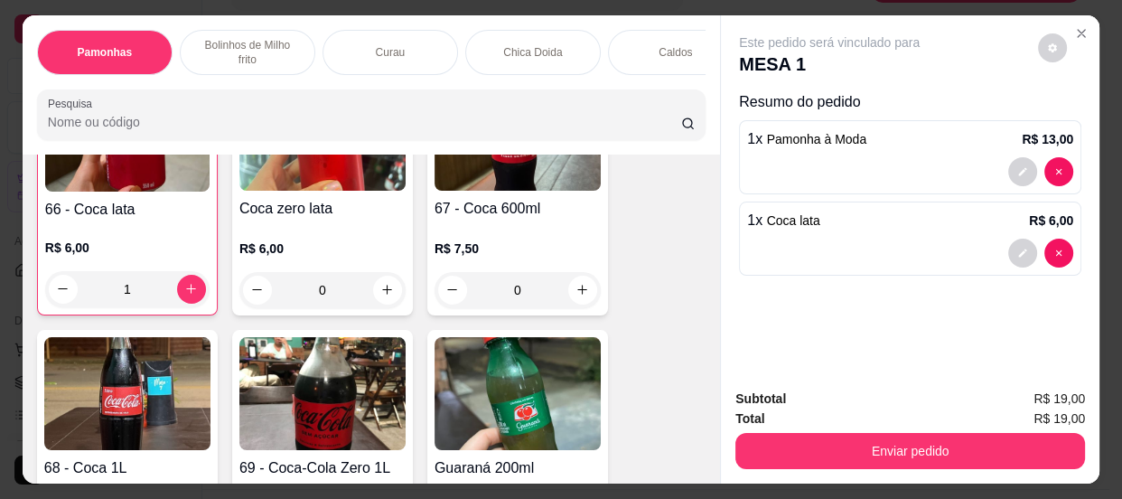
scroll to position [3039, 0]
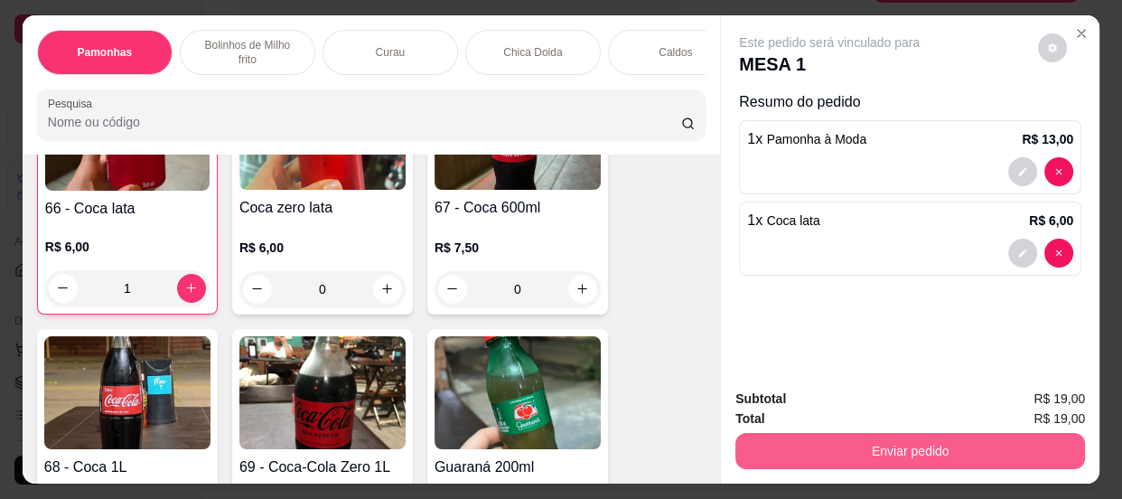
type input "1"
click at [846, 454] on button "Enviar pedido" at bounding box center [910, 451] width 339 height 35
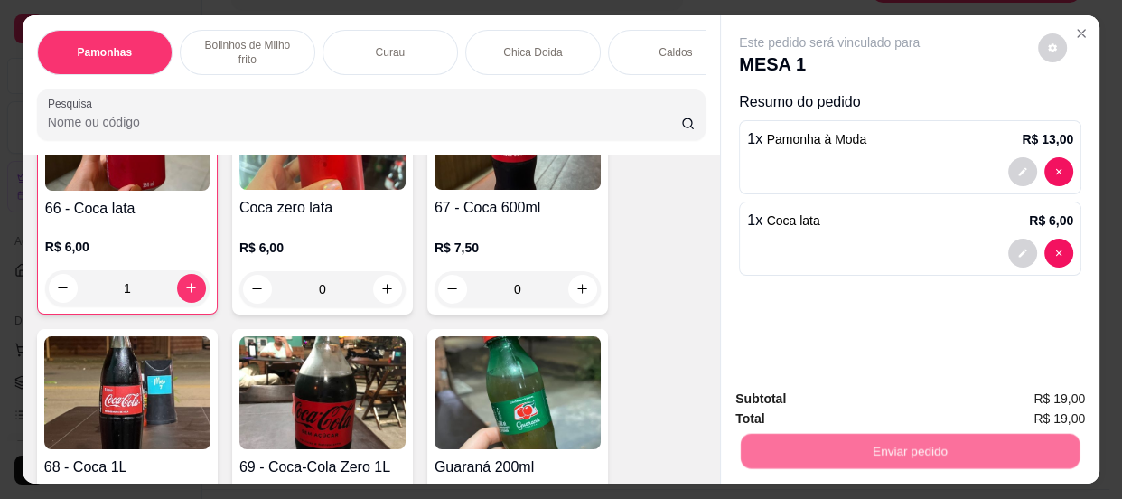
click at [838, 389] on button "Não registrar e enviar pedido" at bounding box center [851, 401] width 188 height 34
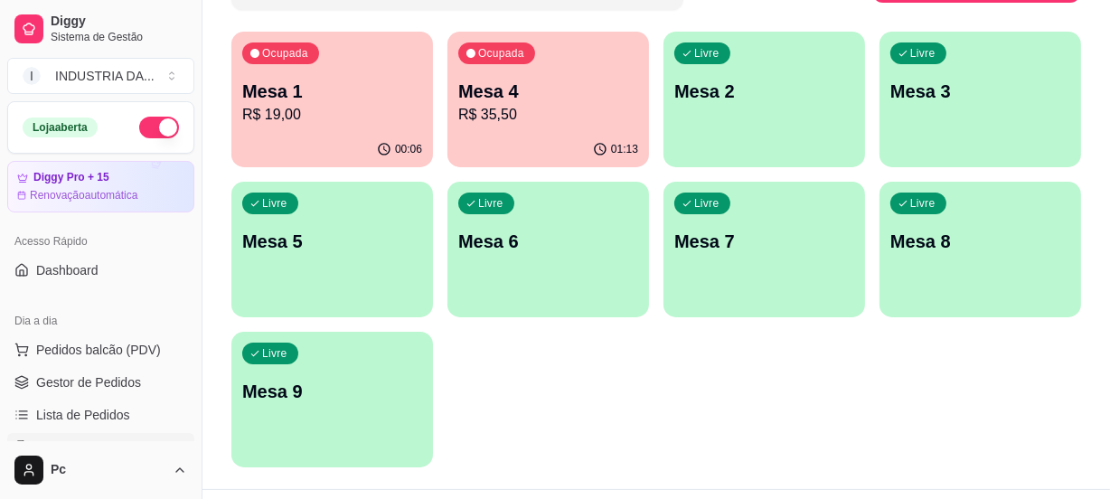
click at [768, 76] on div "Livre Mesa 2" at bounding box center [763, 89] width 201 height 114
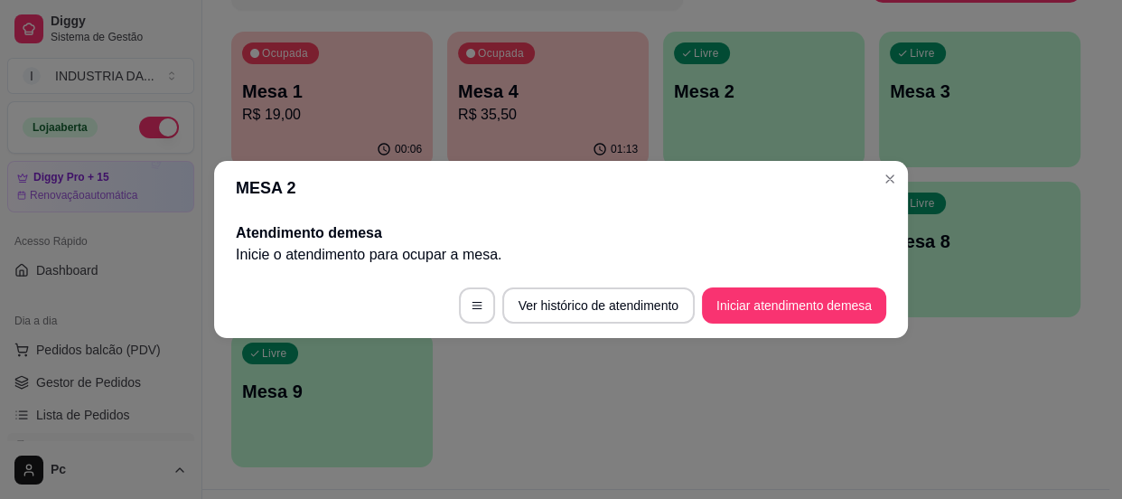
click at [776, 317] on button "Iniciar atendimento de mesa" at bounding box center [794, 305] width 184 height 36
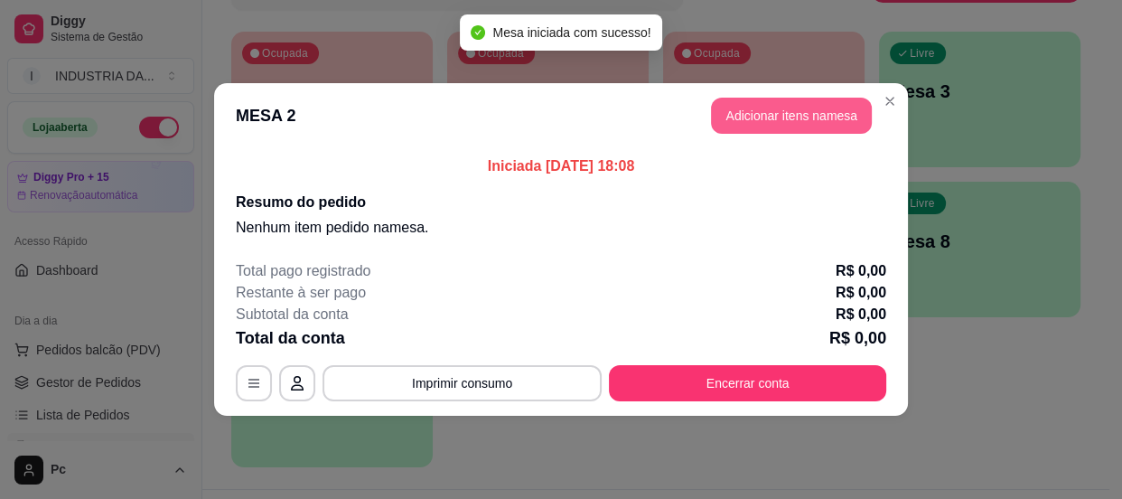
click at [763, 106] on button "Adicionar itens na mesa" at bounding box center [791, 116] width 161 height 36
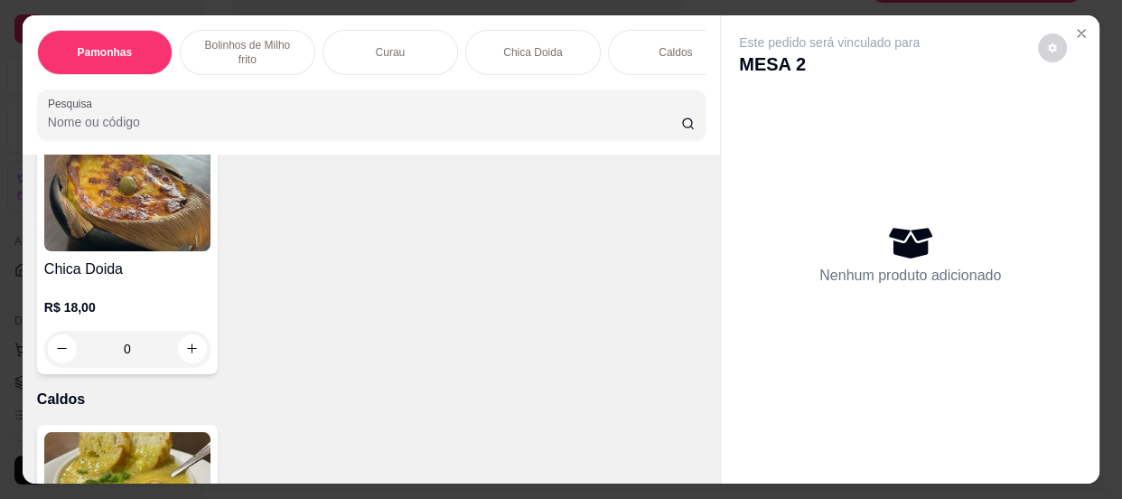
scroll to position [1643, 0]
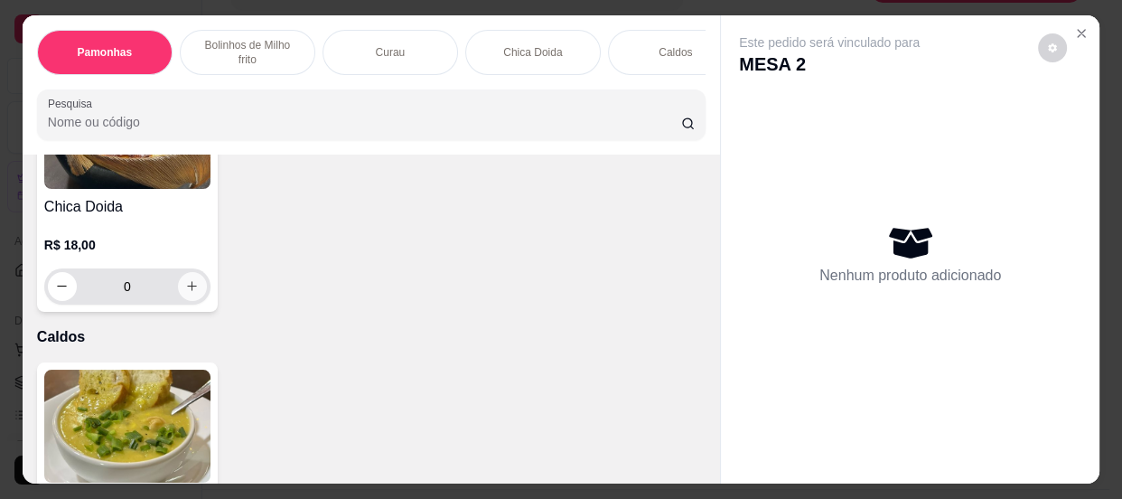
click at [185, 290] on icon "increase-product-quantity" at bounding box center [192, 286] width 14 height 14
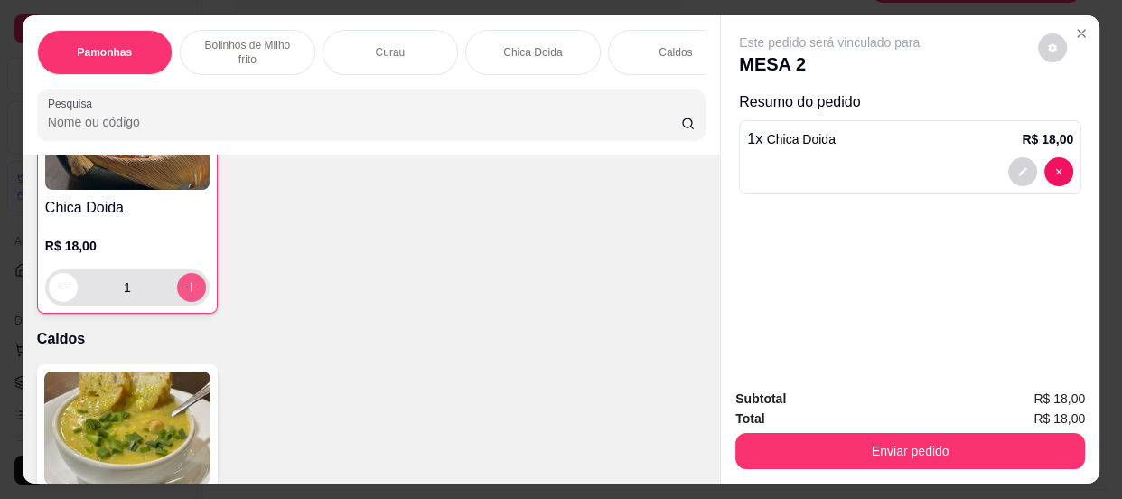
type input "1"
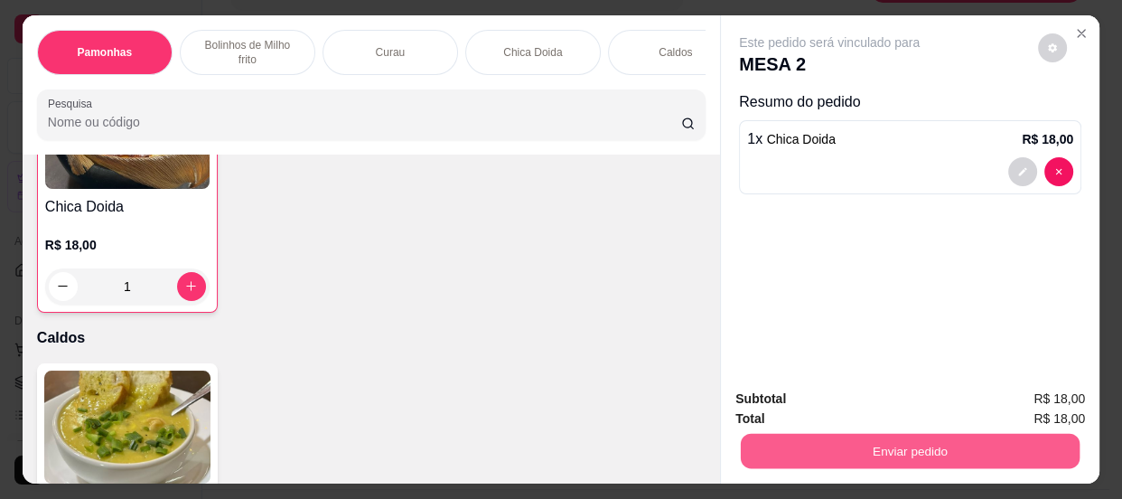
click at [931, 442] on button "Enviar pedido" at bounding box center [910, 451] width 339 height 35
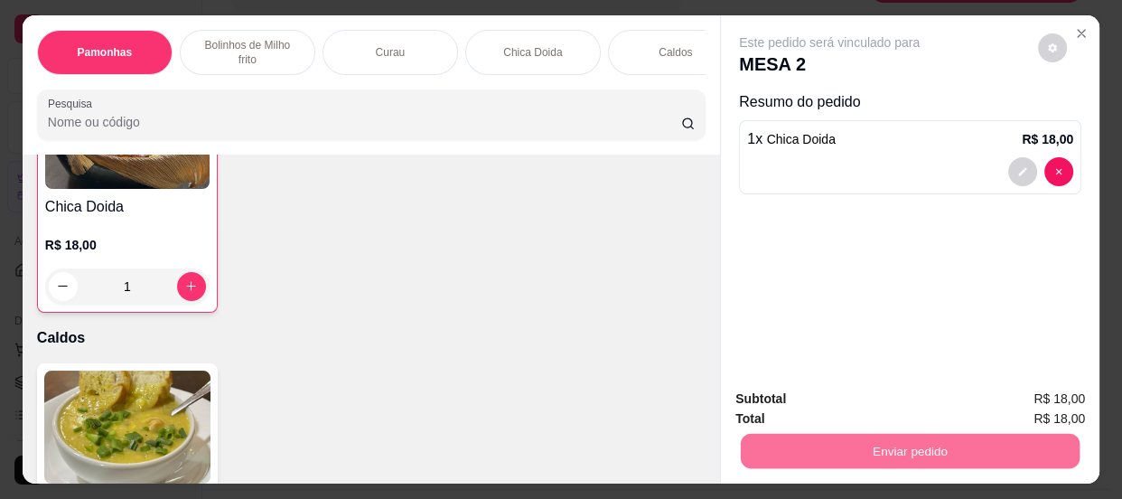
click at [885, 389] on button "Não registrar e enviar pedido" at bounding box center [851, 401] width 188 height 34
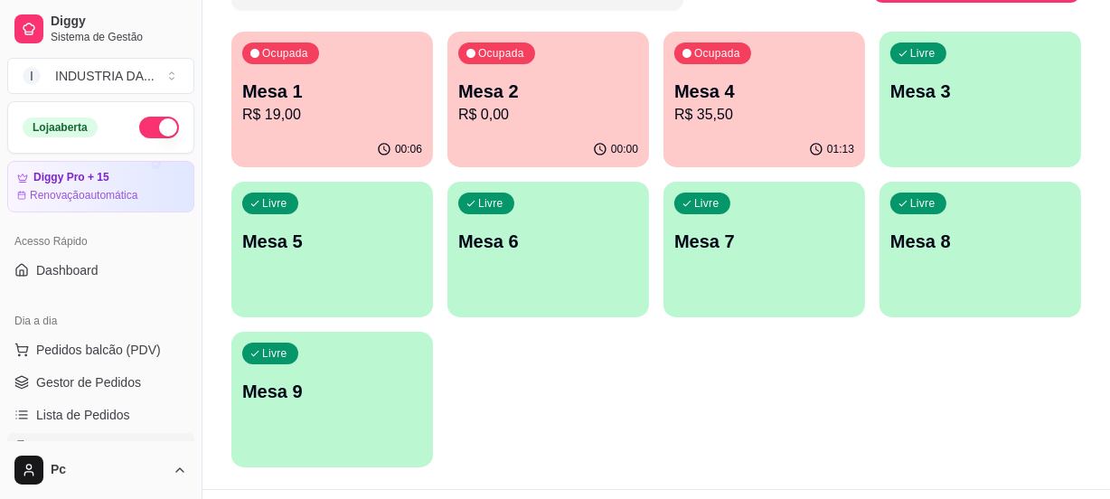
click at [934, 105] on div "Livre Mesa 3" at bounding box center [979, 89] width 201 height 114
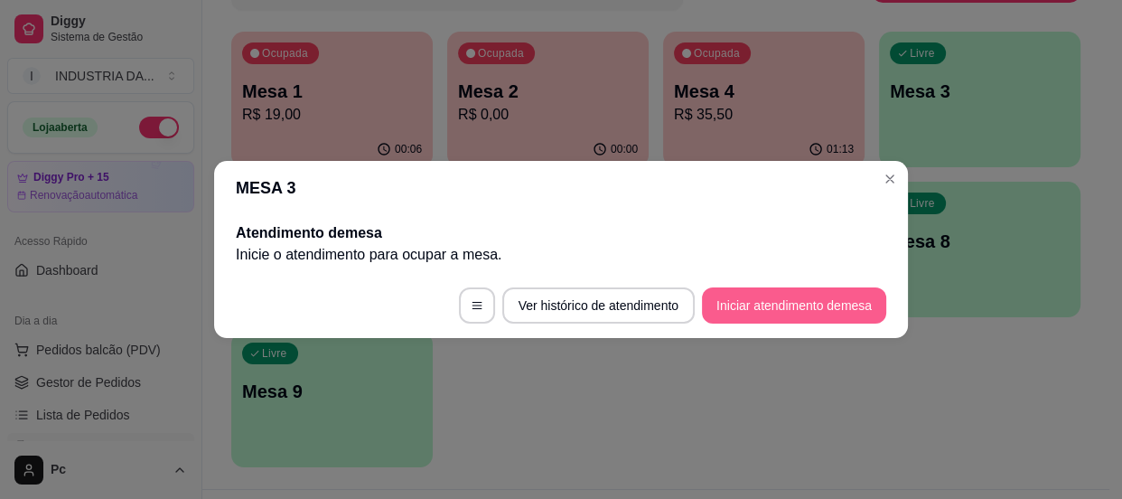
click at [807, 314] on button "Iniciar atendimento de mesa" at bounding box center [794, 305] width 184 height 36
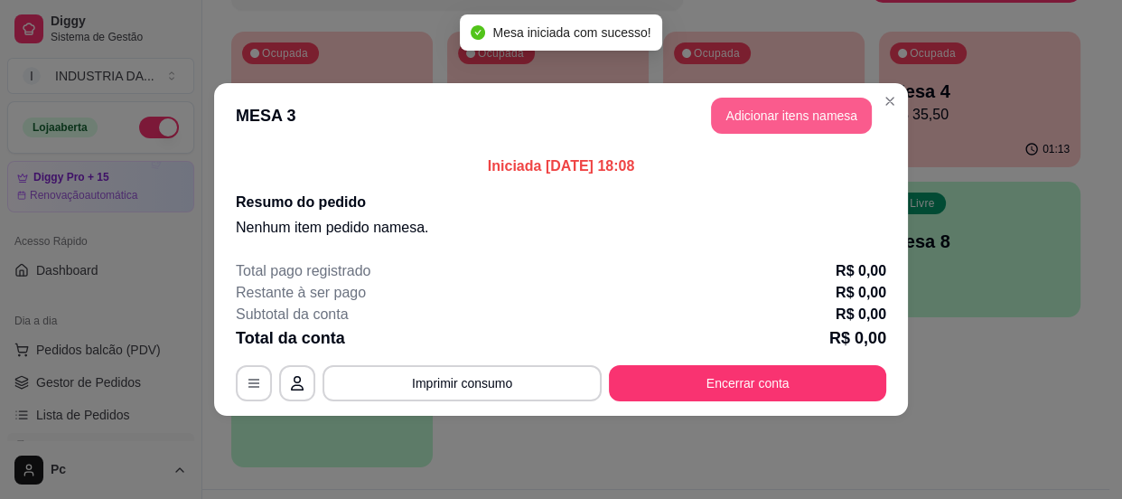
click at [768, 116] on button "Adicionar itens na mesa" at bounding box center [791, 116] width 161 height 36
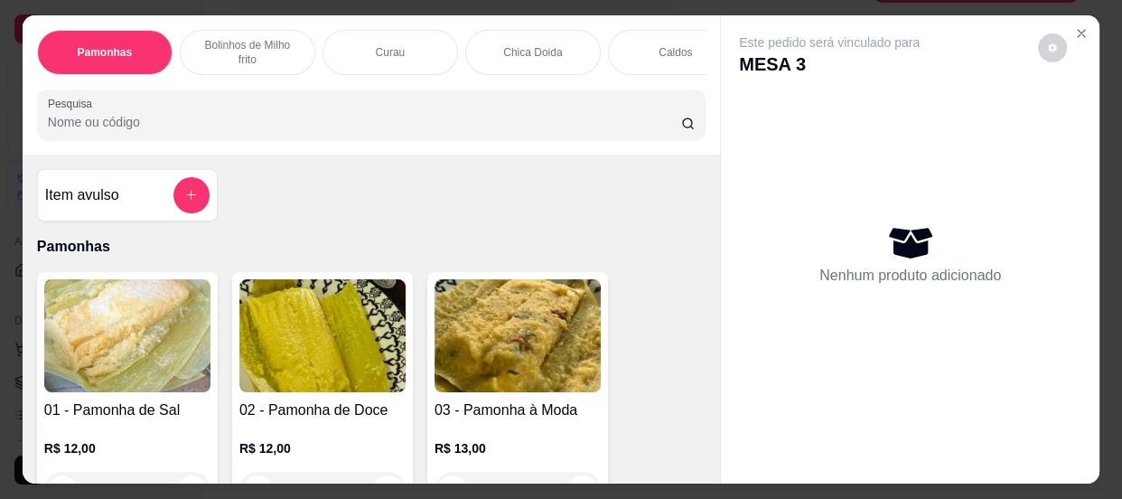
click at [768, 116] on div "Nenhum produto adicionado" at bounding box center [910, 254] width 342 height 354
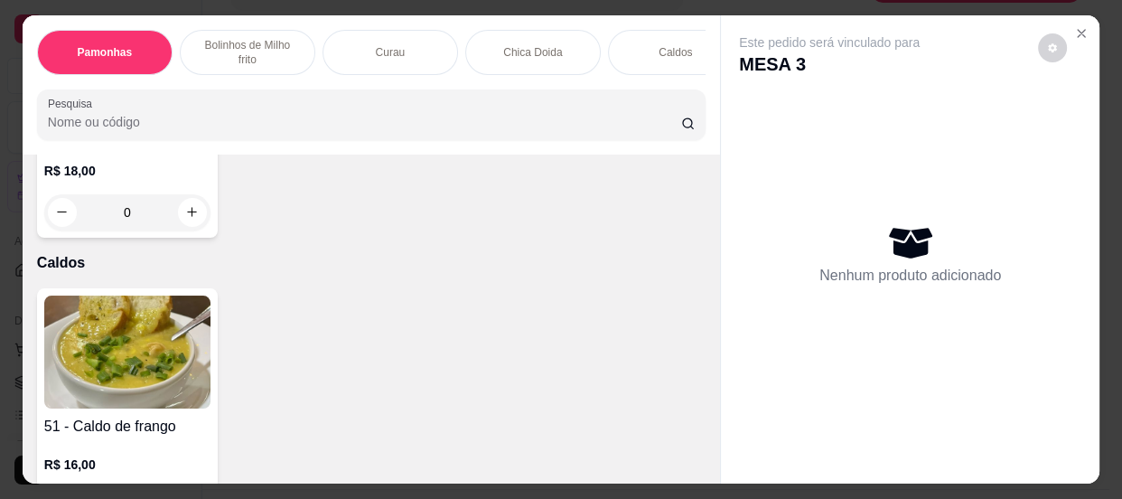
scroll to position [1643, 0]
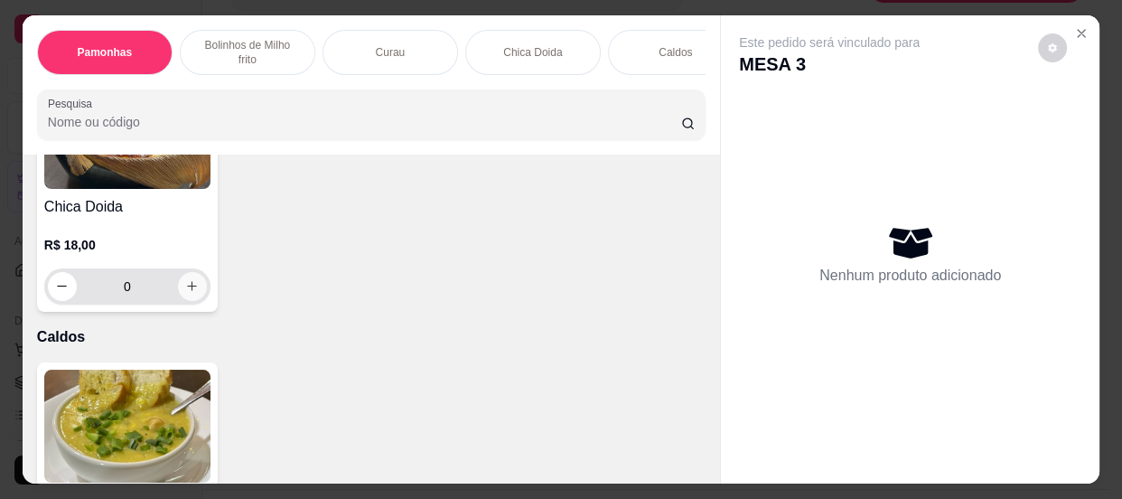
click at [178, 292] on button "increase-product-quantity" at bounding box center [192, 286] width 29 height 29
type input "1"
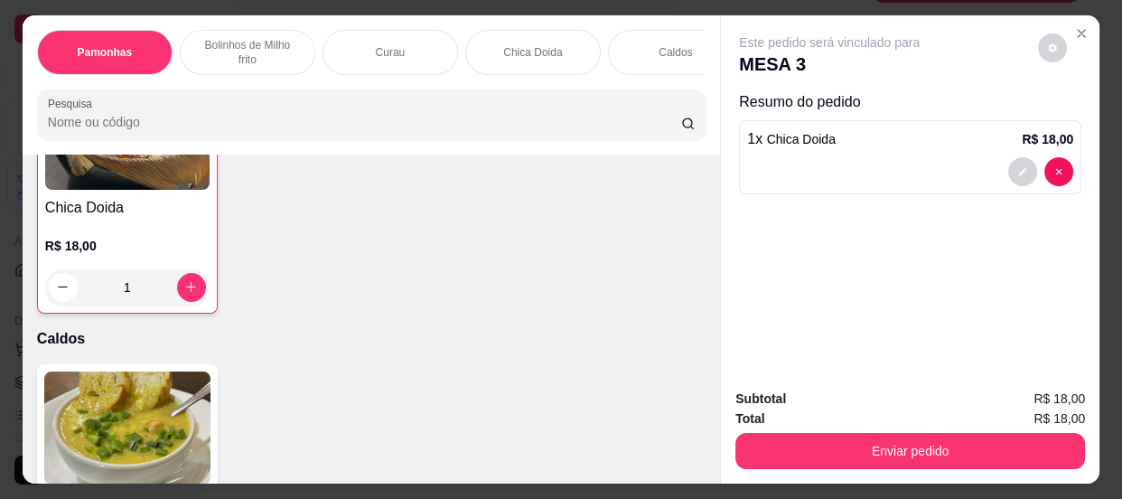
scroll to position [1643, 0]
click at [911, 464] on div "Subtotal R$ 18,00 Total R$ 18,00 Enviar pedido" at bounding box center [910, 428] width 379 height 109
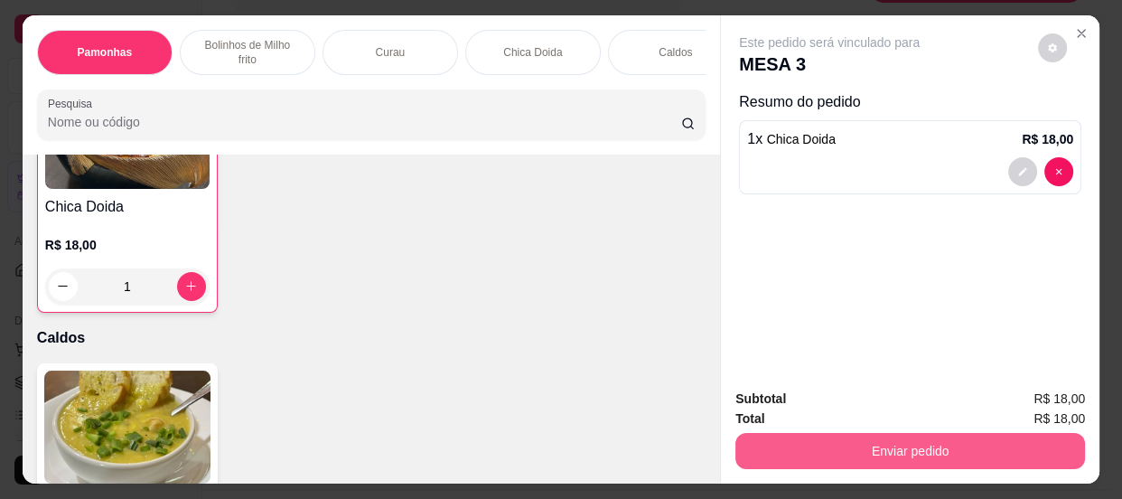
click at [888, 433] on button "Enviar pedido" at bounding box center [910, 451] width 350 height 36
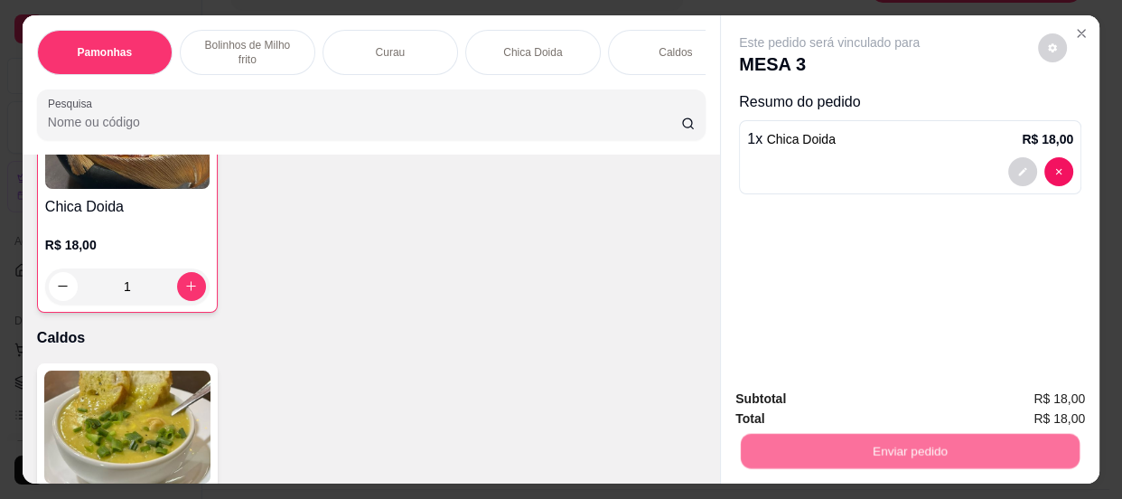
click at [876, 399] on button "Não registrar e enviar pedido" at bounding box center [851, 400] width 183 height 33
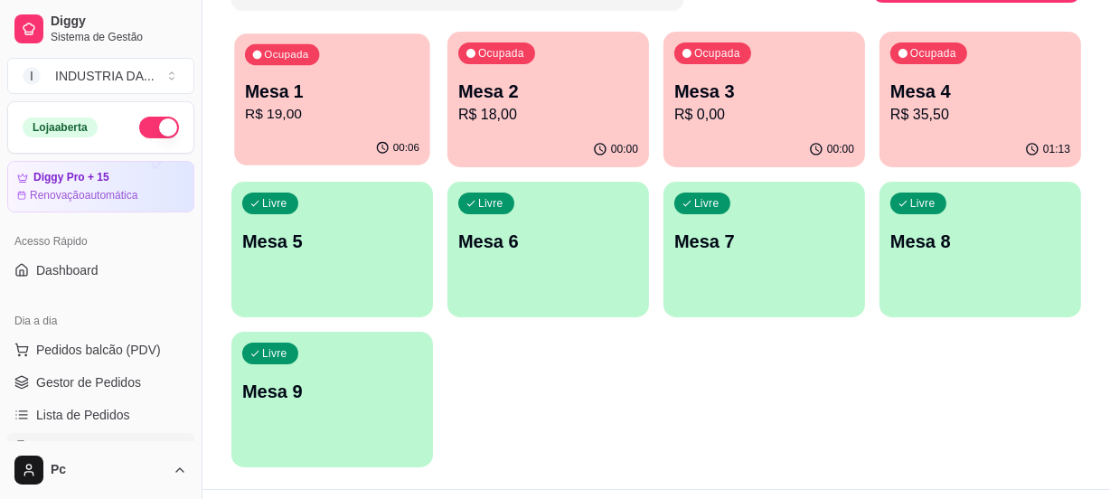
click at [337, 105] on p "R$ 19,00" at bounding box center [332, 114] width 174 height 21
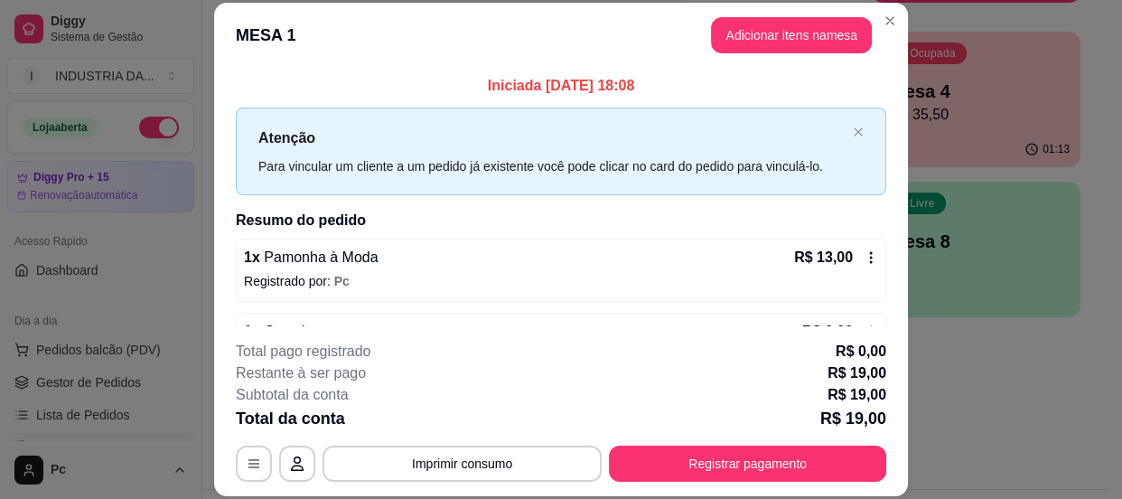
scroll to position [55, 0]
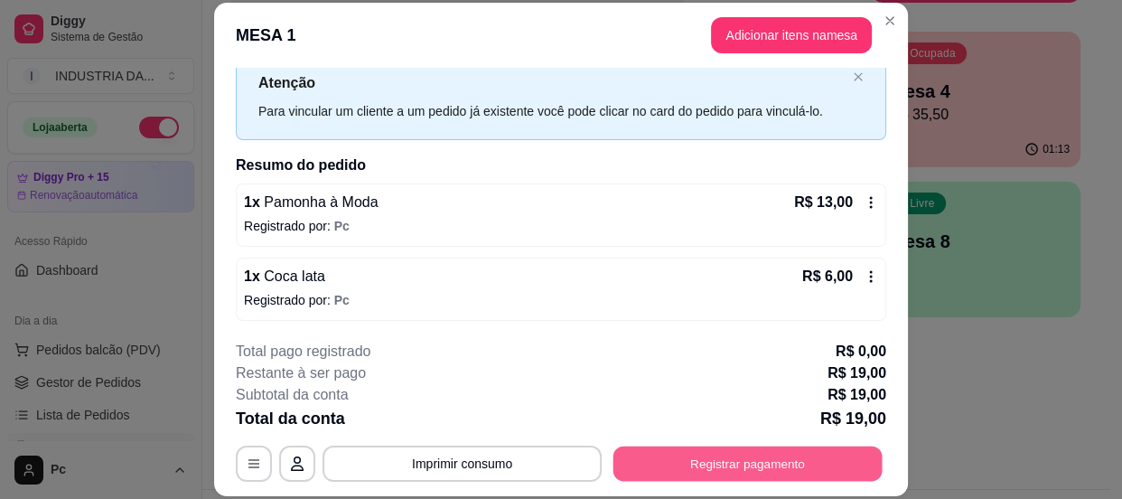
click at [777, 464] on button "Registrar pagamento" at bounding box center [747, 463] width 269 height 35
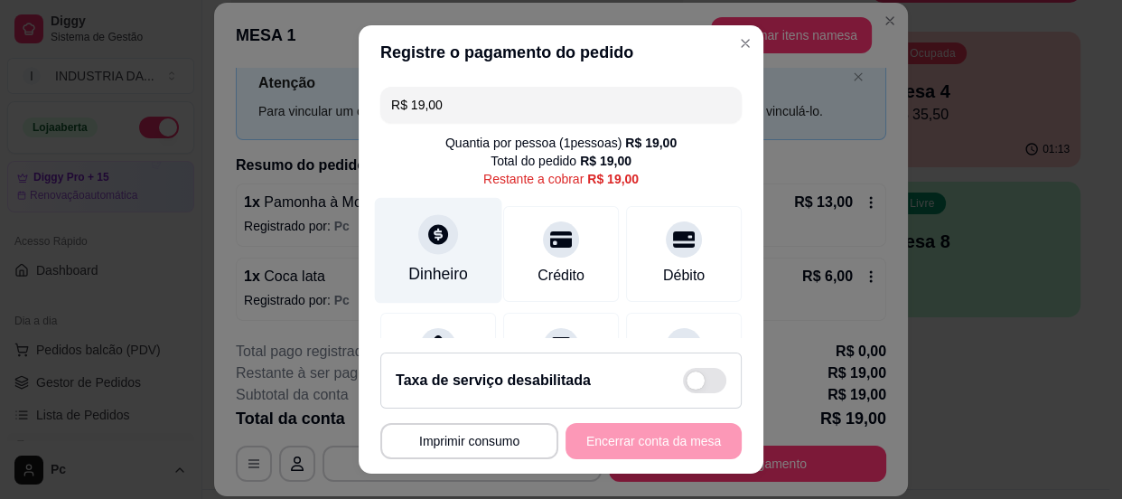
scroll to position [164, 0]
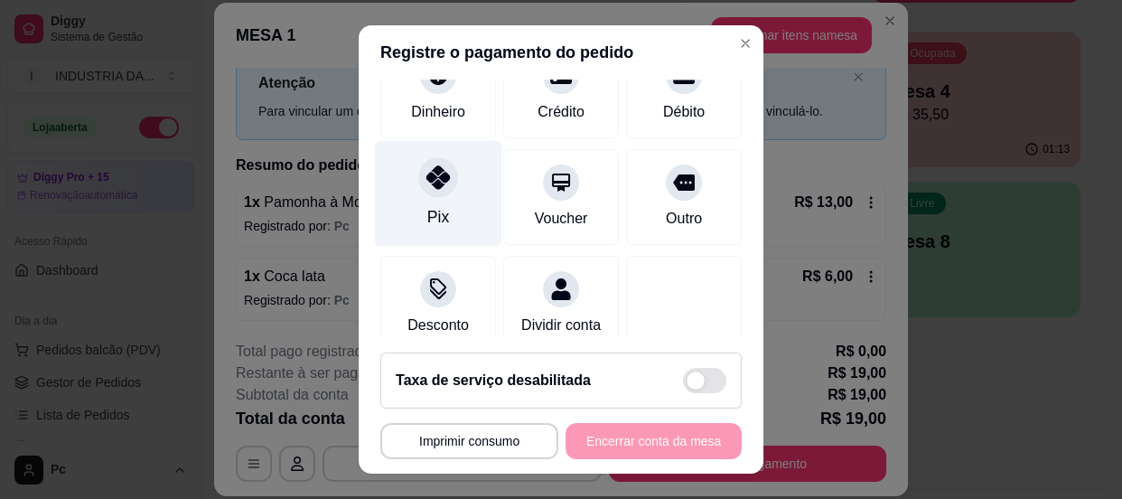
click at [433, 194] on div at bounding box center [438, 177] width 40 height 40
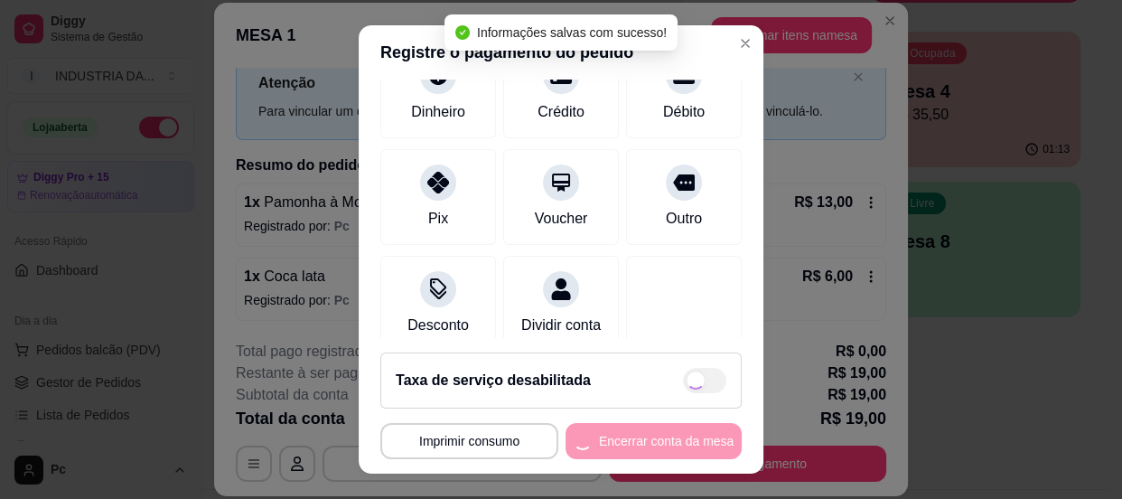
type input "R$ 0,00"
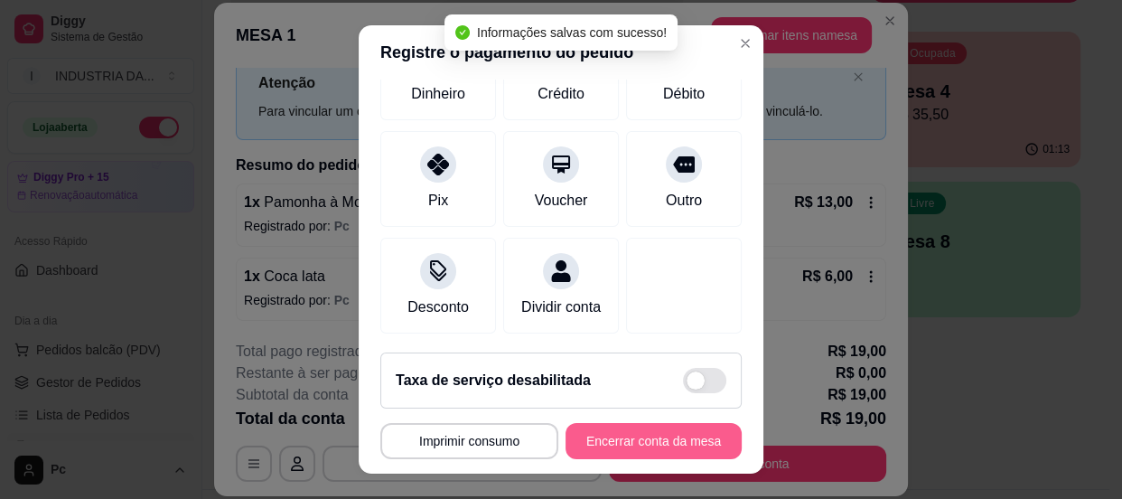
scroll to position [145, 0]
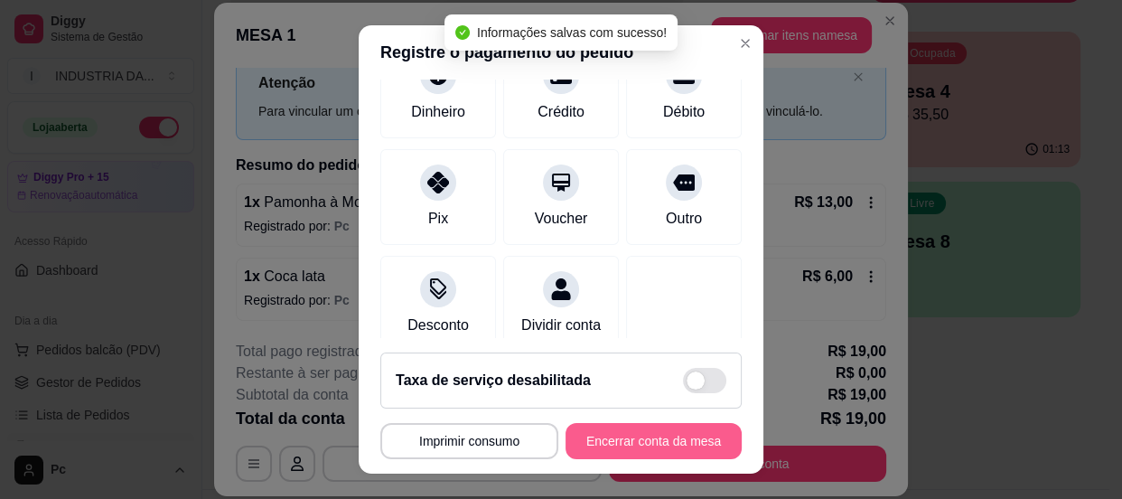
click at [613, 435] on button "Encerrar conta da mesa" at bounding box center [654, 441] width 176 height 36
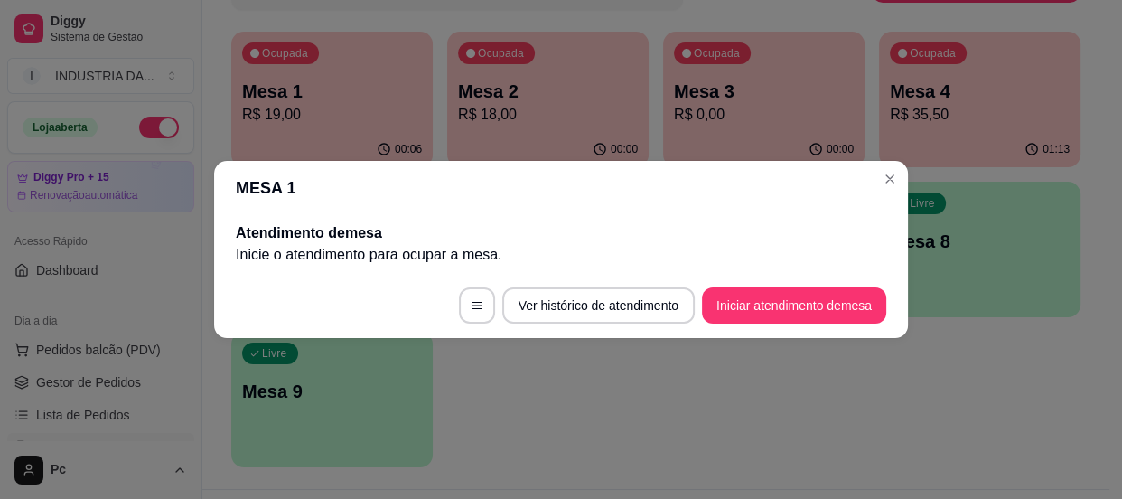
scroll to position [0, 0]
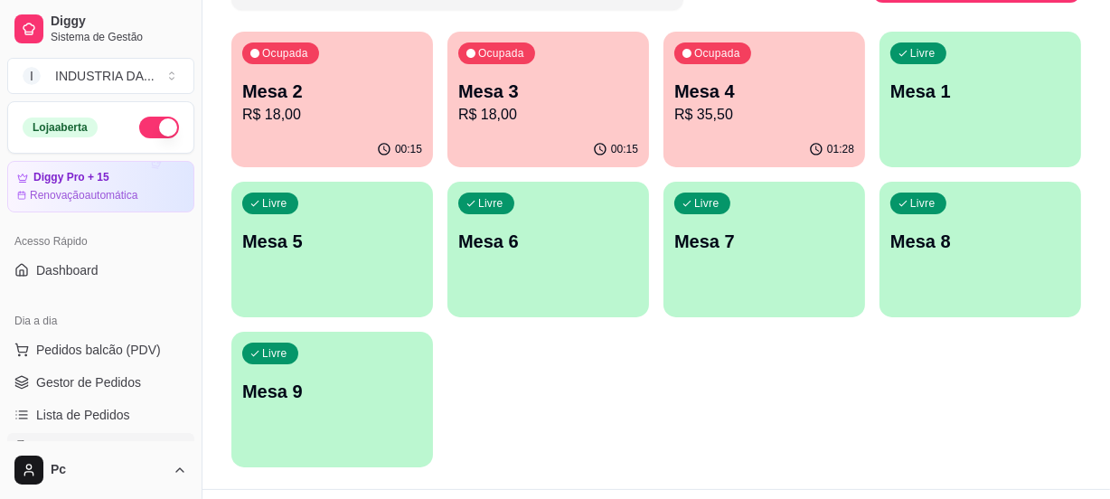
click at [656, 108] on div "Ocupada Mesa 2 R$ 18,00 00:15 Ocupada Mesa 3 R$ 18,00 00:15 Ocupada Mesa 4 R$ 3…" at bounding box center [655, 249] width 849 height 435
click at [722, 98] on p "Mesa 4" at bounding box center [764, 91] width 180 height 25
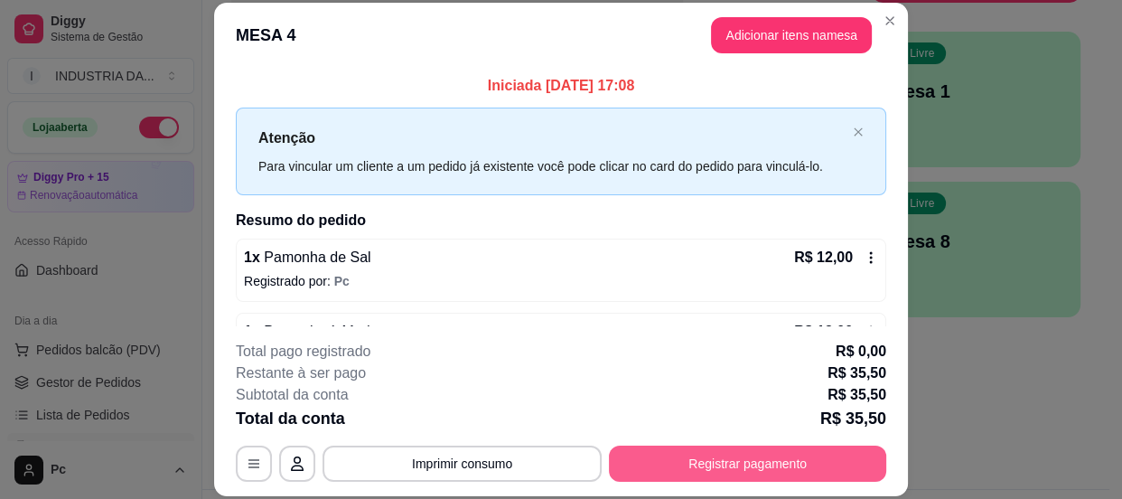
click at [782, 452] on button "Registrar pagamento" at bounding box center [747, 463] width 277 height 36
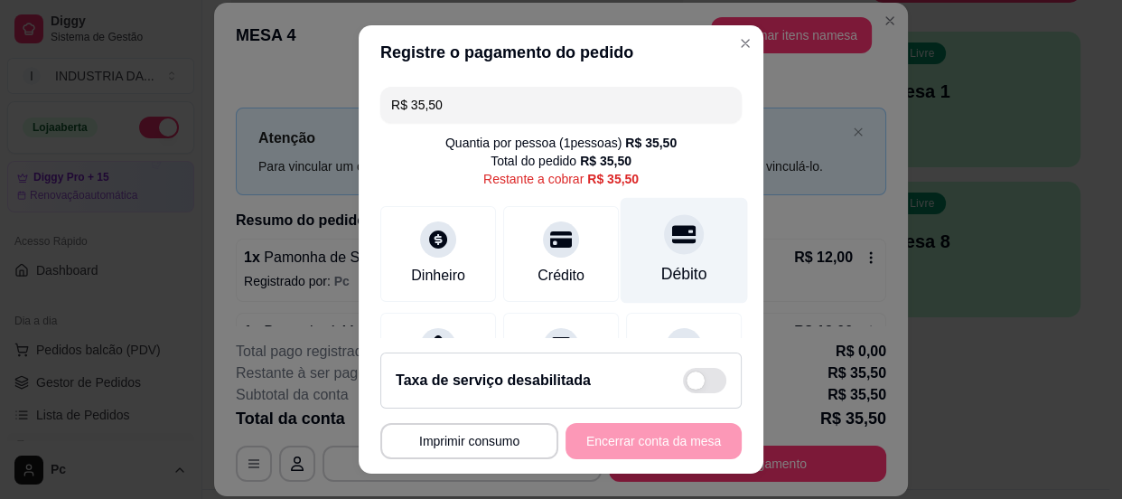
click at [672, 239] on icon at bounding box center [683, 233] width 23 height 23
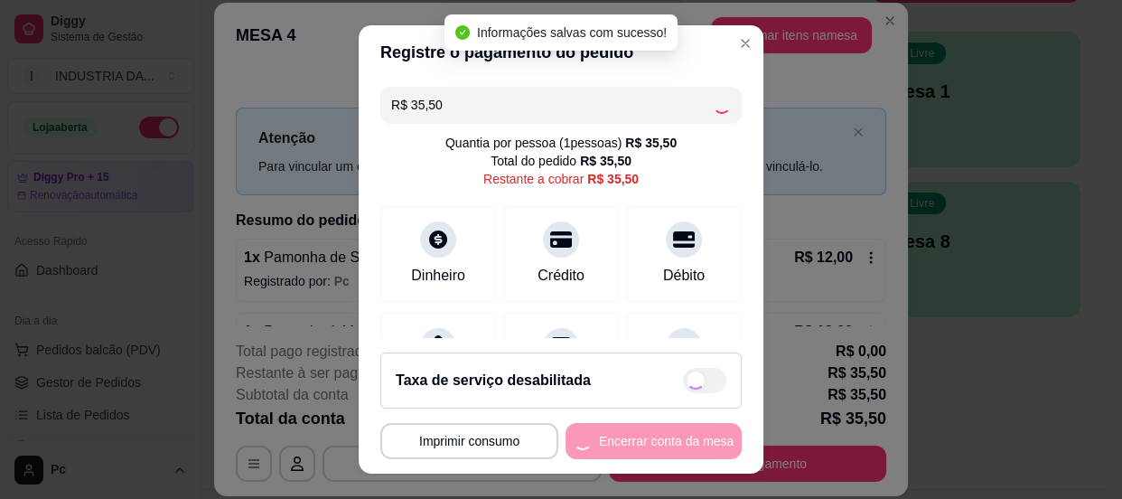
type input "R$ 0,00"
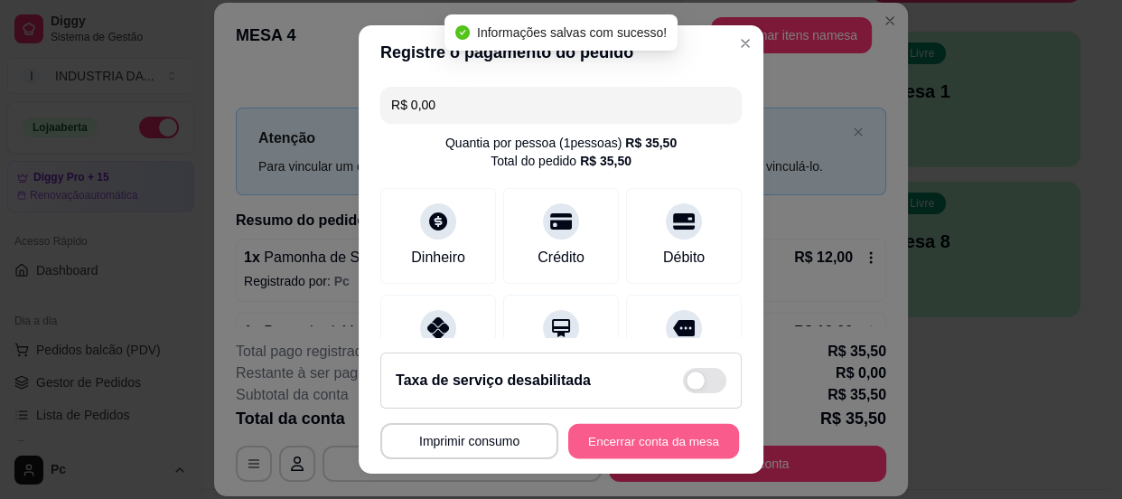
click at [626, 445] on button "Encerrar conta da mesa" at bounding box center [653, 441] width 171 height 35
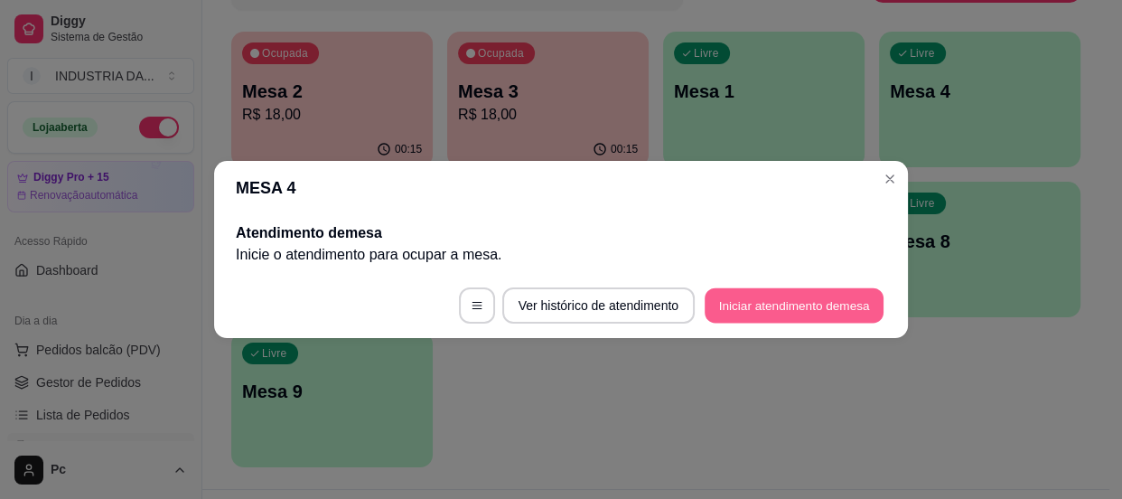
click at [835, 303] on button "Iniciar atendimento de mesa" at bounding box center [794, 305] width 179 height 35
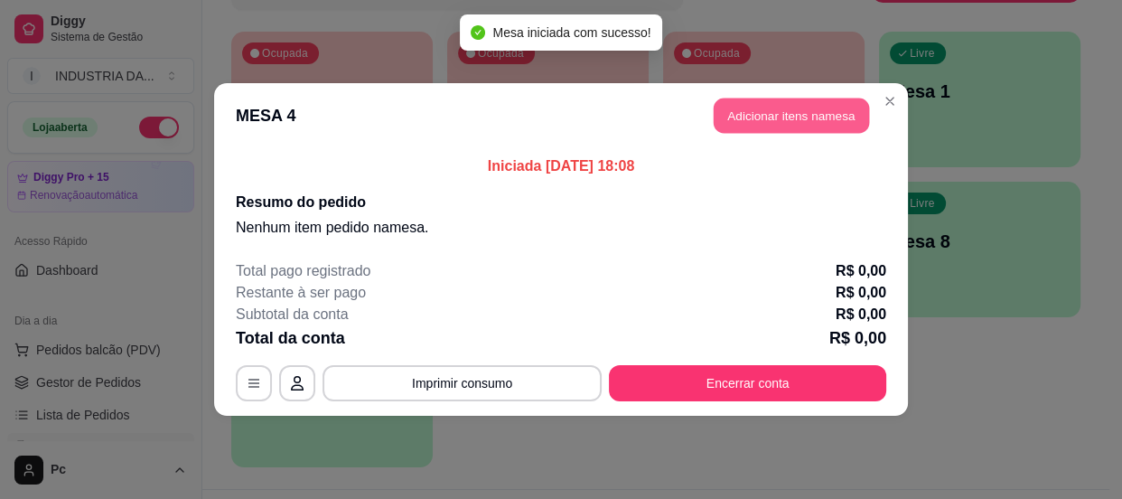
click at [807, 117] on button "Adicionar itens na mesa" at bounding box center [791, 115] width 155 height 35
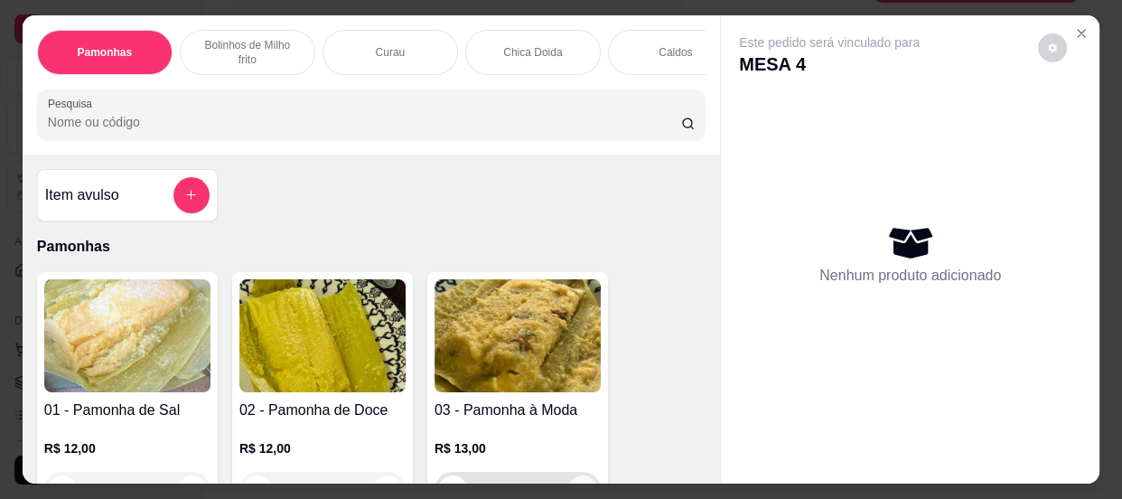
scroll to position [164, 0]
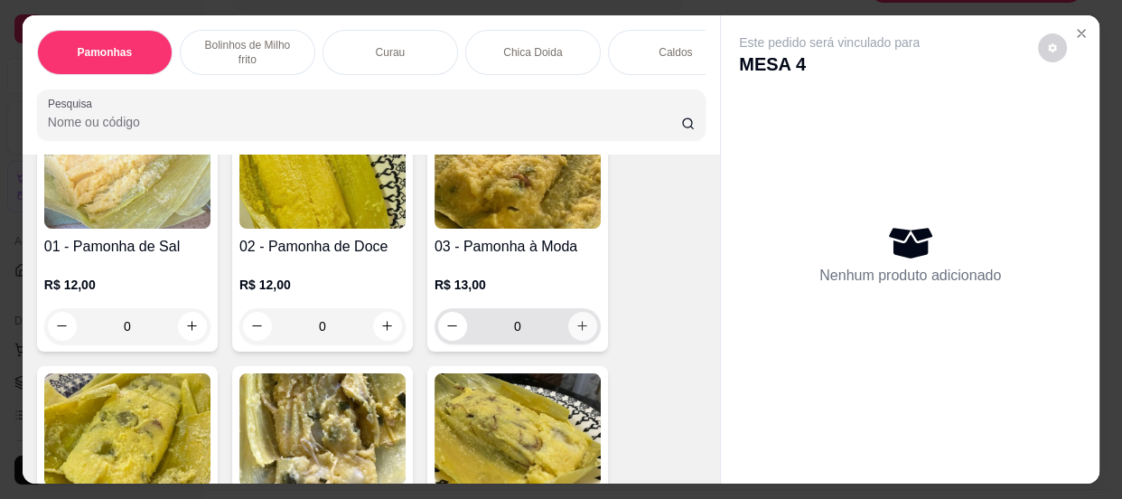
click at [589, 329] on button "increase-product-quantity" at bounding box center [582, 326] width 29 height 29
type input "1"
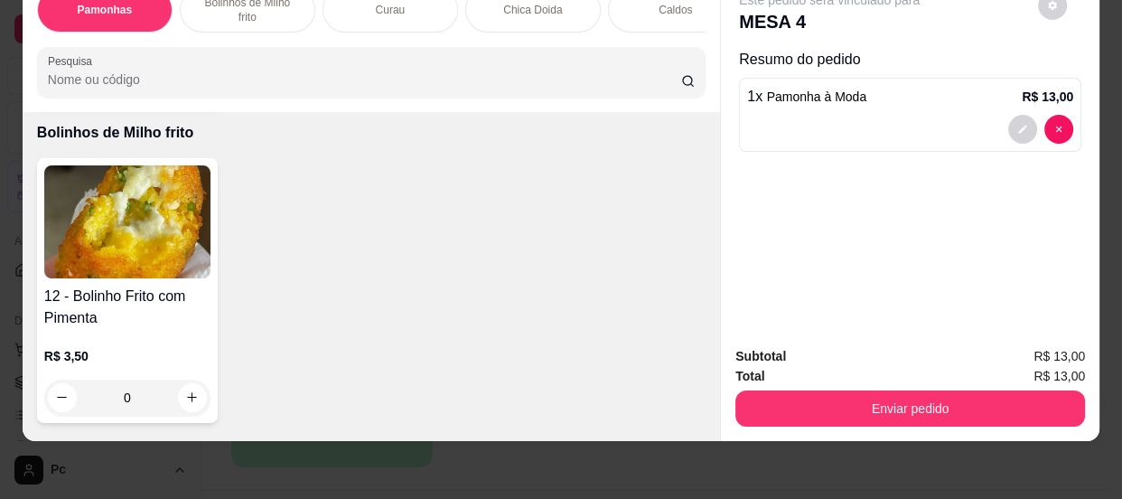
scroll to position [1067, 0]
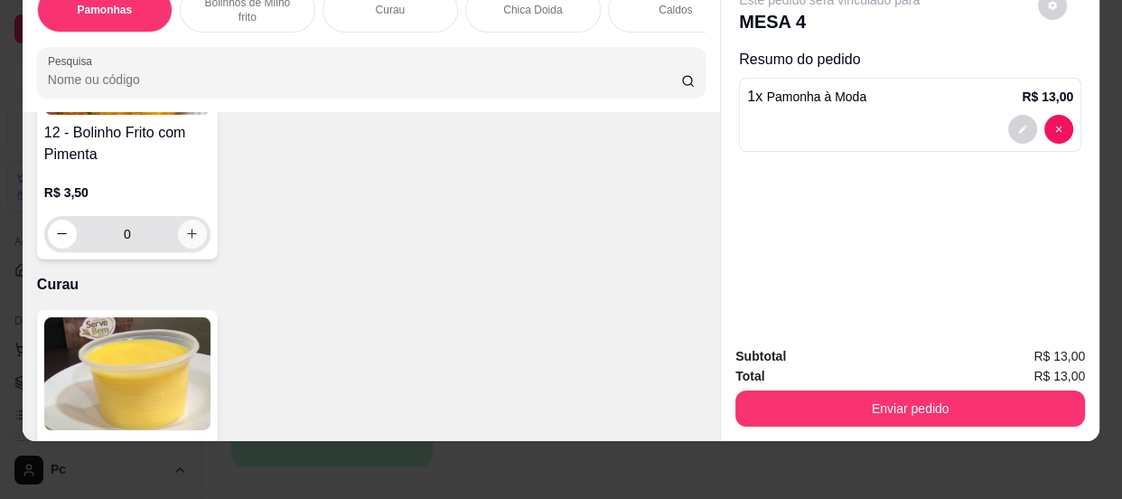
click at [187, 238] on button "increase-product-quantity" at bounding box center [192, 234] width 29 height 29
type input "1"
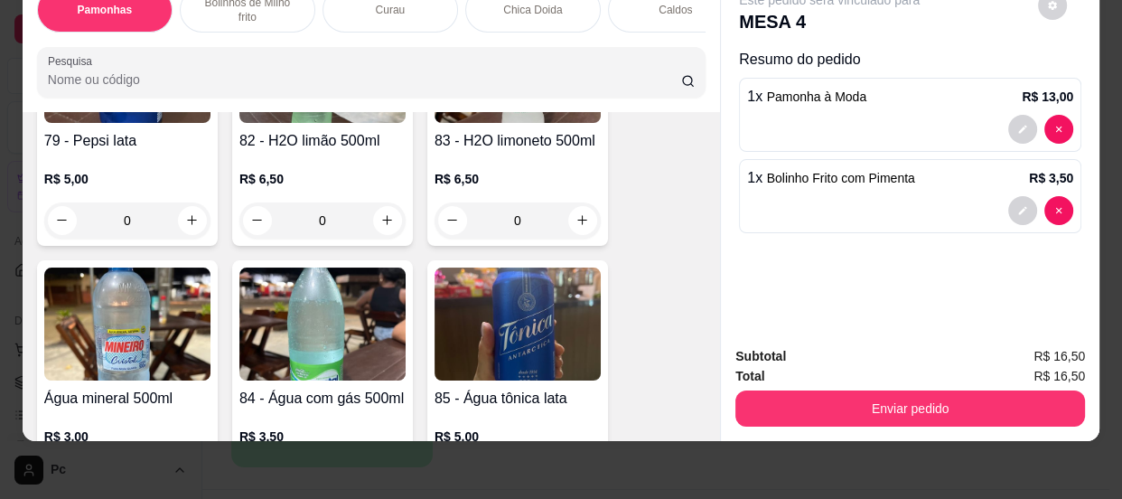
scroll to position [4435, 0]
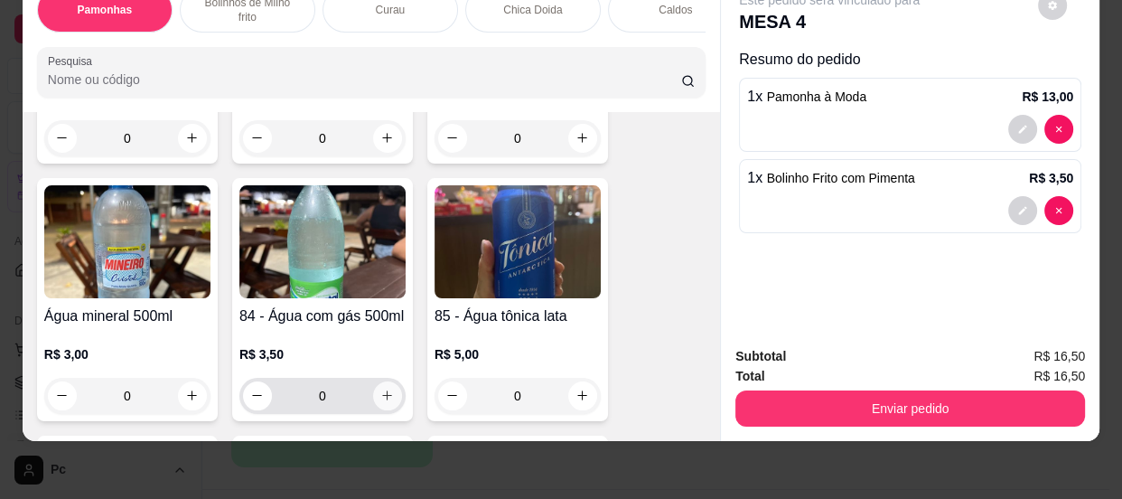
click at [380, 398] on icon "increase-product-quantity" at bounding box center [387, 396] width 14 height 14
type input "1"
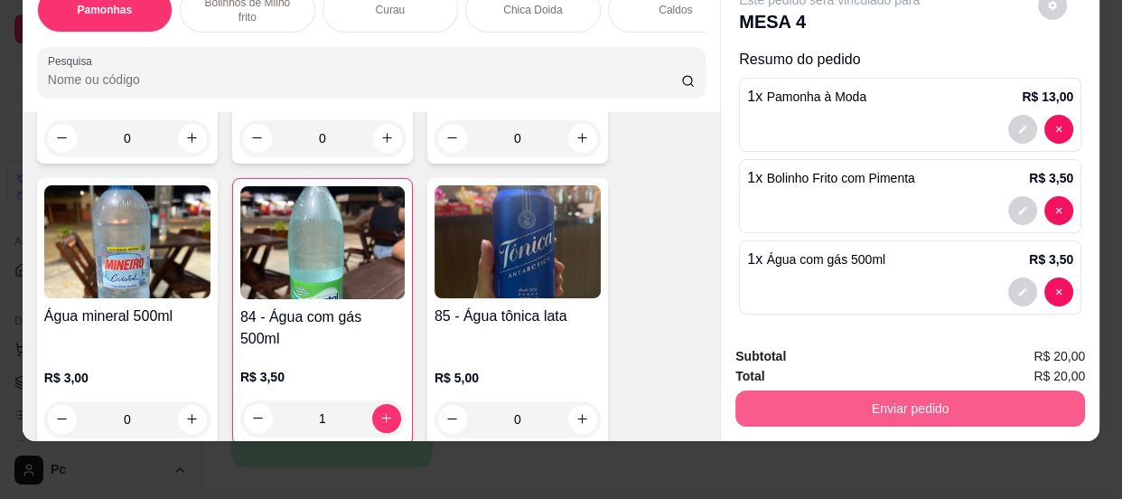
click at [780, 390] on button "Enviar pedido" at bounding box center [910, 408] width 350 height 36
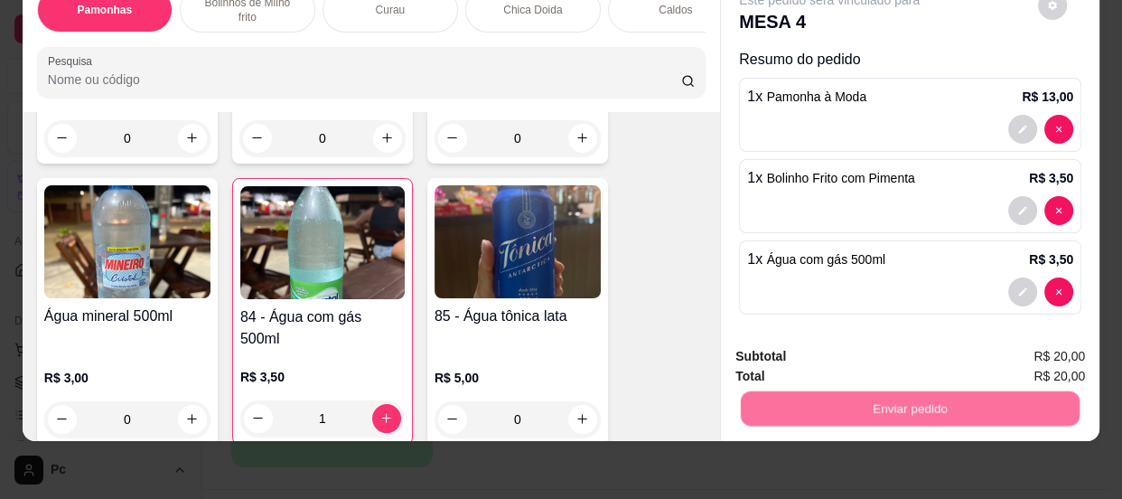
click at [779, 347] on button "Não registrar e enviar pedido" at bounding box center [851, 352] width 188 height 34
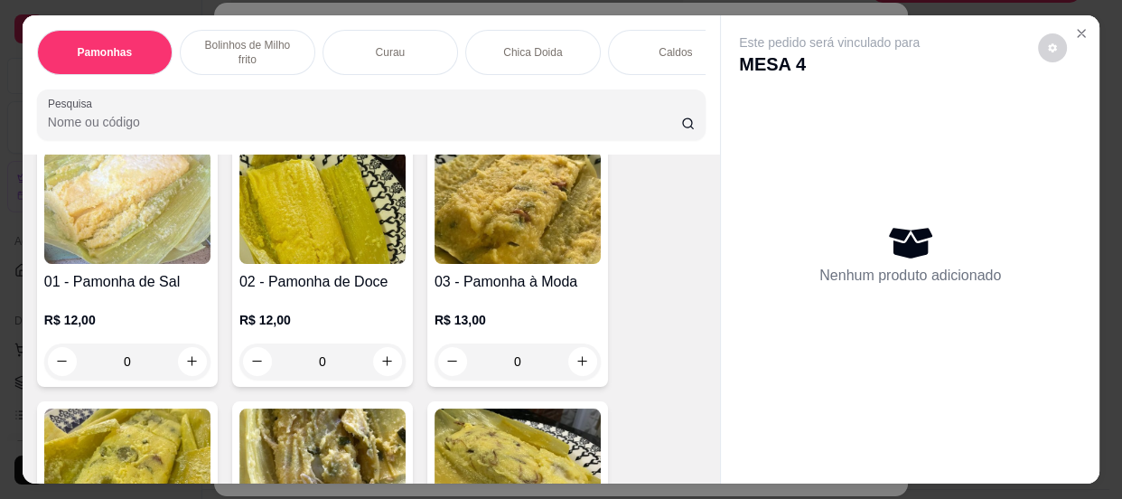
scroll to position [328, 0]
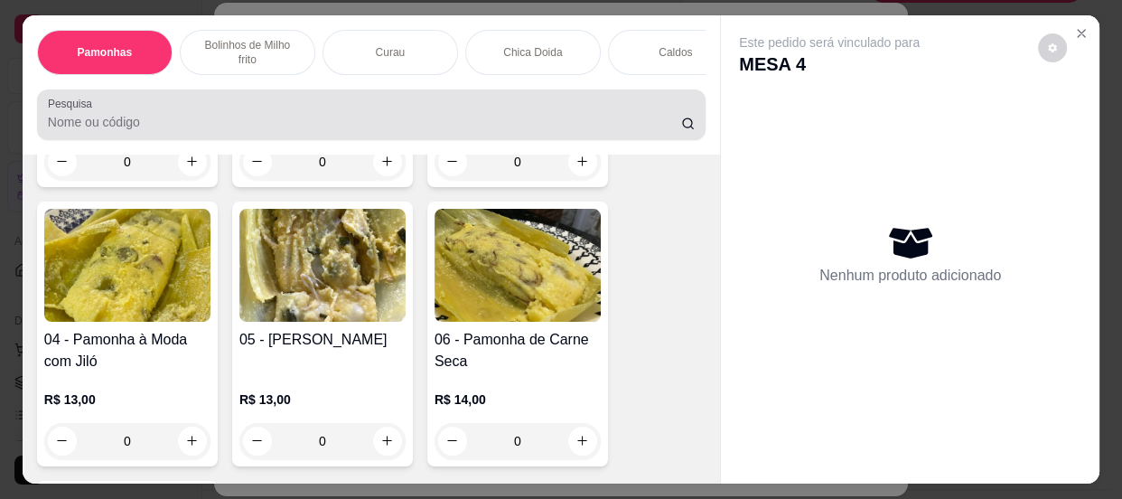
click at [536, 169] on input "0" at bounding box center [517, 162] width 101 height 36
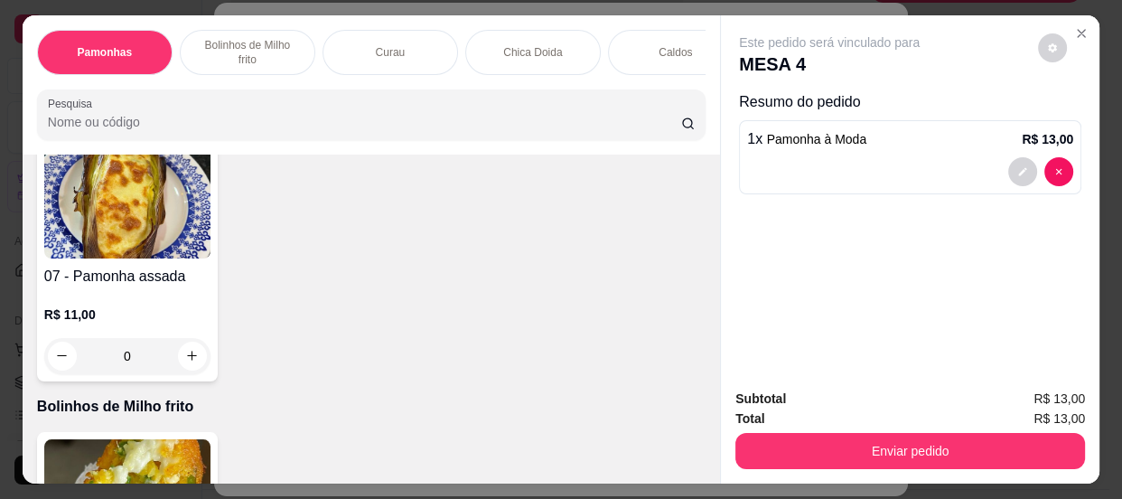
scroll to position [737, 0]
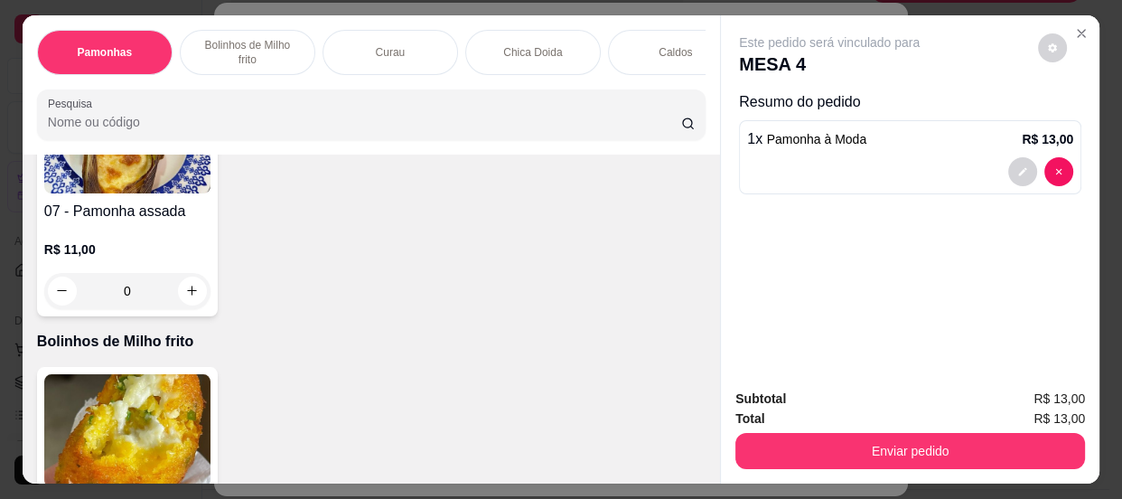
type input "1"
drag, startPoint x: 1086, startPoint y: 36, endPoint x: 1076, endPoint y: 29, distance: 12.3
click at [1085, 35] on section "Pamonhas Bolinhos de Milho frito Curau Chica Doida Caldos Queijo Fresco Bebidas…" at bounding box center [561, 249] width 1077 height 469
click at [1076, 29] on icon "Close" at bounding box center [1081, 33] width 14 height 14
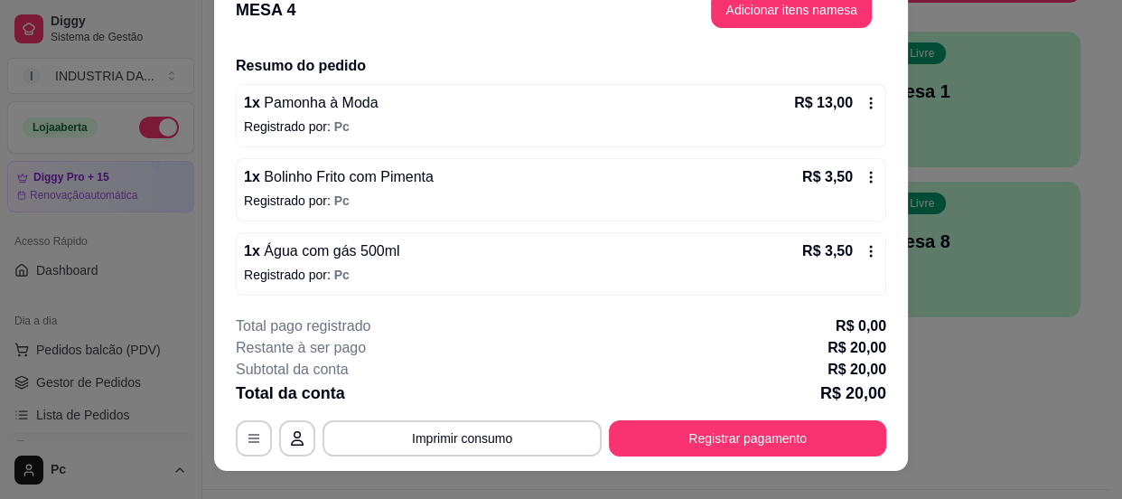
scroll to position [0, 0]
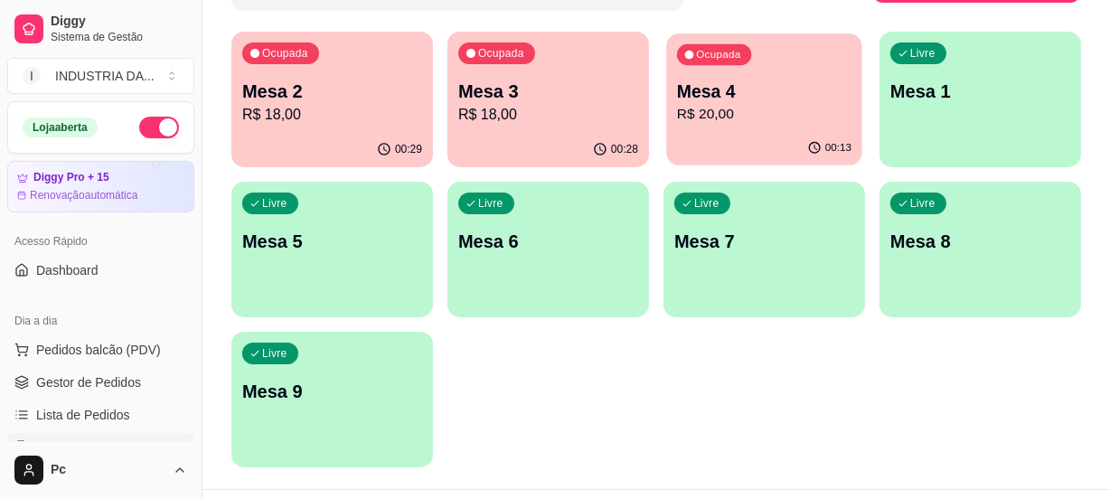
click at [775, 95] on p "Mesa 4" at bounding box center [764, 92] width 174 height 24
click at [756, 135] on div "00:22" at bounding box center [763, 148] width 195 height 34
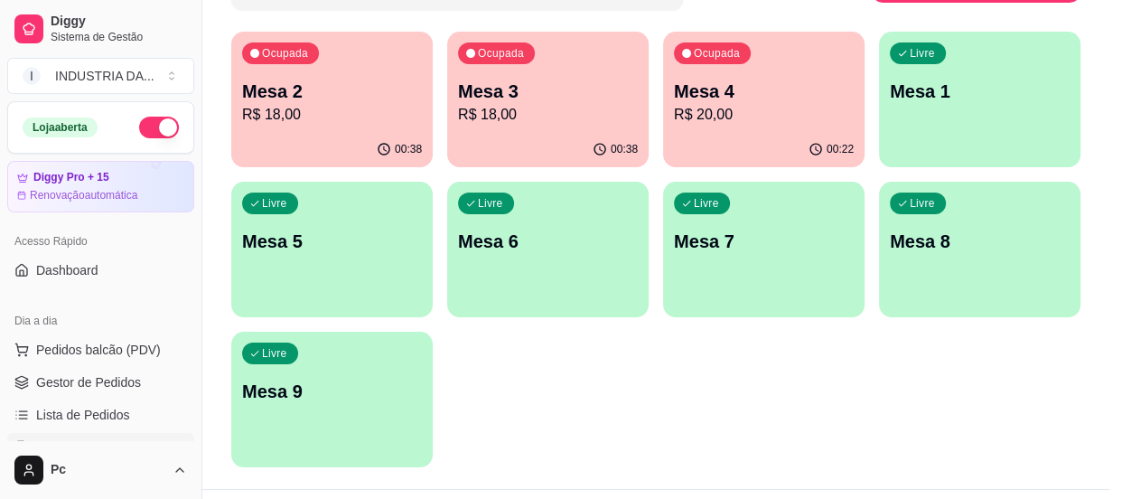
scroll to position [54, 0]
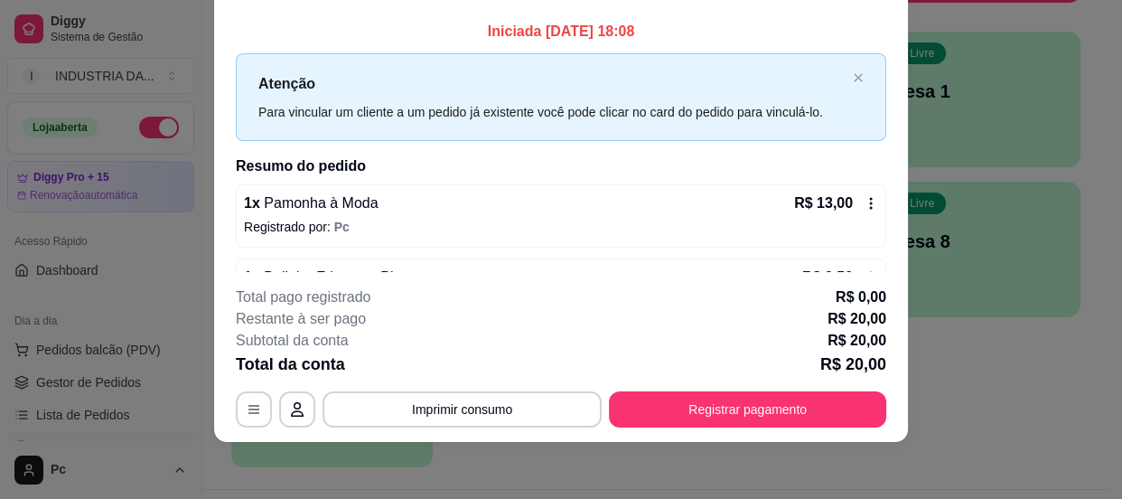
click at [689, 406] on button "Registrar pagamento" at bounding box center [747, 409] width 277 height 36
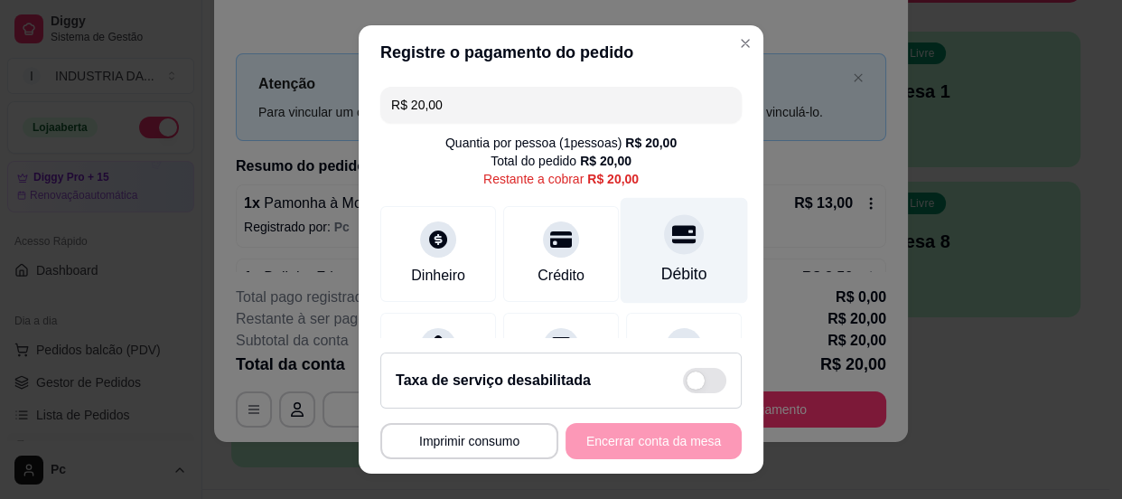
click at [664, 217] on div at bounding box center [684, 234] width 40 height 40
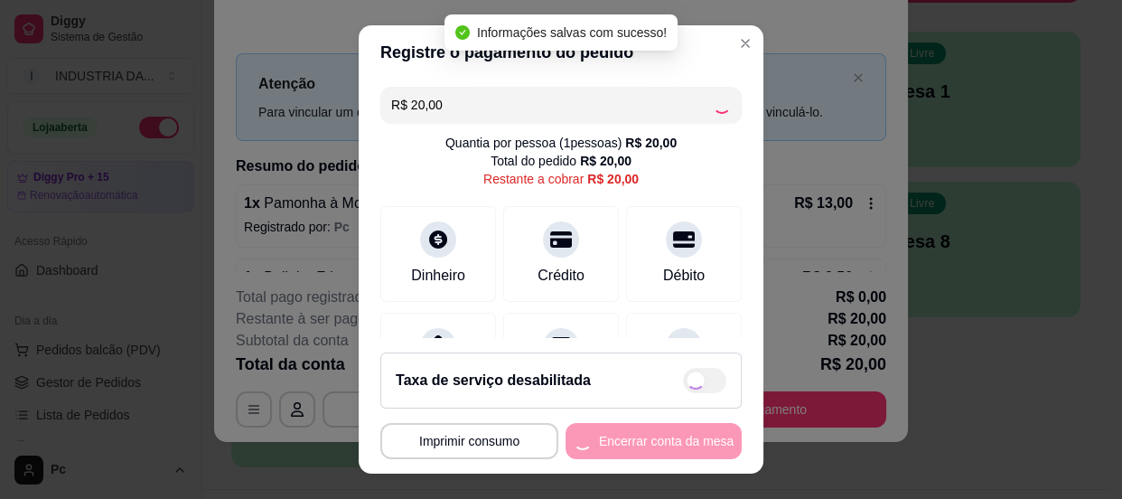
type input "R$ 0,00"
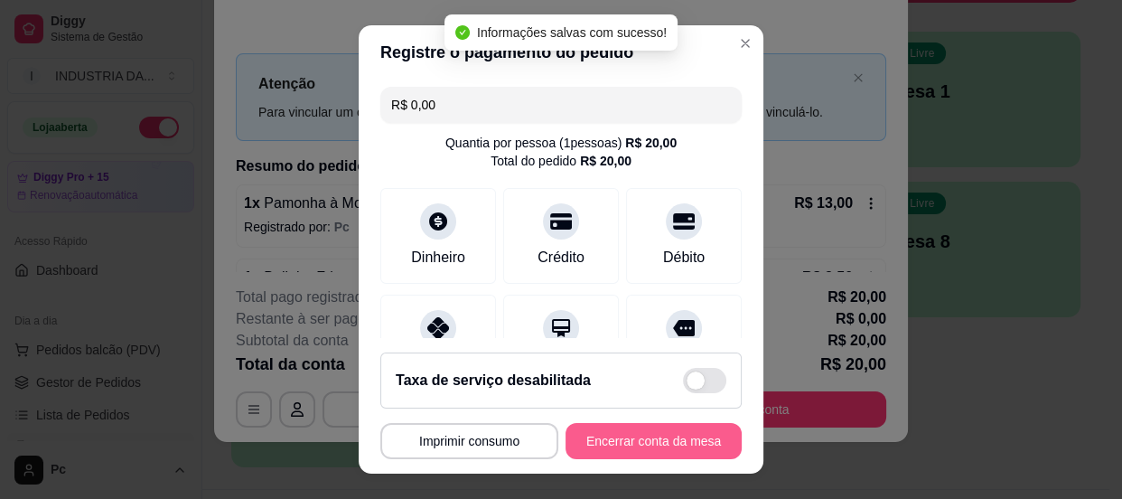
click at [616, 435] on button "Encerrar conta da mesa" at bounding box center [654, 441] width 176 height 36
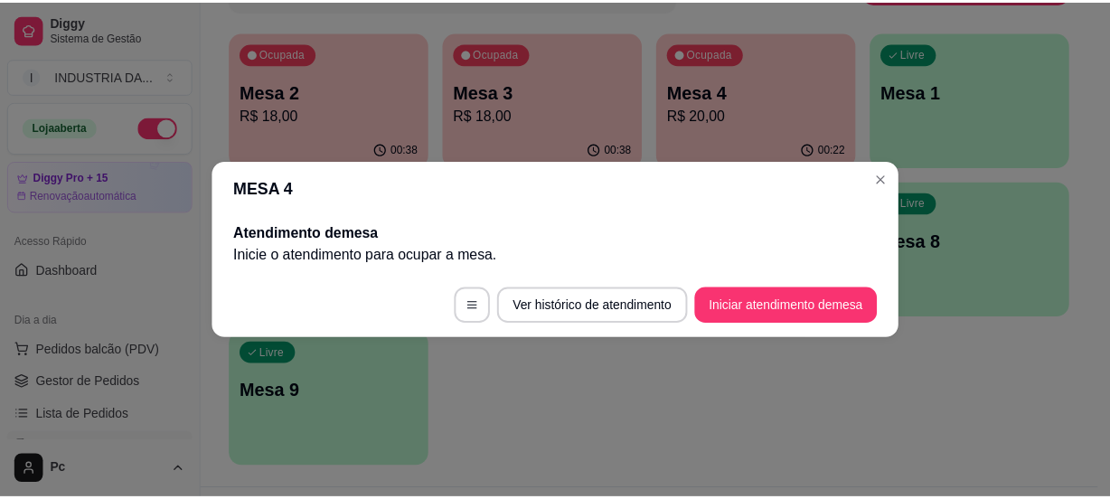
scroll to position [0, 0]
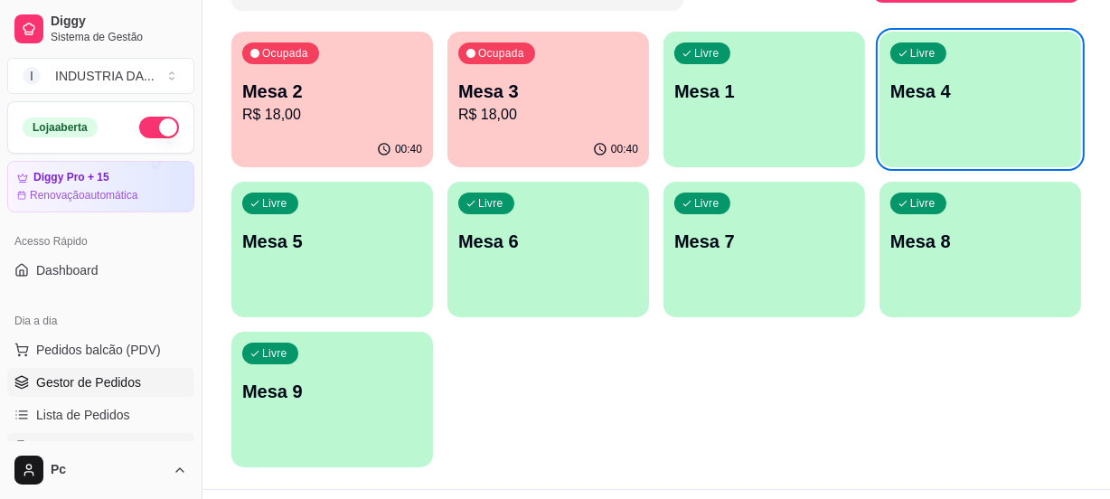
click at [83, 379] on span "Gestor de Pedidos" at bounding box center [88, 382] width 105 height 18
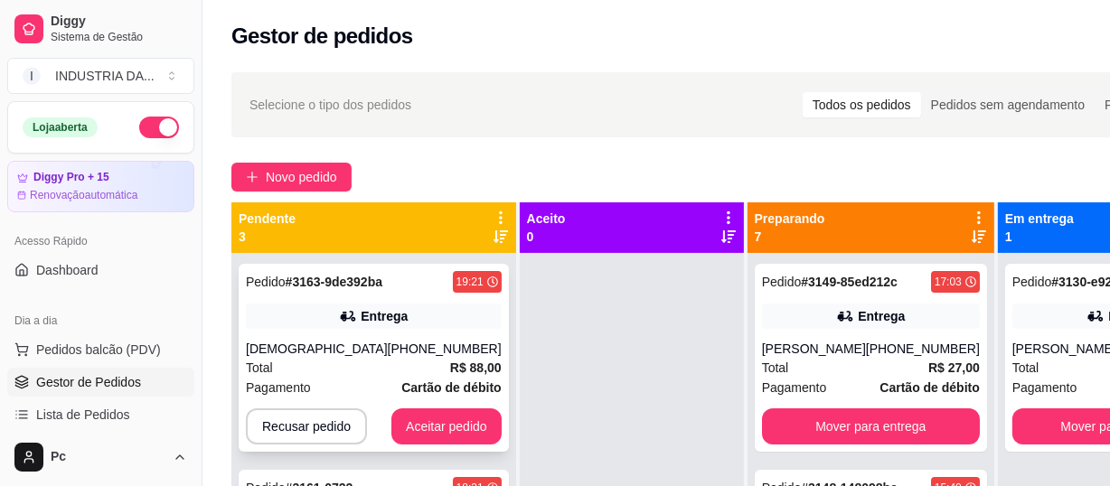
click at [394, 331] on div "Pedido # 3163-9de392ba 19:21 Entrega [DEMOGRAPHIC_DATA] [PHONE_NUMBER] Total R$…" at bounding box center [374, 358] width 270 height 188
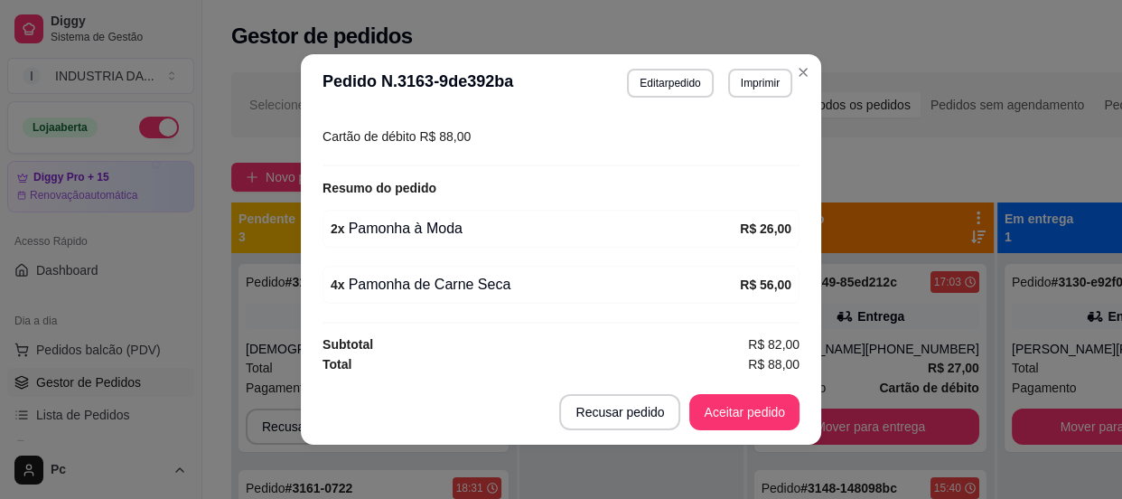
scroll to position [3, 0]
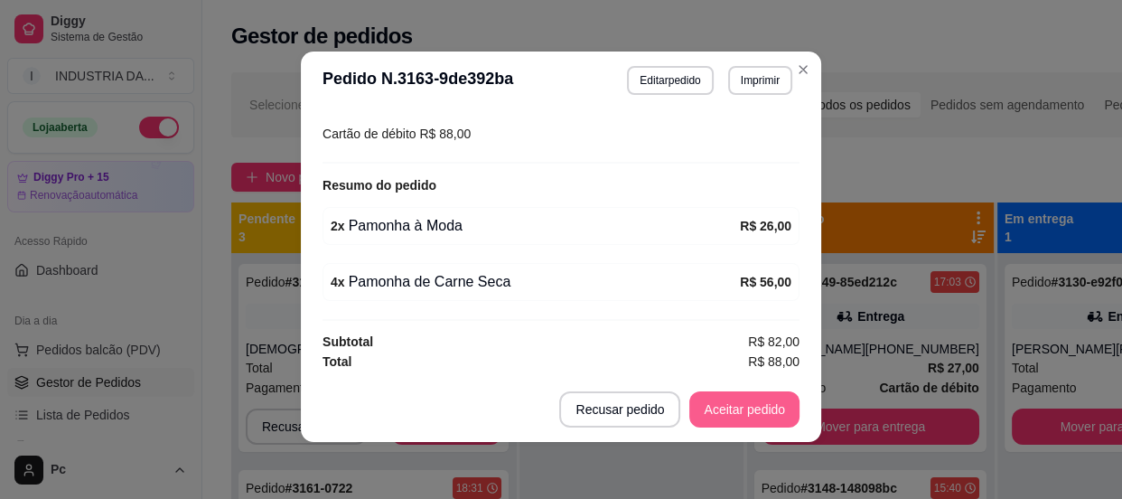
click at [721, 407] on button "Aceitar pedido" at bounding box center [744, 409] width 110 height 36
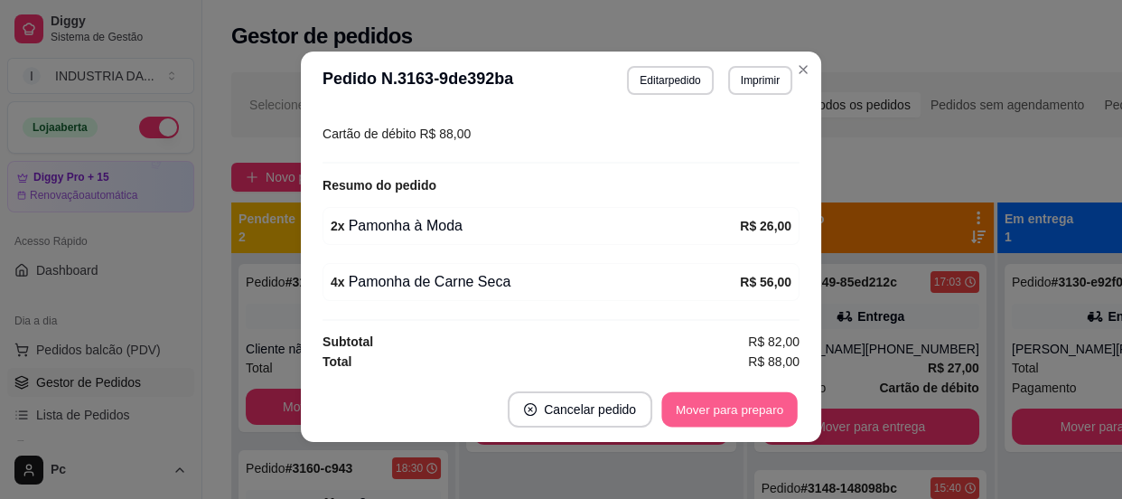
click at [730, 409] on button "Mover para preparo" at bounding box center [729, 409] width 136 height 35
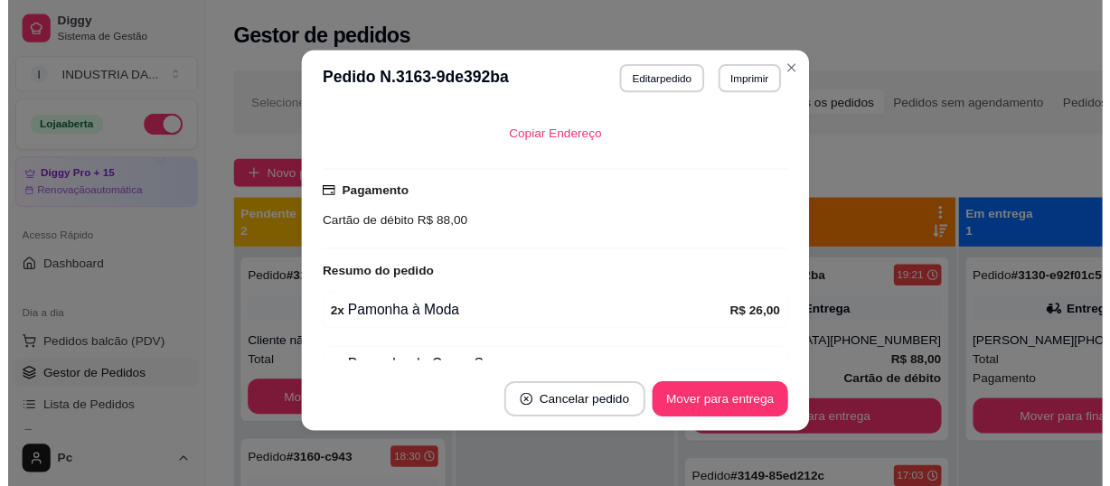
scroll to position [503, 0]
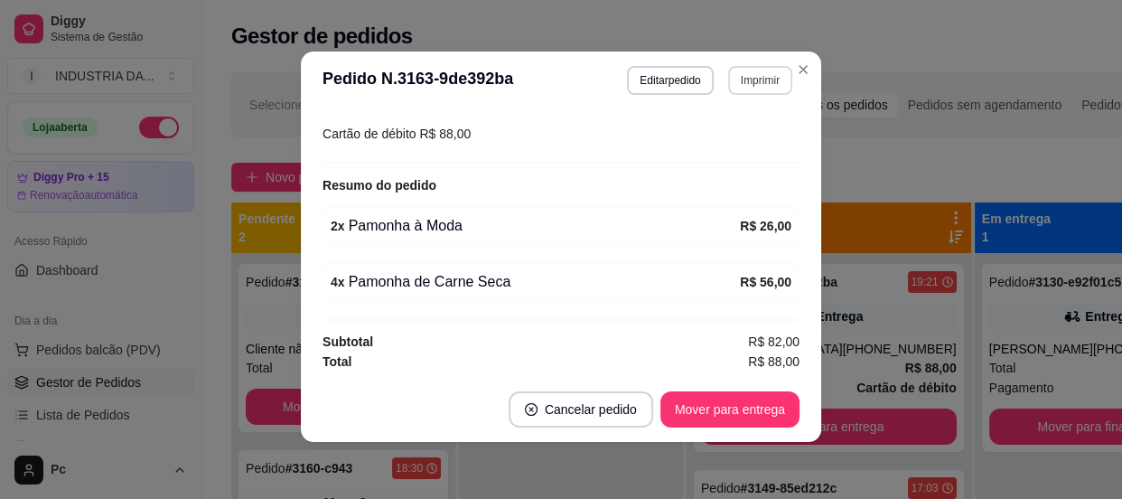
click at [758, 80] on button "Imprimir" at bounding box center [760, 80] width 64 height 29
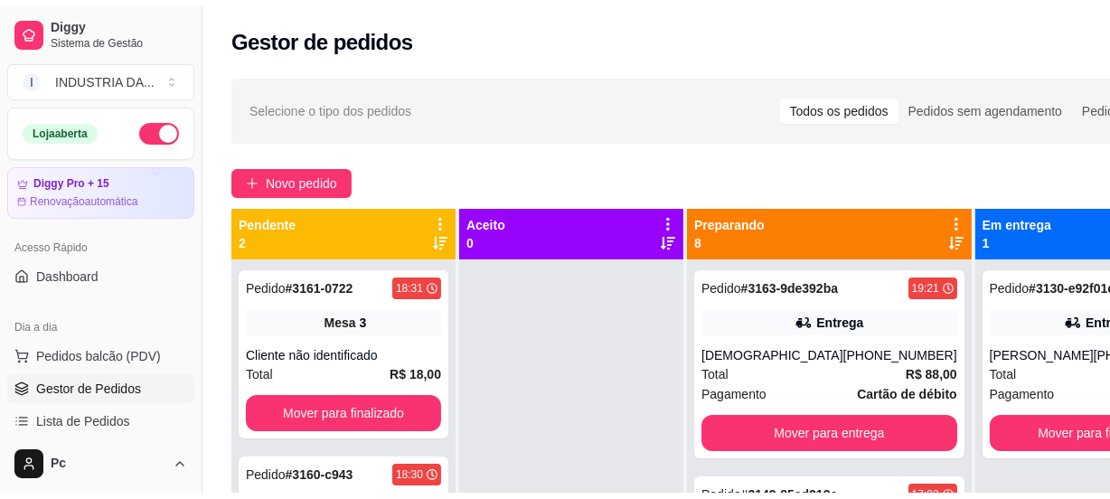
scroll to position [164, 0]
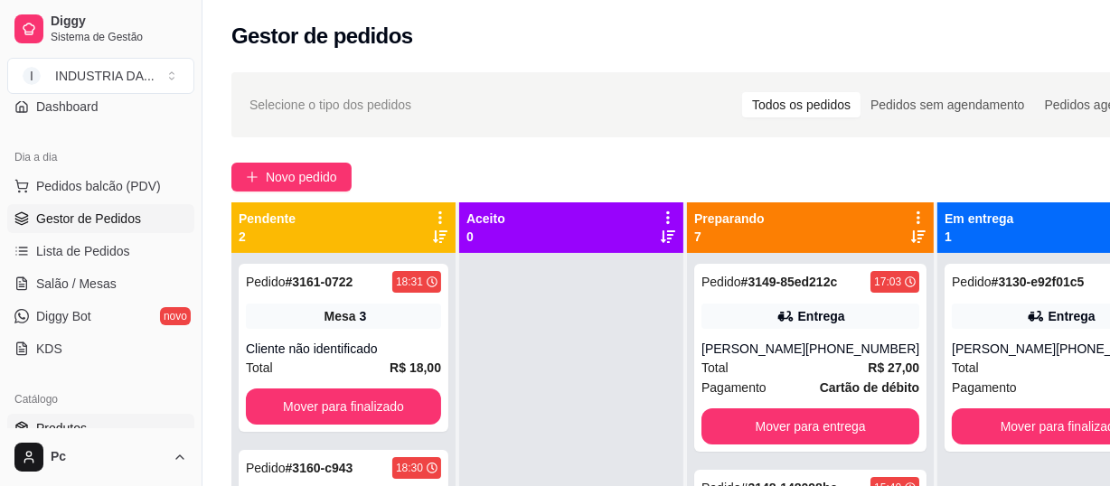
click at [81, 421] on span "Produtos" at bounding box center [61, 428] width 51 height 18
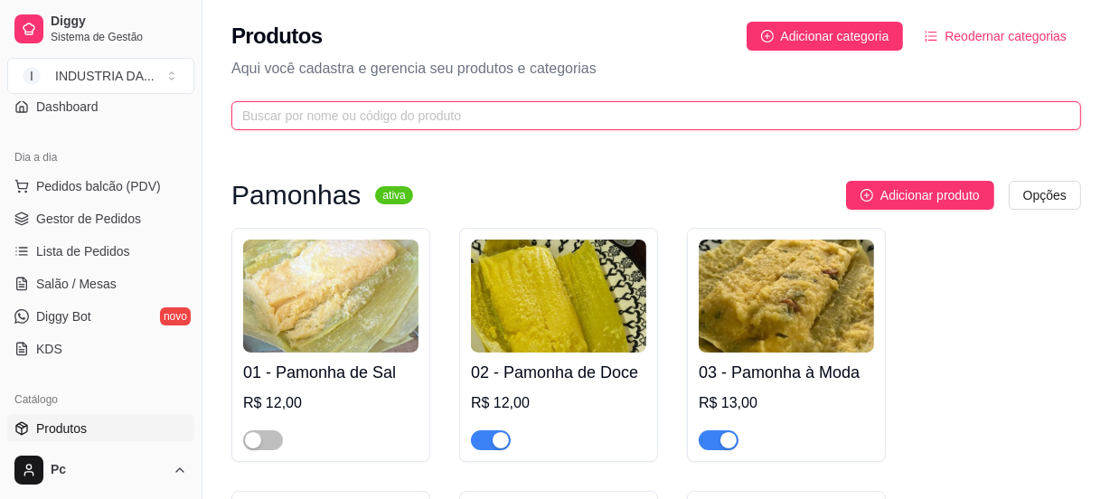
click at [561, 108] on input "text" at bounding box center [648, 116] width 813 height 20
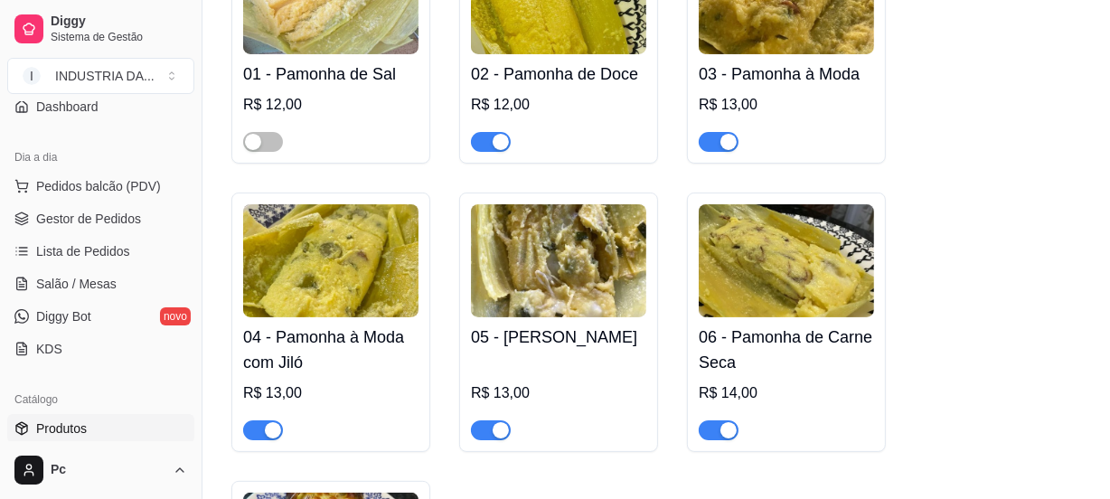
scroll to position [410, 0]
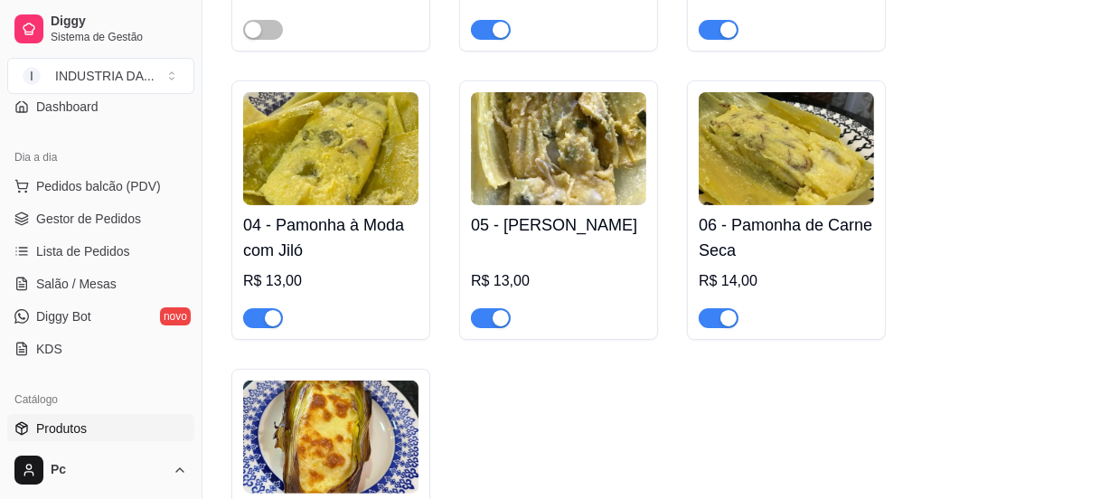
click at [481, 327] on span "button" at bounding box center [491, 318] width 40 height 20
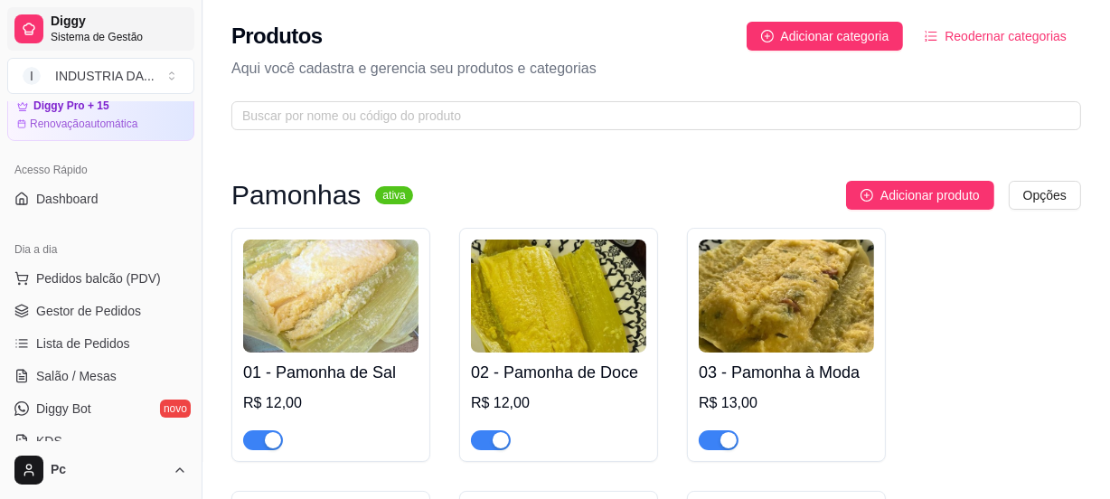
scroll to position [0, 0]
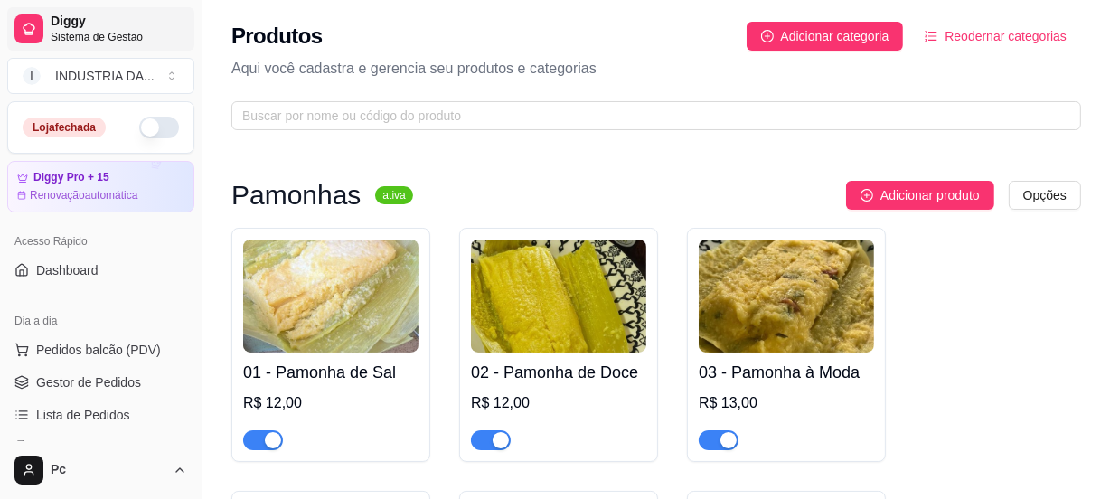
click at [90, 14] on span "Diggy" at bounding box center [119, 22] width 136 height 16
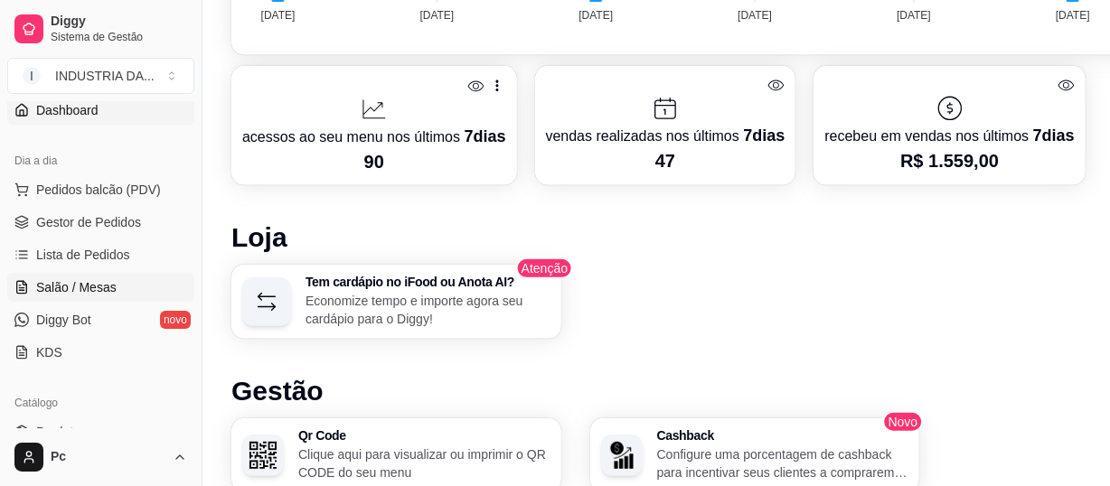
scroll to position [164, 0]
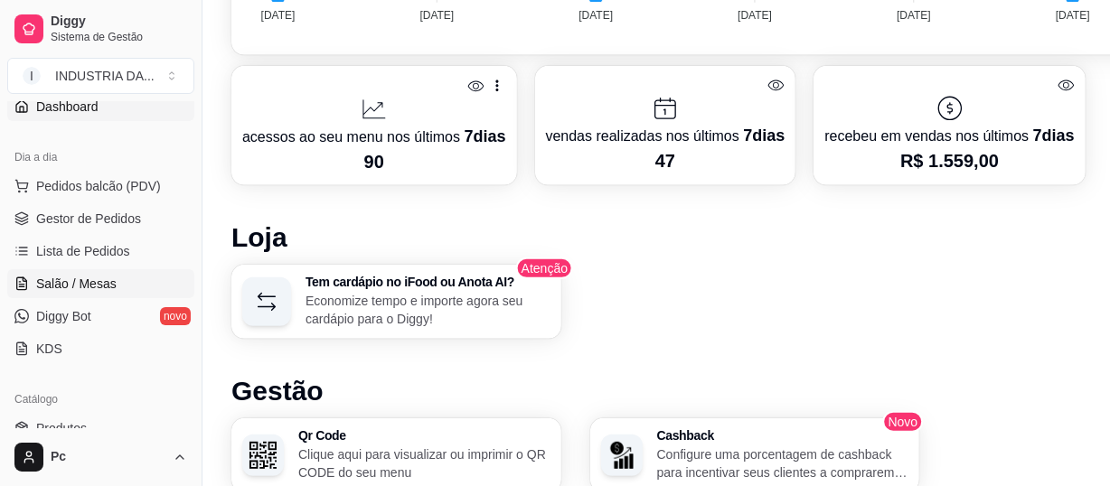
click at [98, 288] on span "Salão / Mesas" at bounding box center [76, 284] width 80 height 18
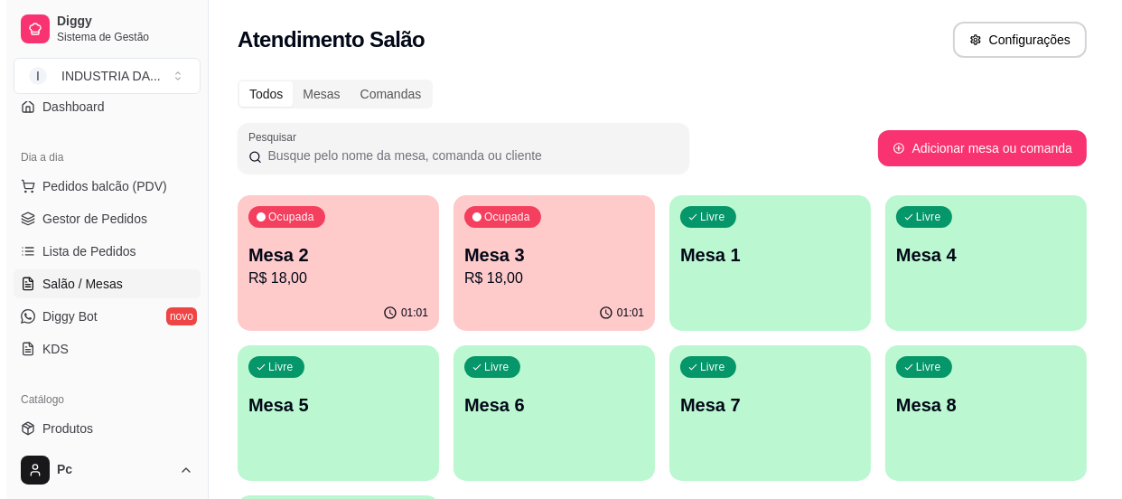
scroll to position [164, 0]
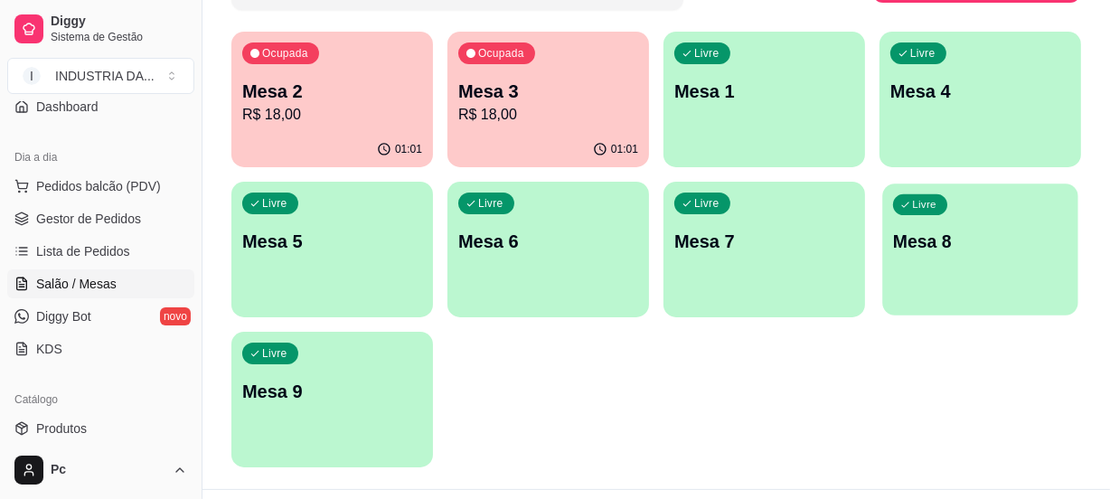
click at [969, 267] on div "Livre Mesa 8" at bounding box center [979, 238] width 195 height 110
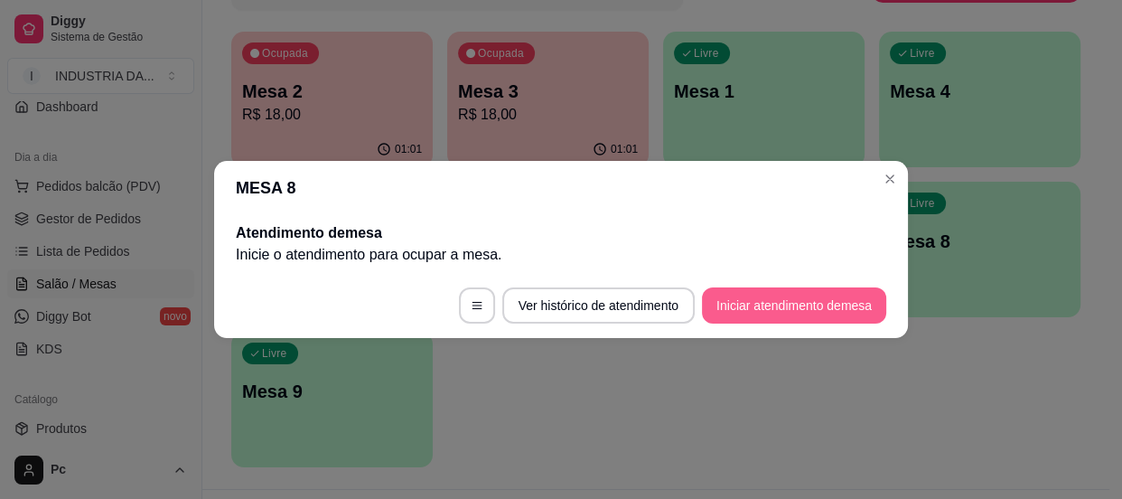
click at [764, 296] on button "Iniciar atendimento de mesa" at bounding box center [794, 305] width 184 height 36
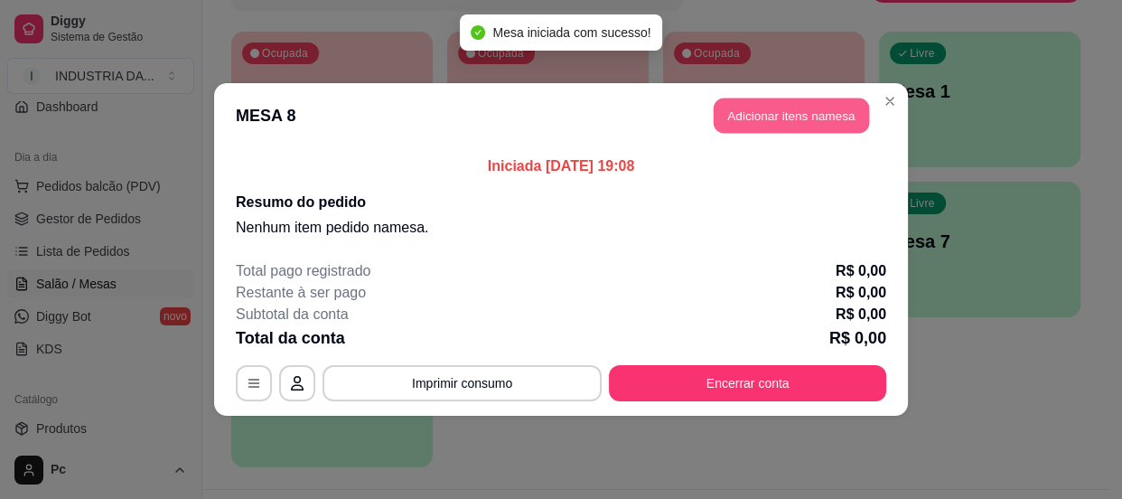
click at [807, 98] on button "Adicionar itens na mesa" at bounding box center [791, 115] width 155 height 35
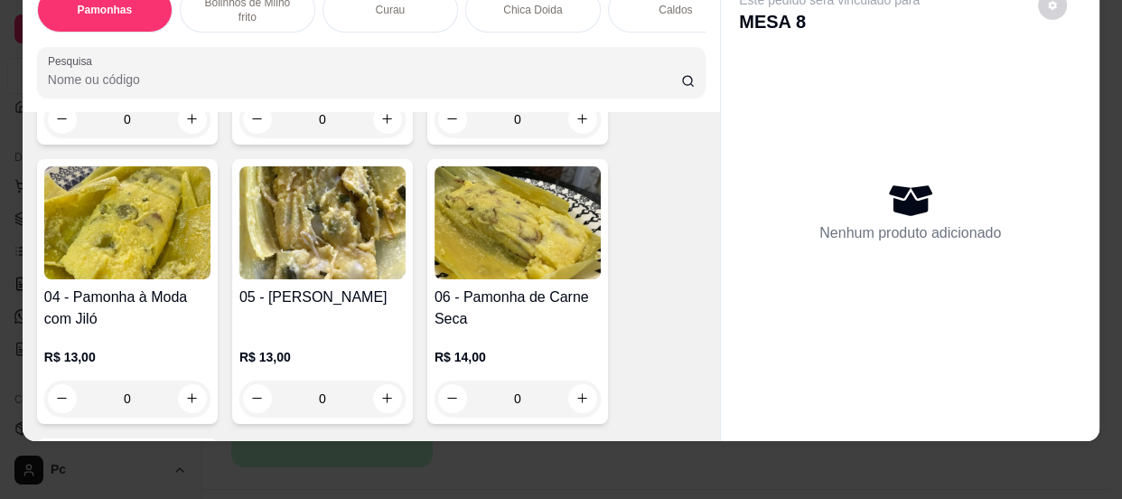
scroll to position [492, 0]
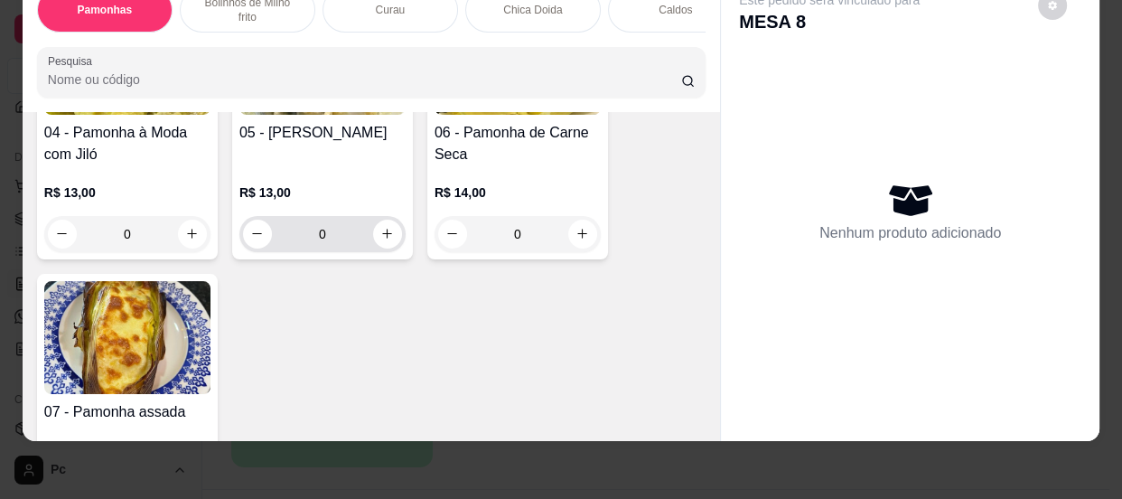
click at [342, 235] on input "0" at bounding box center [322, 234] width 101 height 36
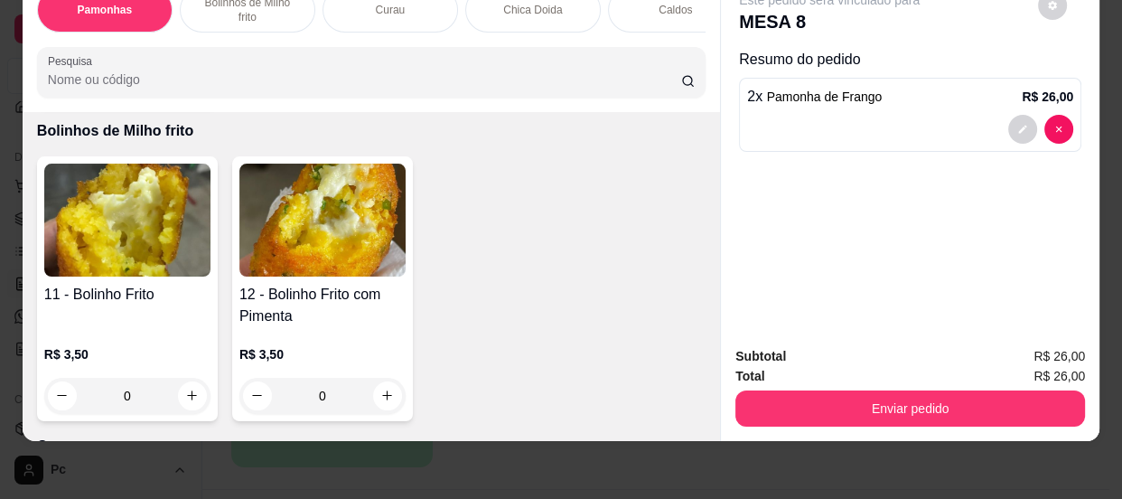
scroll to position [985, 0]
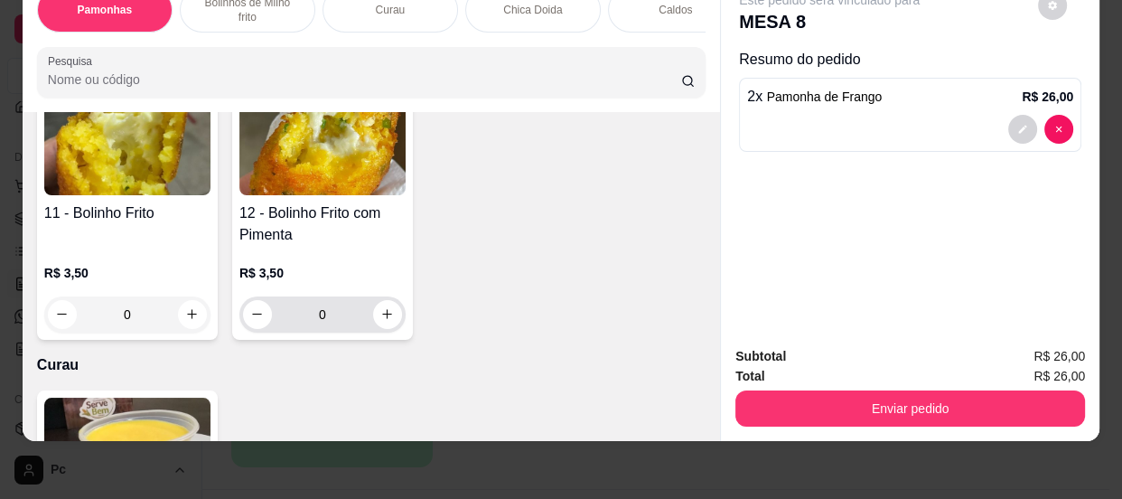
type input "2"
click at [338, 323] on input "0" at bounding box center [322, 314] width 101 height 36
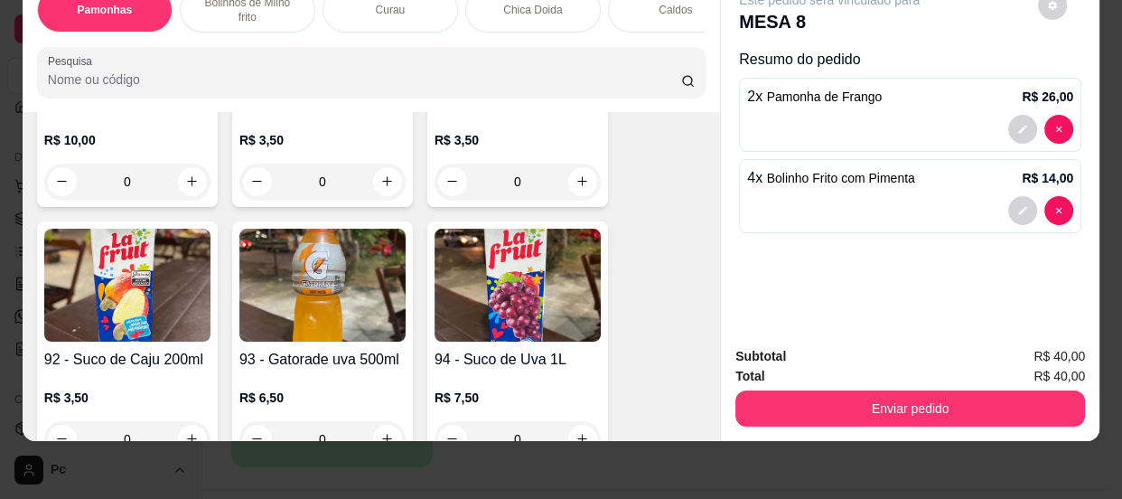
scroll to position [4928, 0]
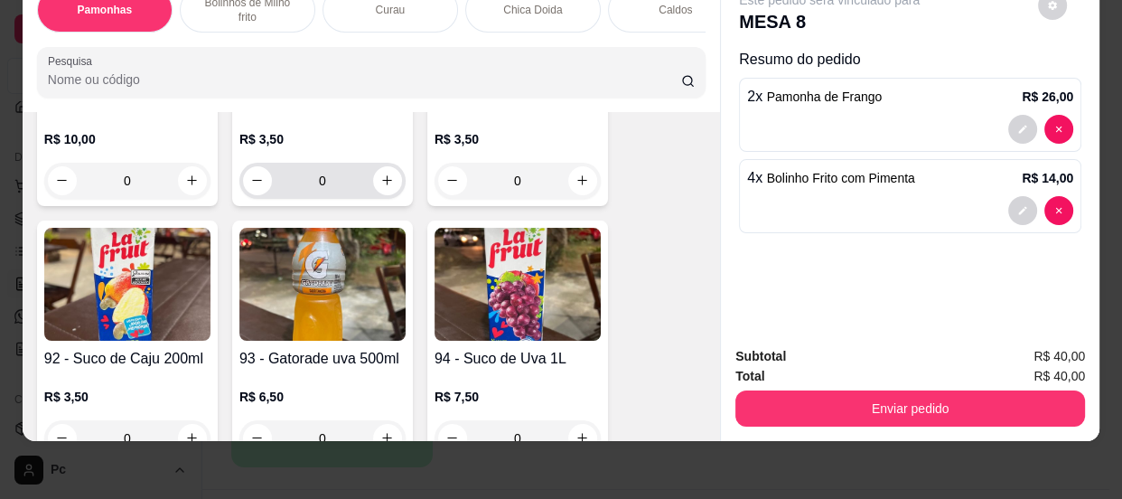
type input "4"
click at [324, 176] on input "0" at bounding box center [322, 181] width 101 height 36
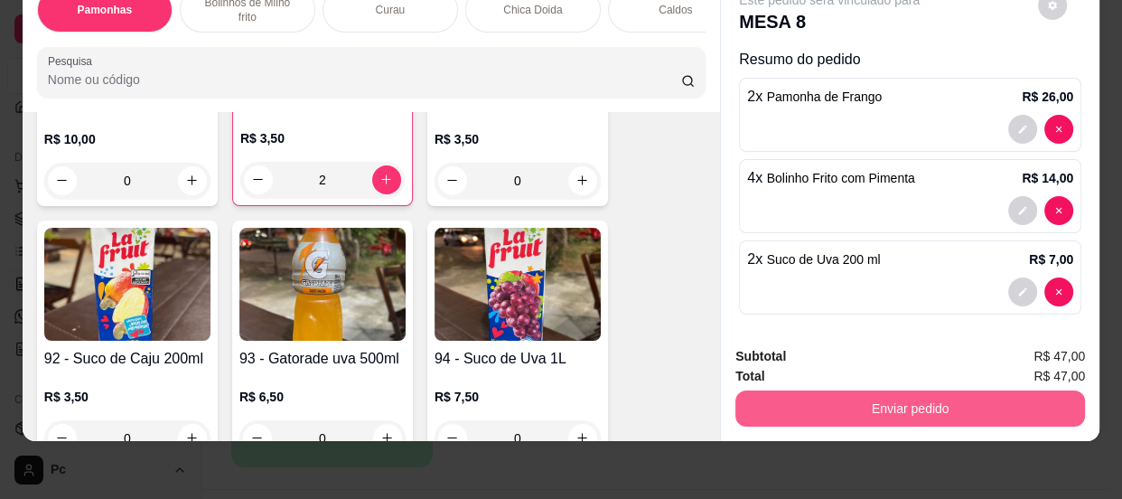
type input "2"
click at [910, 393] on button "Enviar pedido" at bounding box center [910, 408] width 350 height 36
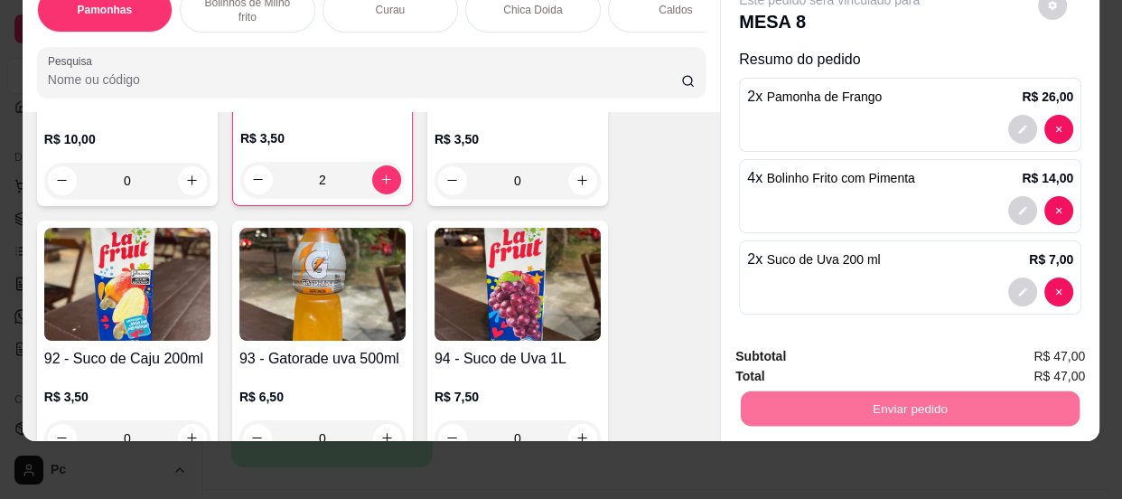
click at [876, 349] on button "Não registrar e enviar pedido" at bounding box center [851, 351] width 183 height 33
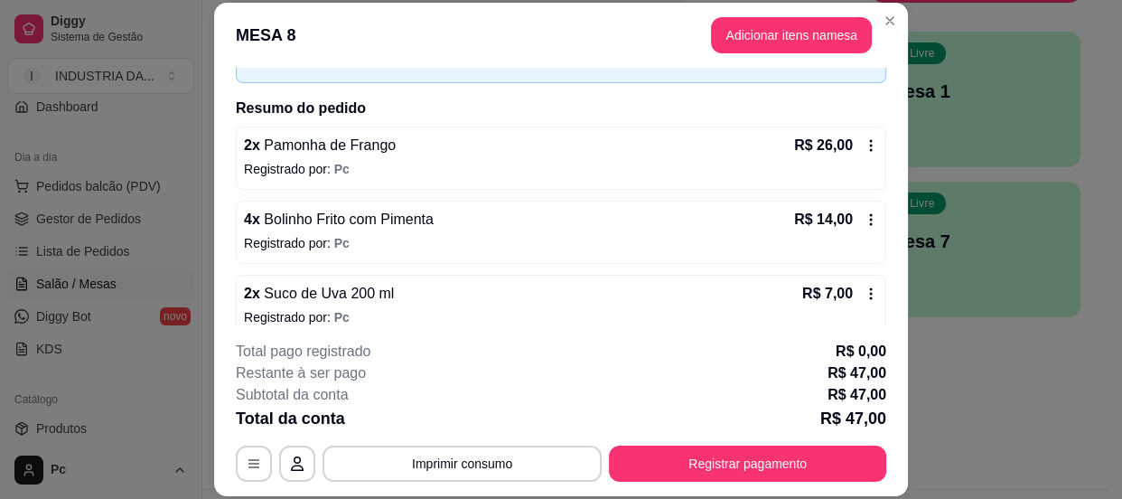
scroll to position [129, 0]
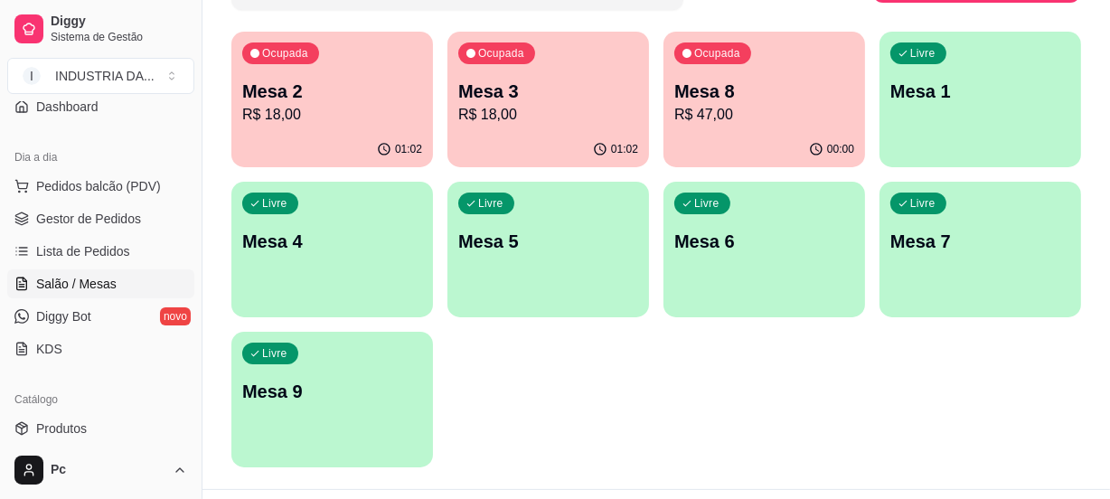
click at [790, 125] on div "Ocupada Mesa 8 R$ 47,00" at bounding box center [763, 82] width 201 height 100
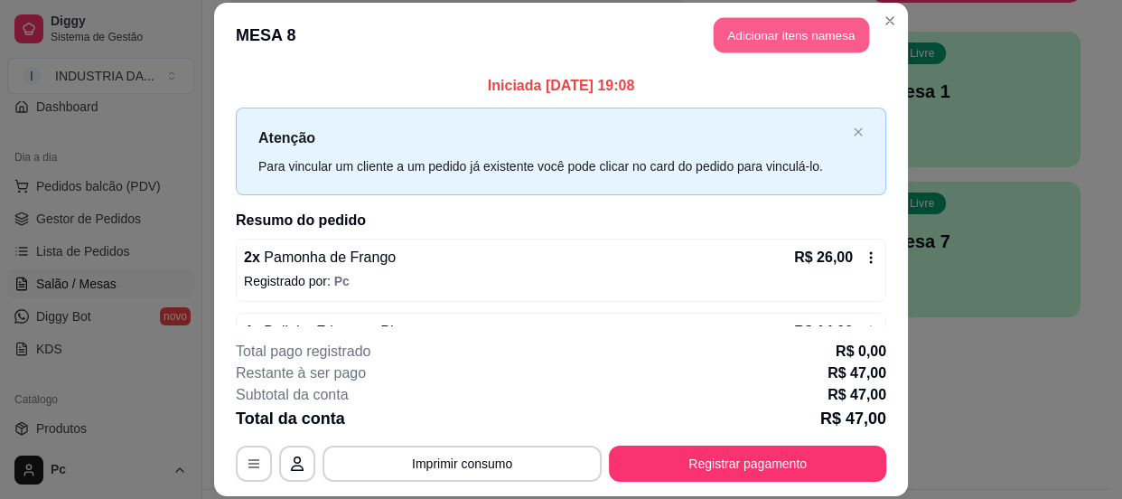
click at [754, 32] on button "Adicionar itens na mesa" at bounding box center [791, 34] width 155 height 35
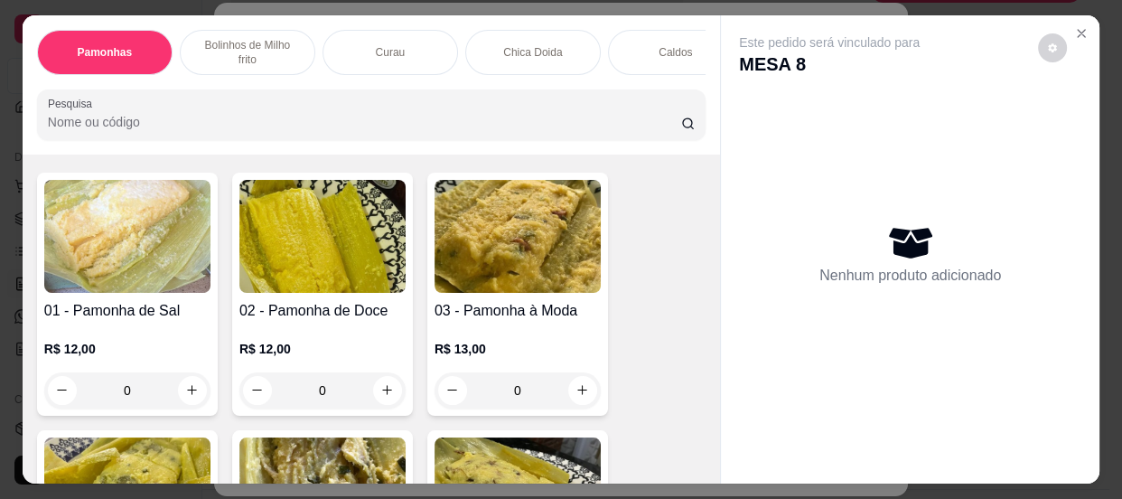
scroll to position [164, 0]
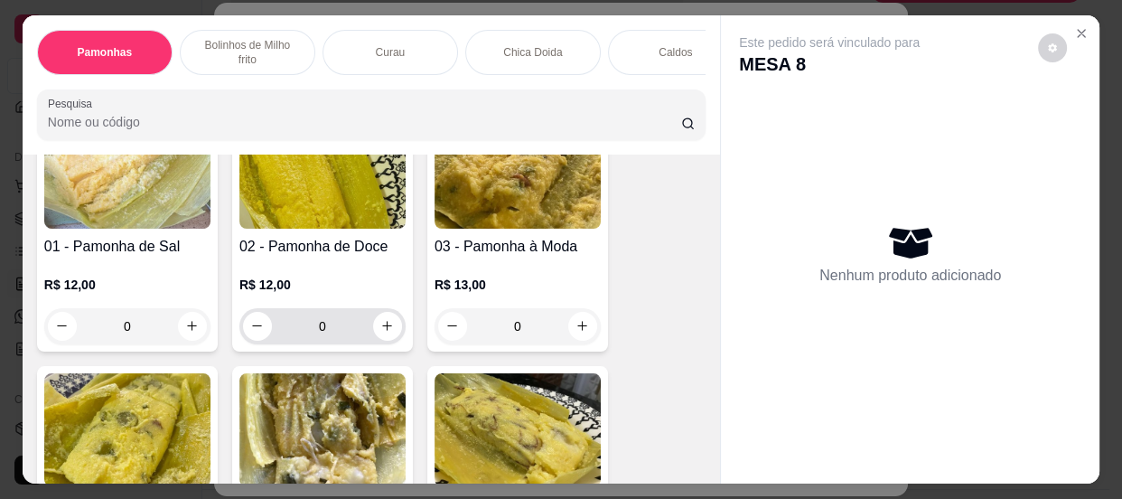
click at [329, 341] on input "0" at bounding box center [322, 326] width 101 height 36
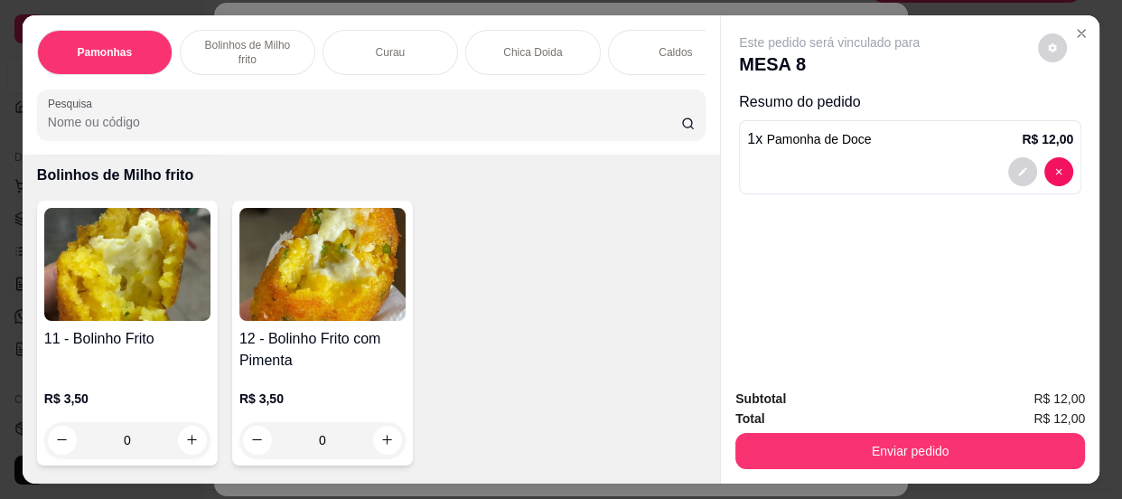
scroll to position [985, 0]
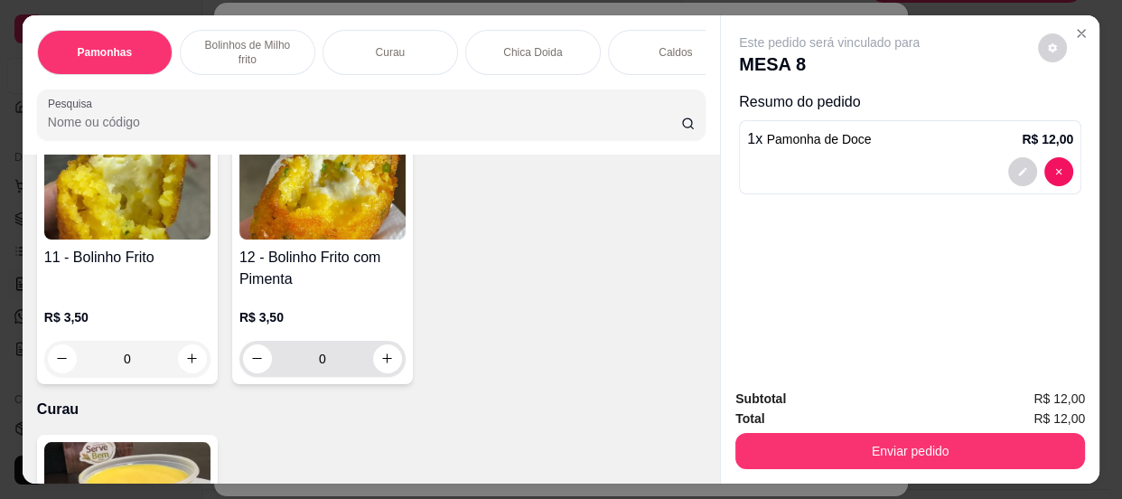
type input "1"
click at [326, 364] on input "0" at bounding box center [322, 359] width 101 height 36
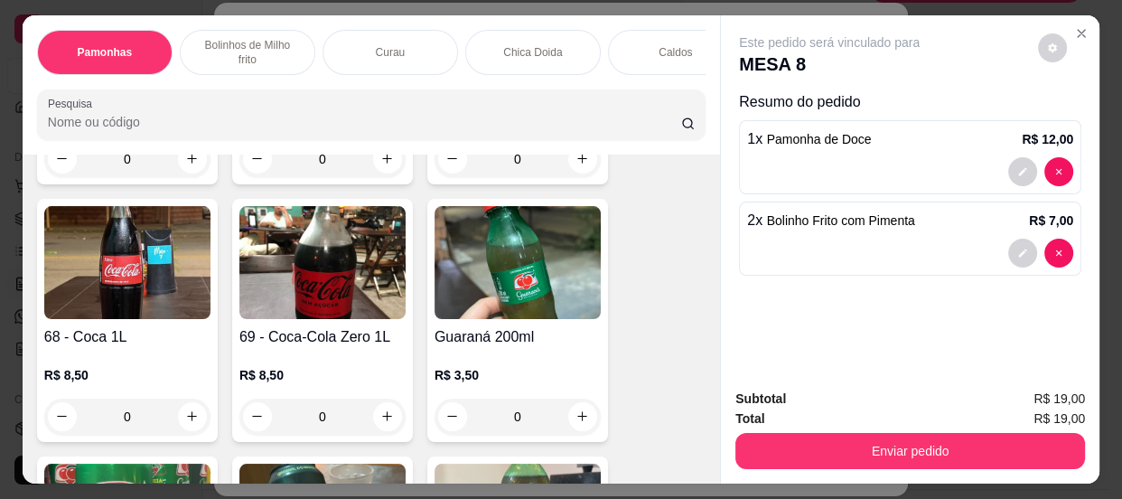
scroll to position [3203, 0]
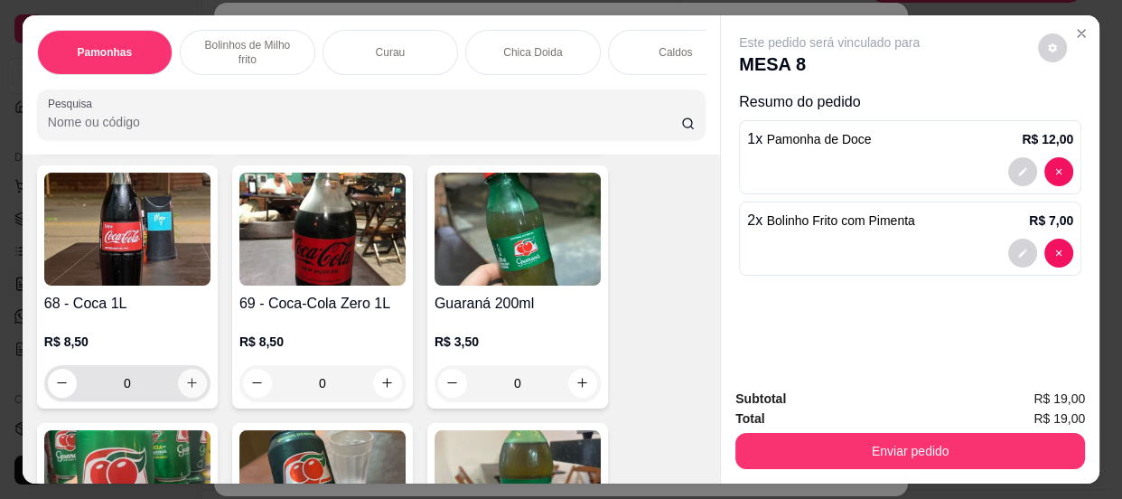
type input "2"
click at [155, 383] on input "0" at bounding box center [127, 383] width 101 height 36
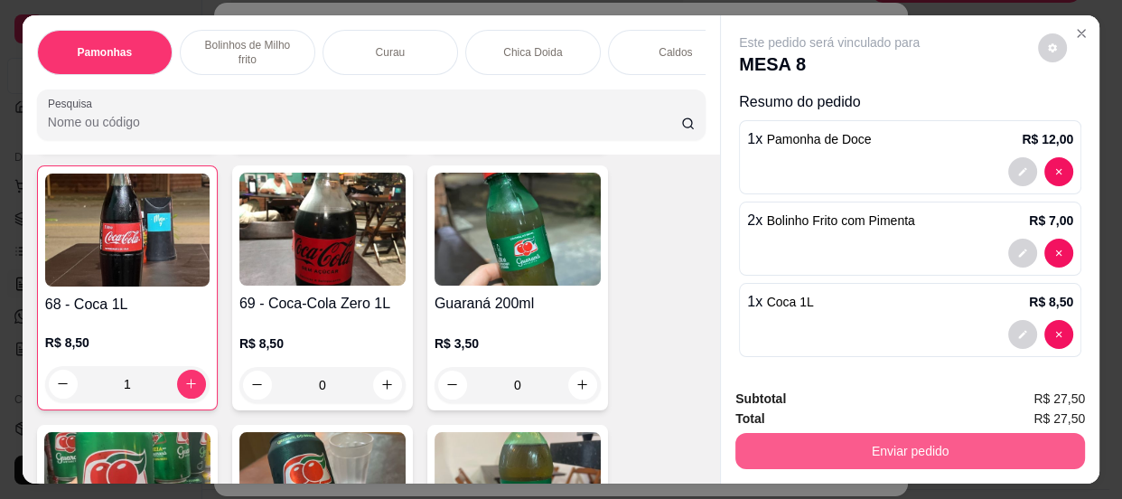
type input "1"
click at [832, 433] on button "Enviar pedido" at bounding box center [910, 451] width 350 height 36
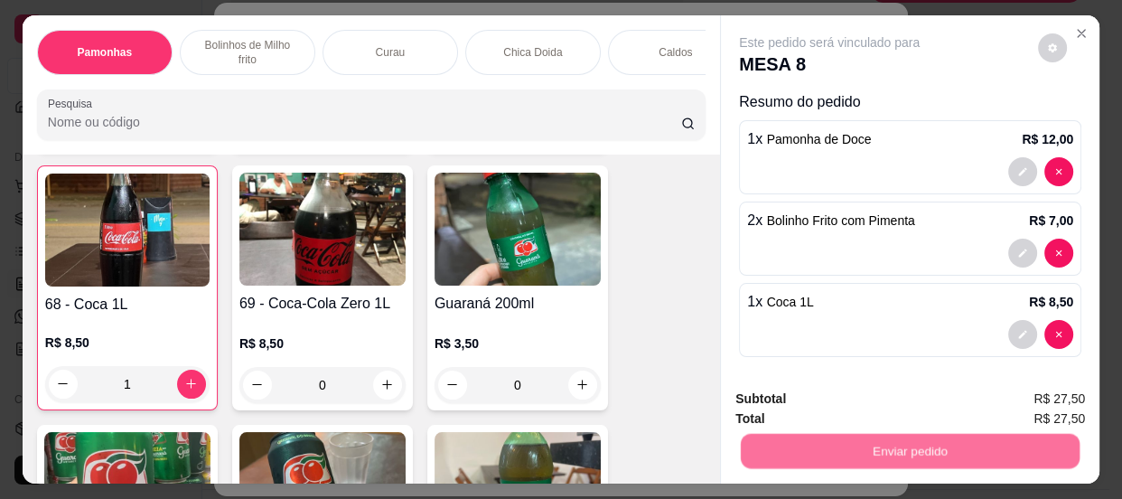
click at [812, 398] on button "Não registrar e enviar pedido" at bounding box center [851, 400] width 183 height 33
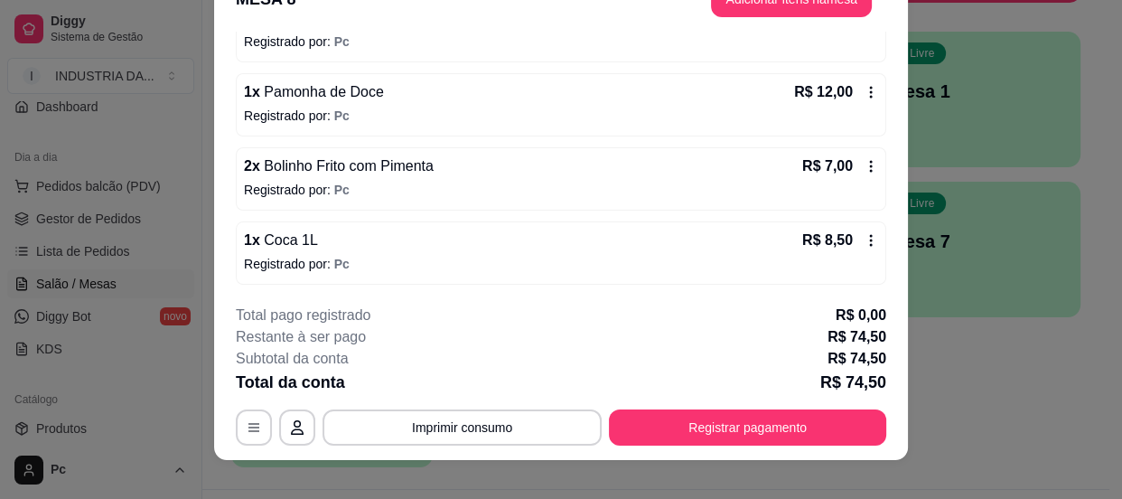
scroll to position [54, 0]
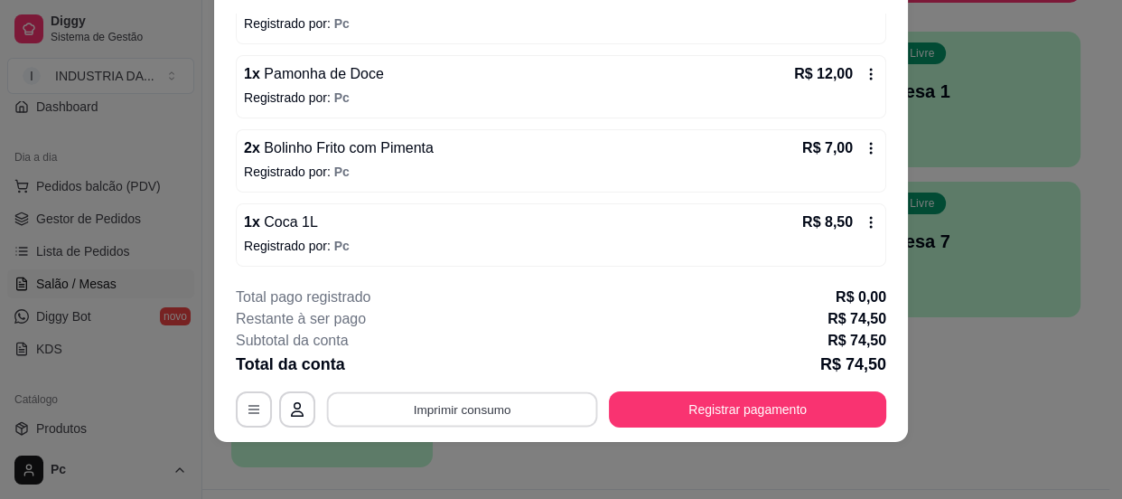
click at [532, 421] on button "Imprimir consumo" at bounding box center [462, 409] width 271 height 35
click at [463, 379] on button "PAMONHAS" at bounding box center [461, 367] width 126 height 28
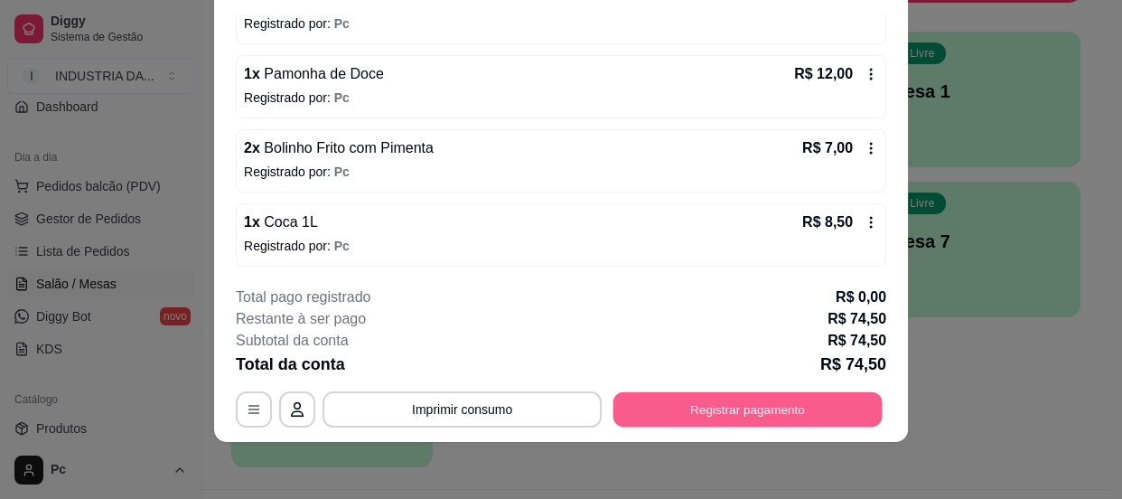
click at [731, 398] on button "Registrar pagamento" at bounding box center [747, 409] width 269 height 35
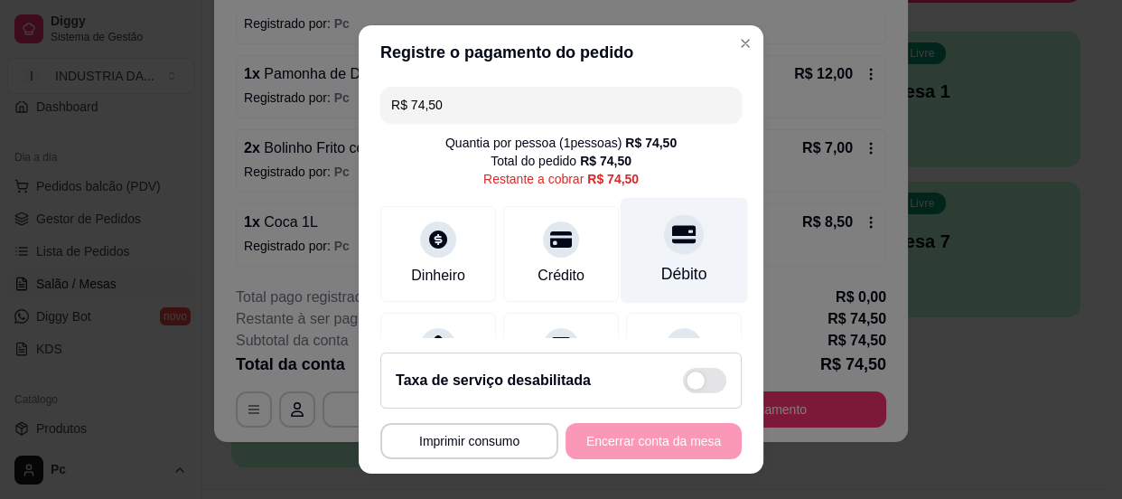
click at [672, 232] on icon at bounding box center [683, 234] width 23 height 18
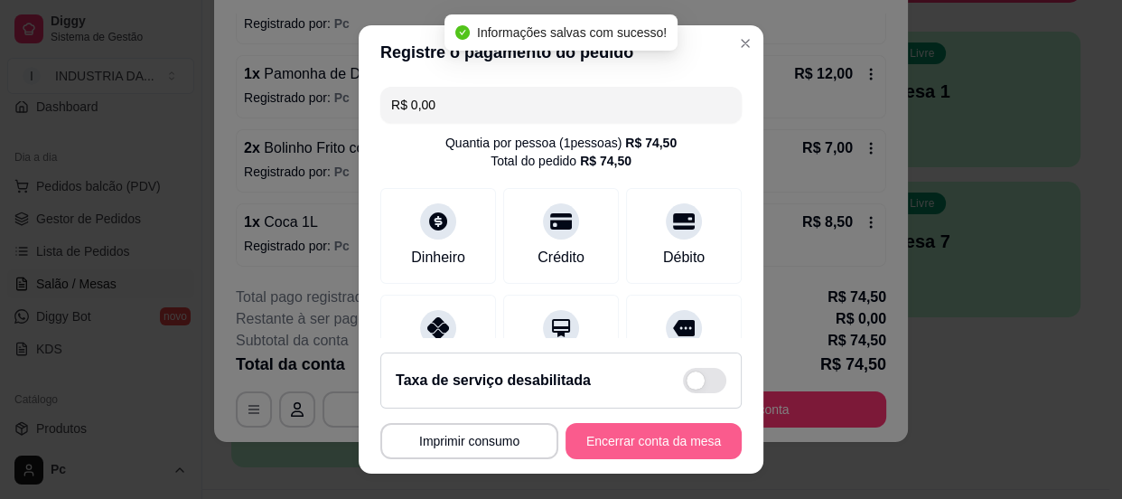
type input "R$ 0,00"
click at [655, 434] on button "Encerrar conta da mesa" at bounding box center [654, 441] width 176 height 36
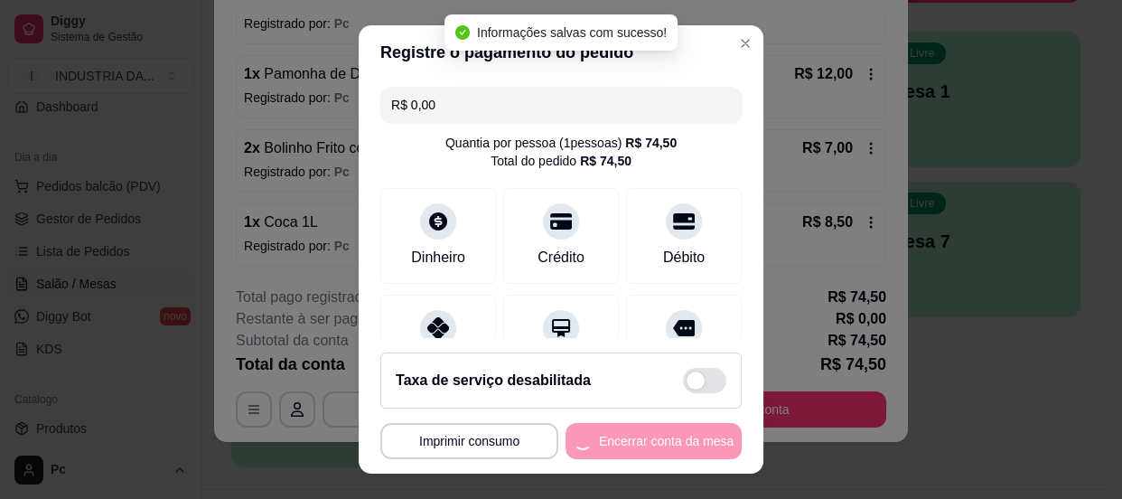
scroll to position [0, 0]
